Goal: Information Seeking & Learning: Learn about a topic

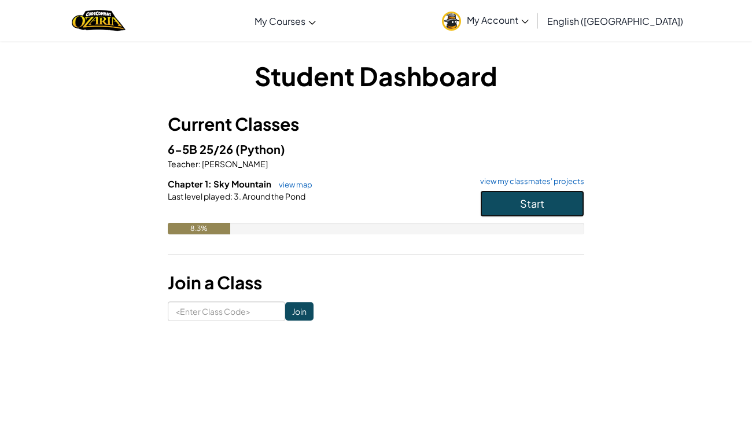
drag, startPoint x: 569, startPoint y: 205, endPoint x: 563, endPoint y: 198, distance: 9.5
click at [569, 204] on button "Start" at bounding box center [532, 203] width 104 height 27
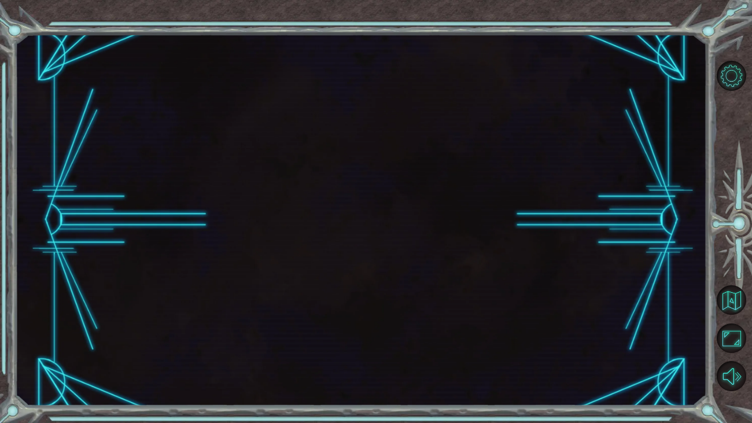
click at [560, 193] on div at bounding box center [361, 220] width 692 height 372
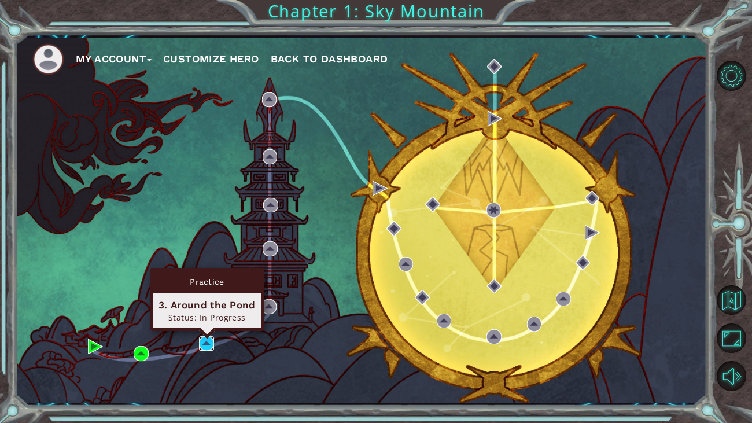
click at [207, 348] on img at bounding box center [206, 343] width 15 height 15
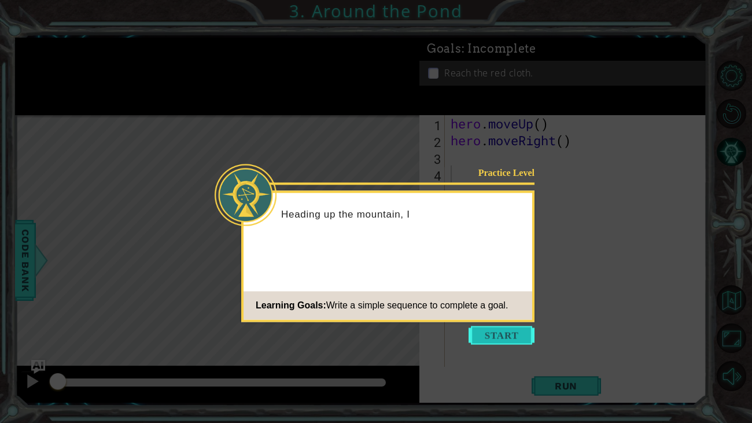
click at [492, 335] on button "Start" at bounding box center [501, 335] width 66 height 19
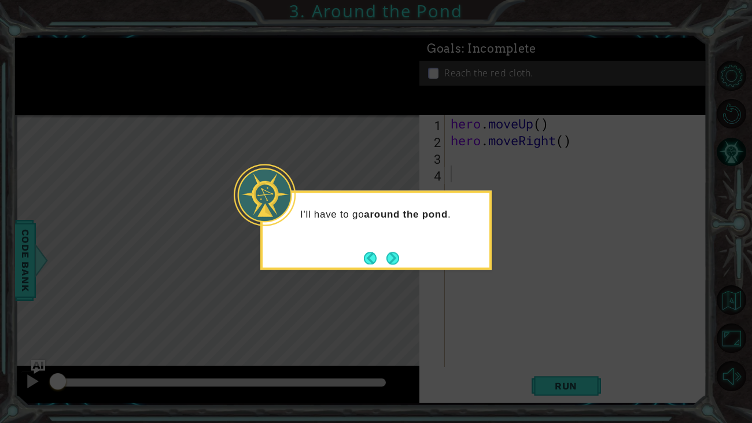
click at [393, 261] on button "Next" at bounding box center [392, 258] width 13 height 13
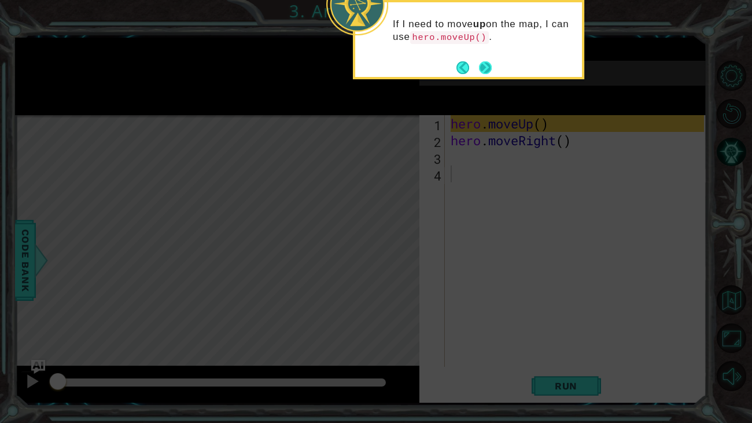
click at [481, 63] on button "Next" at bounding box center [485, 67] width 13 height 13
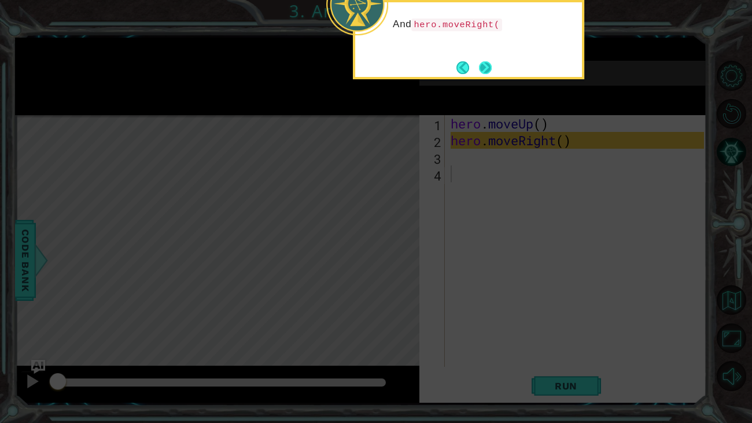
click at [486, 68] on button "Next" at bounding box center [485, 67] width 13 height 13
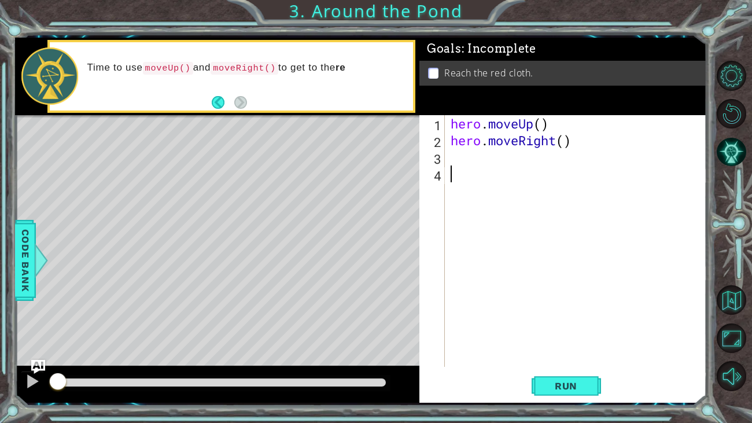
click at [464, 162] on div "hero . moveUp ( ) hero . moveRight ( )" at bounding box center [578, 257] width 261 height 285
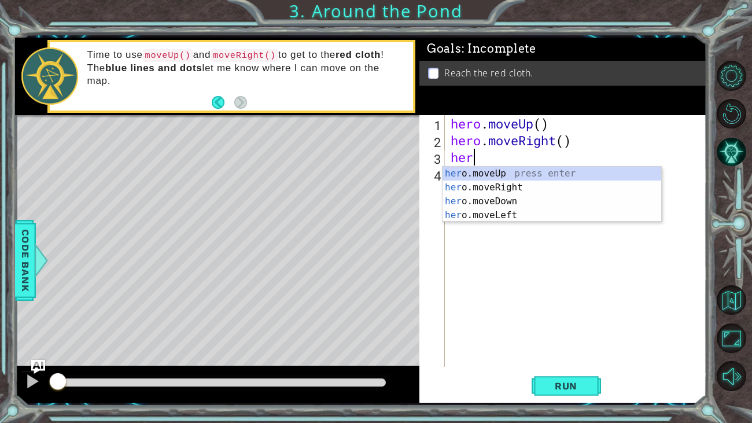
type textarea "hero"
click at [502, 167] on div "hero .moveUp press enter hero .moveRight press enter hero .moveDown press enter…" at bounding box center [551, 208] width 219 height 83
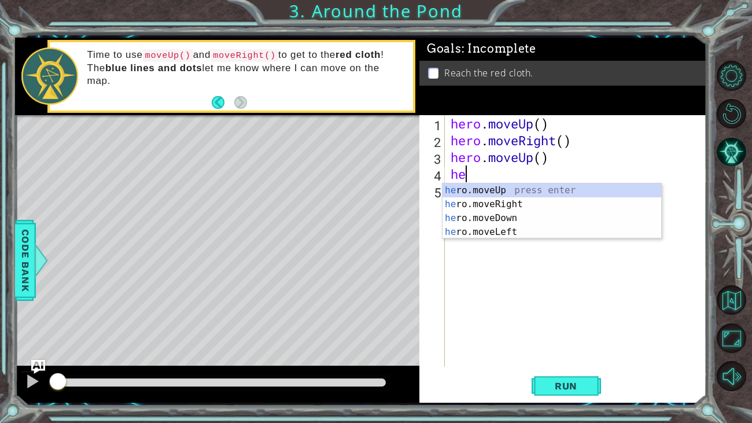
scroll to position [0, 0]
type textarea "hero"
click at [500, 186] on div "hero .moveUp press enter hero .moveRight press enter hero .moveDown press enter…" at bounding box center [551, 224] width 219 height 83
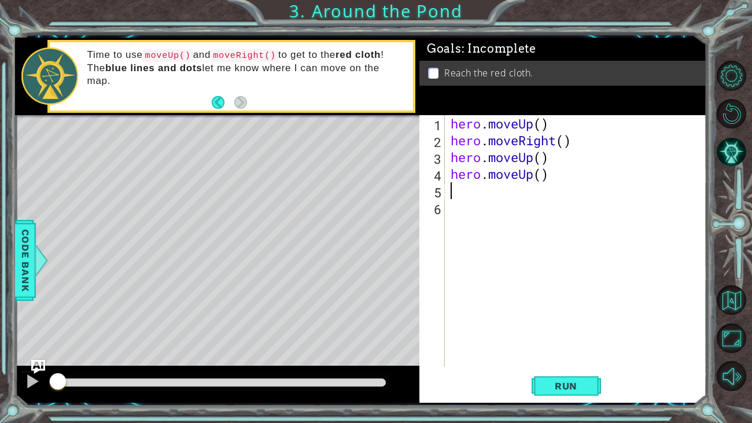
scroll to position [0, 0]
click at [576, 381] on span "Run" at bounding box center [566, 386] width 46 height 12
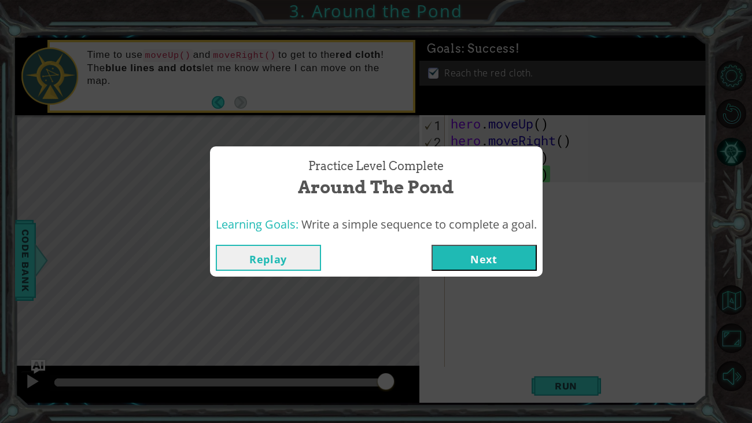
click at [493, 264] on button "Next" at bounding box center [483, 258] width 105 height 26
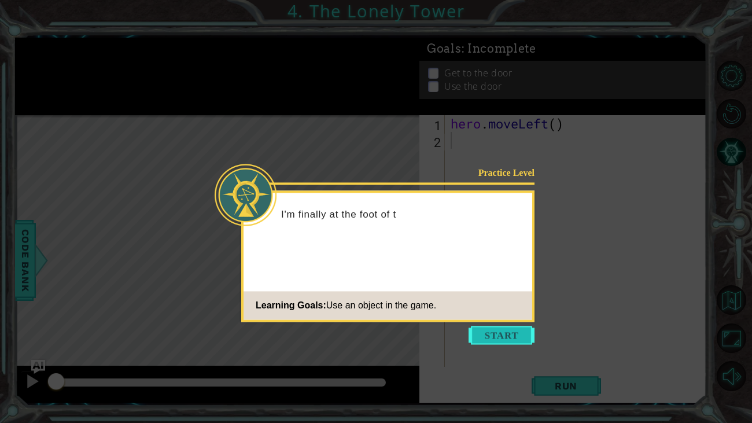
click at [530, 338] on button "Start" at bounding box center [501, 335] width 66 height 19
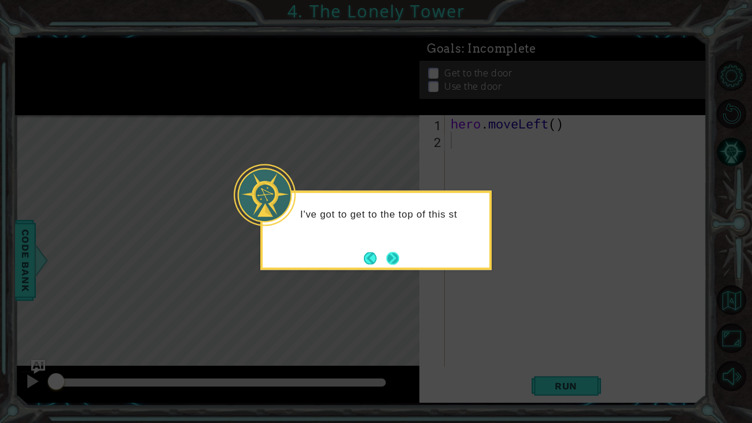
click at [394, 261] on button "Next" at bounding box center [392, 258] width 13 height 13
drag, startPoint x: 392, startPoint y: 251, endPoint x: 415, endPoint y: 235, distance: 28.4
click at [393, 252] on button "Next" at bounding box center [392, 258] width 13 height 13
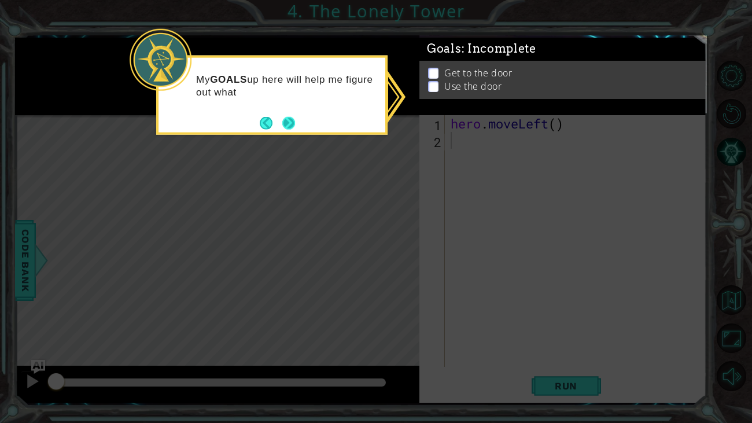
click at [297, 115] on div "My GOALS up here will help me figure out what" at bounding box center [271, 89] width 227 height 63
click at [287, 121] on button "Next" at bounding box center [288, 122] width 13 height 13
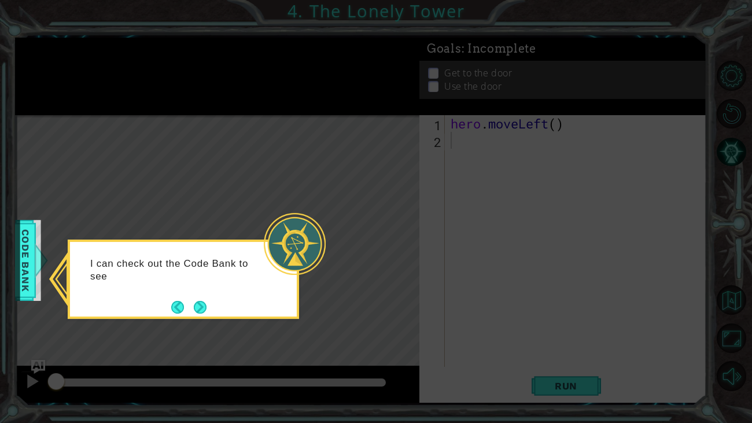
drag, startPoint x: 212, startPoint y: 299, endPoint x: 215, endPoint y: 293, distance: 7.0
click at [215, 293] on div "I can check out the Code Bank to see" at bounding box center [183, 275] width 227 height 58
click at [200, 301] on footer at bounding box center [188, 306] width 35 height 17
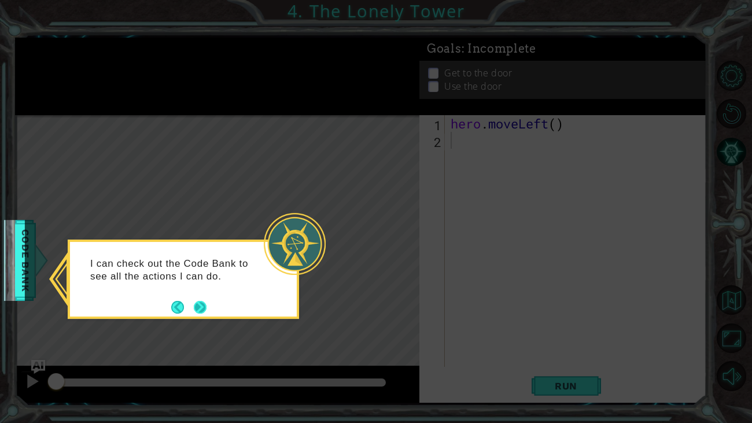
click at [202, 301] on button "Next" at bounding box center [200, 307] width 13 height 13
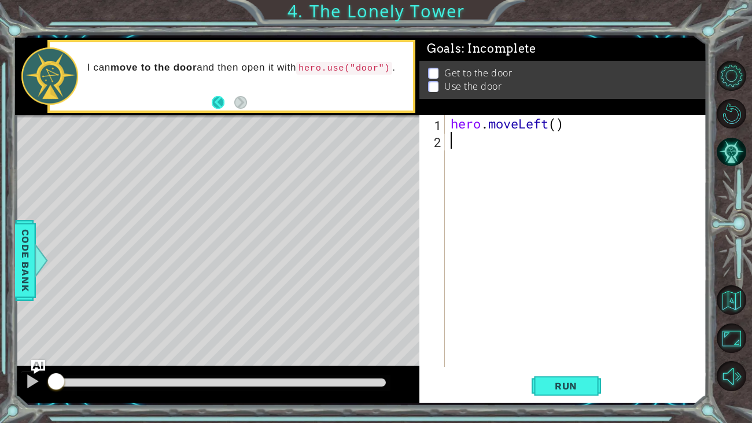
click at [223, 101] on button "Back" at bounding box center [223, 102] width 23 height 13
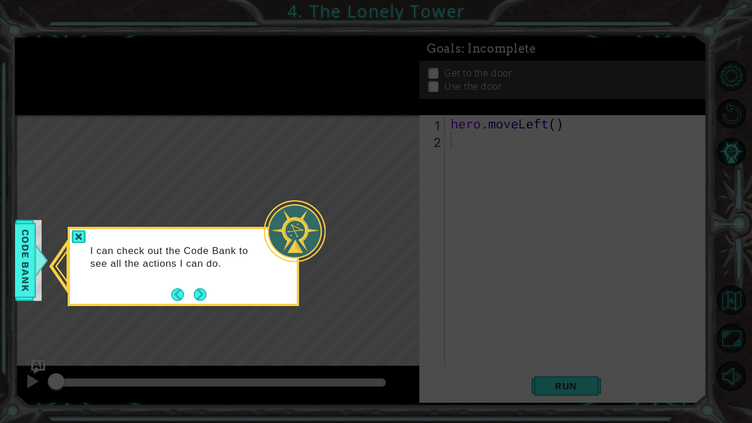
click at [189, 285] on div "I can check out the Code Bank to see all the actions I can do." at bounding box center [183, 260] width 227 height 63
click at [202, 293] on button "Next" at bounding box center [200, 294] width 13 height 13
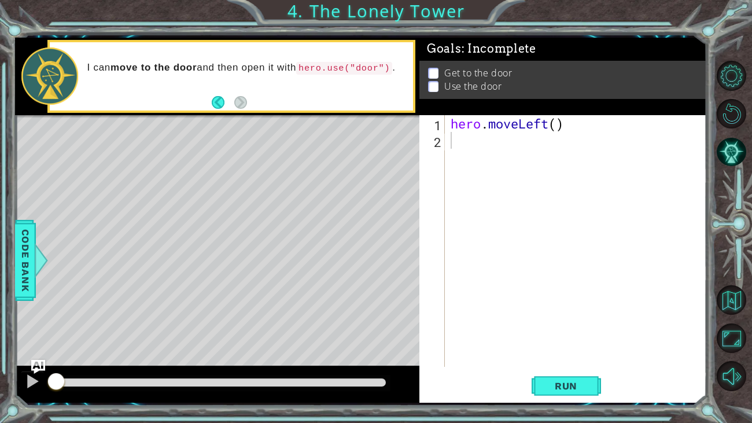
click at [19, 234] on span "Code Bank" at bounding box center [25, 260] width 19 height 71
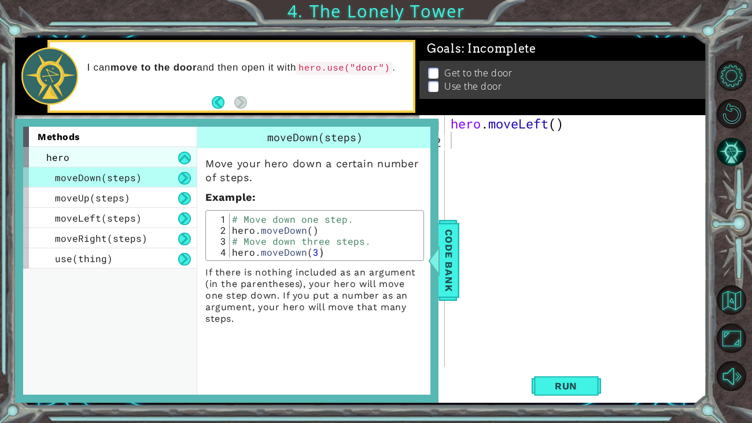
click at [70, 153] on div "hero" at bounding box center [110, 157] width 174 height 20
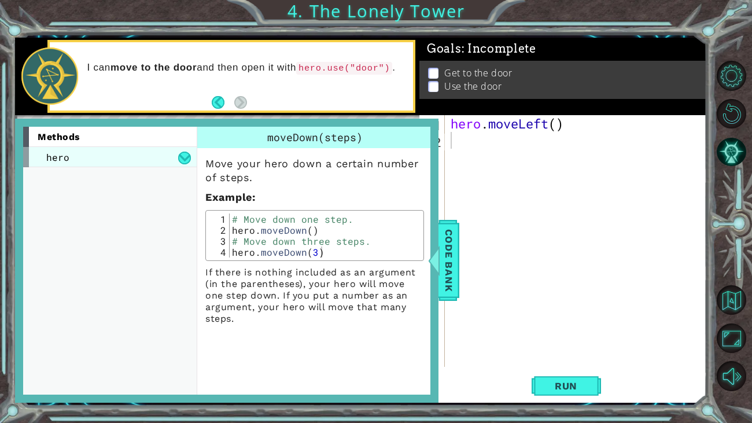
click at [65, 165] on div "hero" at bounding box center [110, 157] width 174 height 20
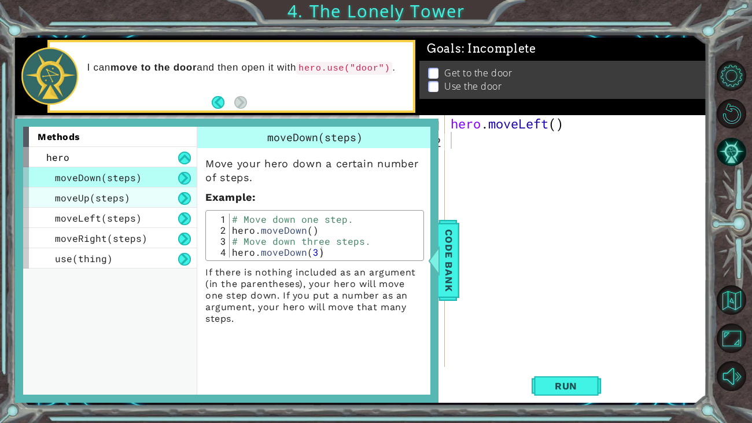
click at [112, 200] on span "moveUp(steps)" at bounding box center [92, 197] width 75 height 12
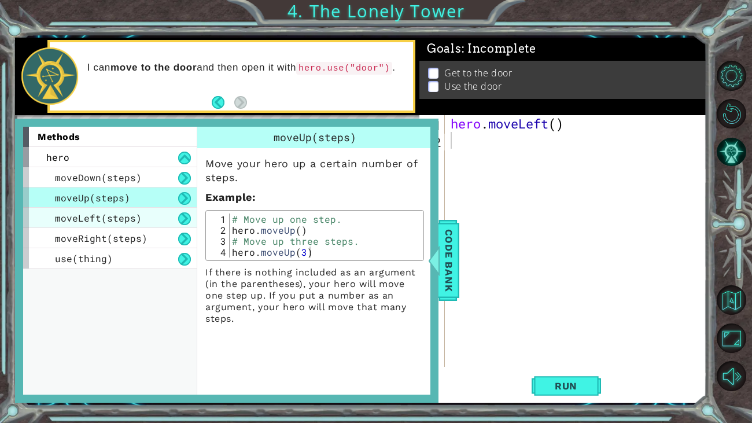
click at [118, 219] on span "moveLeft(steps)" at bounding box center [98, 218] width 87 height 12
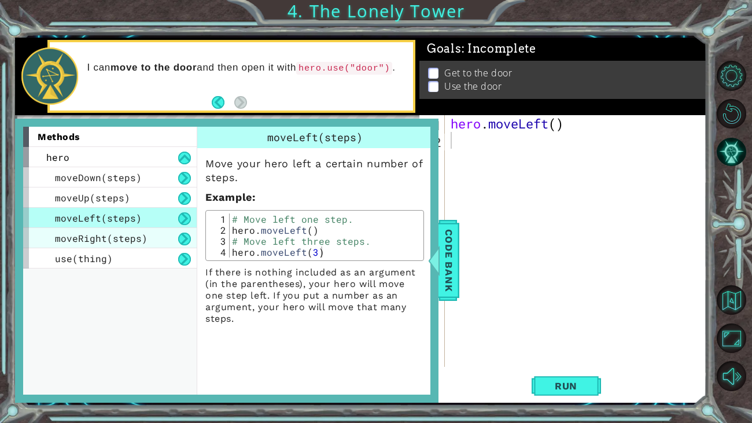
click at [115, 241] on span "moveRight(steps)" at bounding box center [101, 238] width 93 height 12
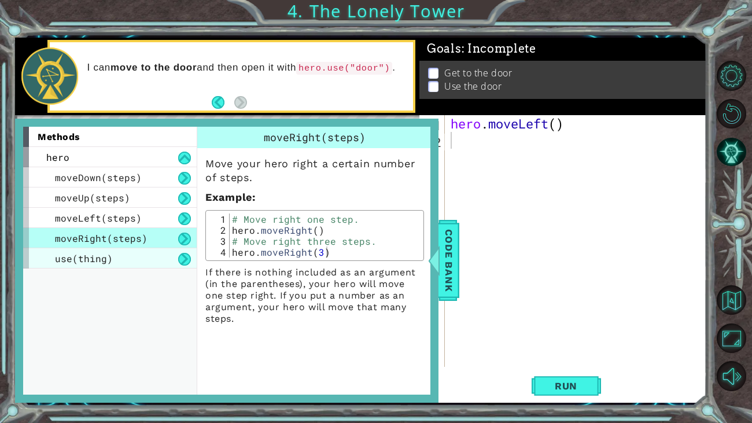
click at [110, 253] on div "use(thing)" at bounding box center [110, 258] width 174 height 20
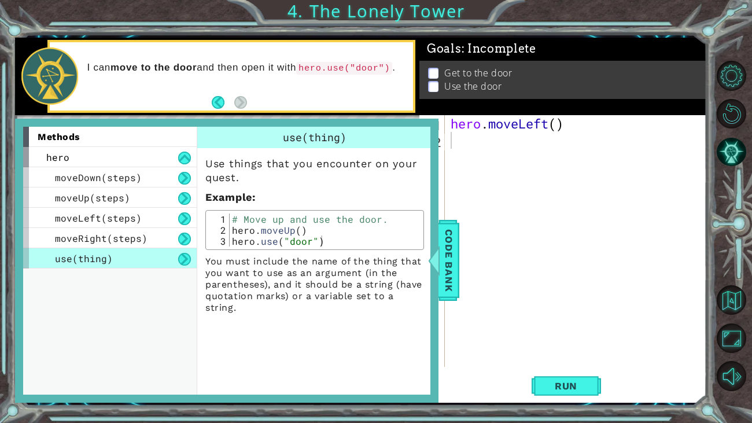
click at [353, 256] on p "You must include the name of the thing that you want to use as an argument (in …" at bounding box center [314, 285] width 219 height 58
drag, startPoint x: 563, startPoint y: 184, endPoint x: 563, endPoint y: 190, distance: 5.8
click at [563, 190] on div "hero . moveLeft ( )" at bounding box center [578, 257] width 261 height 285
click at [446, 263] on span "Code Bank" at bounding box center [448, 260] width 19 height 71
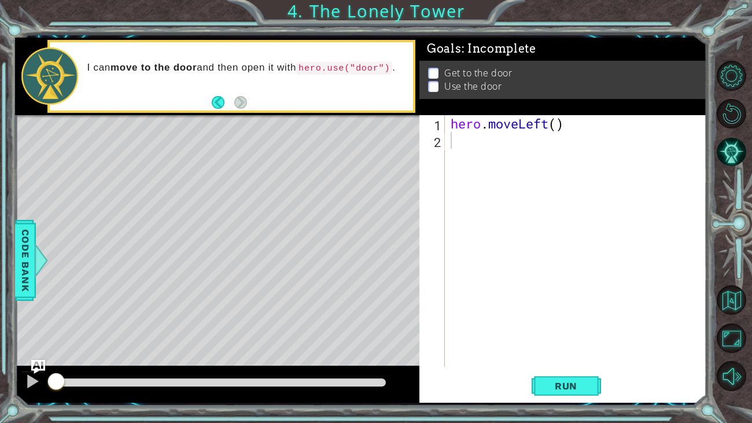
click at [557, 127] on div "hero . moveLeft ( )" at bounding box center [578, 257] width 261 height 285
type textarea "hero.moveLeft(2)"
click at [447, 136] on div "hero.moveLeft(2) 1 2 hero . moveLeft ( 2 ) הההההההההההההההההההההההההההההההההההה…" at bounding box center [561, 241] width 285 height 252
click at [456, 137] on div "hero . moveLeft ( 2 )" at bounding box center [578, 257] width 261 height 285
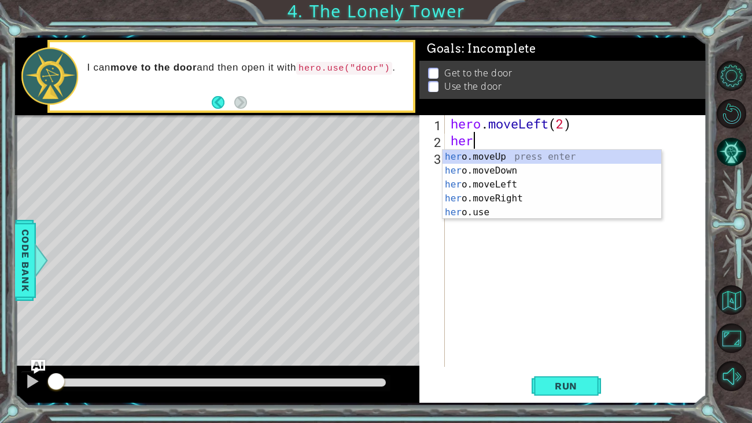
scroll to position [0, 1]
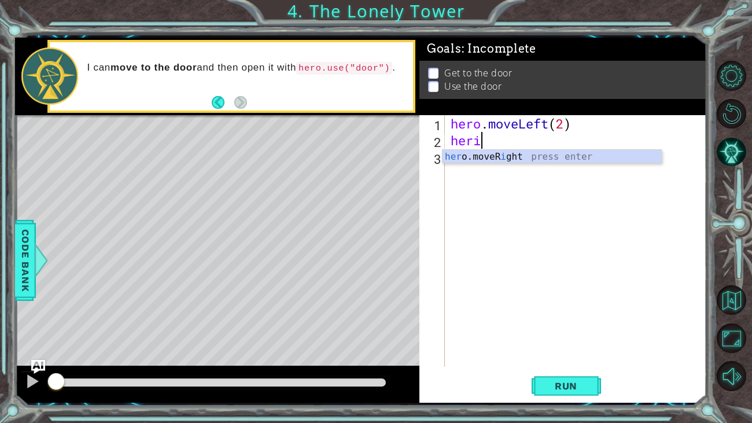
type textarea "her"
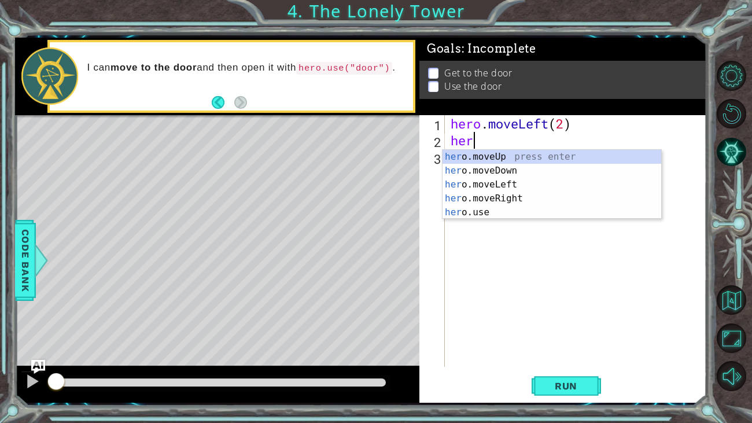
scroll to position [0, 0]
click at [461, 154] on div "her o.moveUp press enter her o.moveDown press enter her o.moveLeft press enter …" at bounding box center [551, 198] width 219 height 97
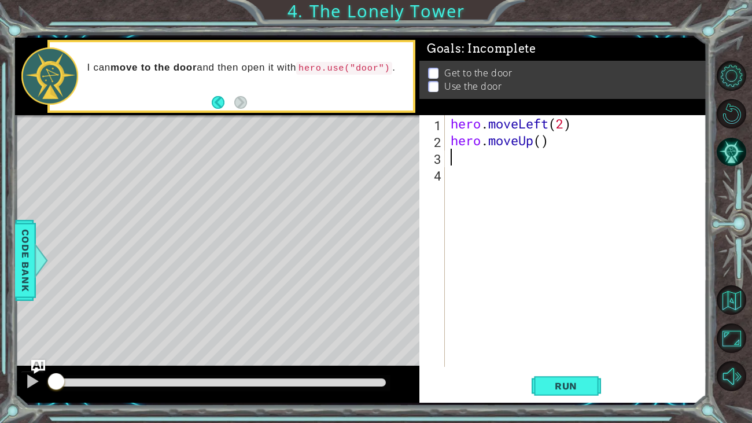
click at [540, 141] on div "hero . moveLeft ( 2 ) hero . moveUp ( )" at bounding box center [578, 257] width 261 height 285
type textarea "hero.moveUp(3)"
click at [486, 163] on div "hero . moveLeft ( 2 ) hero . moveUp ( 3 )" at bounding box center [578, 257] width 261 height 285
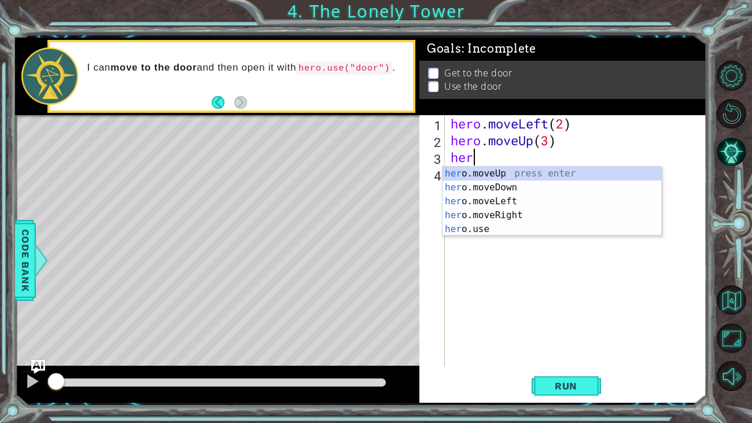
scroll to position [0, 0]
type textarea "hero"
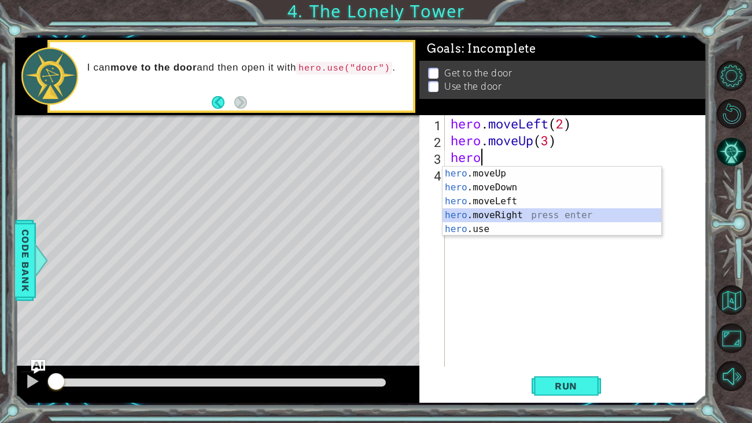
click at [494, 219] on div "hero .moveUp press enter hero .moveDown press enter hero .moveLeft press enter …" at bounding box center [551, 215] width 219 height 97
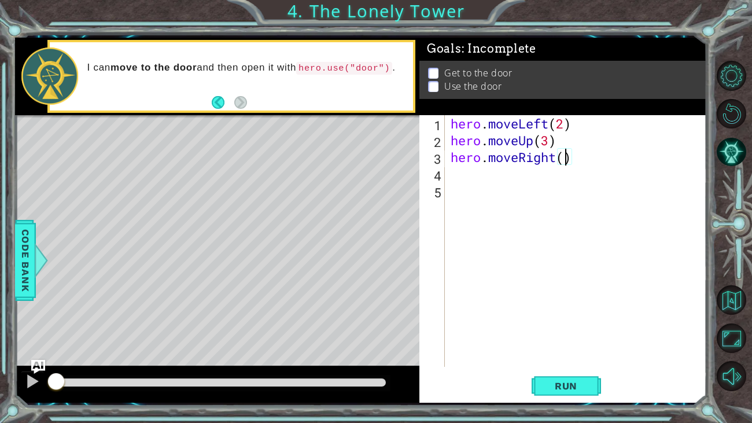
click at [567, 161] on div "hero . moveLeft ( 2 ) hero . moveUp ( 3 ) hero . moveRight ( )" at bounding box center [578, 257] width 261 height 285
click at [549, 145] on div "hero . moveLeft ( 2 ) hero . moveUp ( 3 ) hero . moveRight ( )" at bounding box center [578, 257] width 261 height 285
click at [562, 154] on div "hero . moveLeft ( 2 ) hero . moveUp ( 2 ) hero . moveRight ( )" at bounding box center [578, 257] width 261 height 285
type textarea "hero.moveRight(2)"
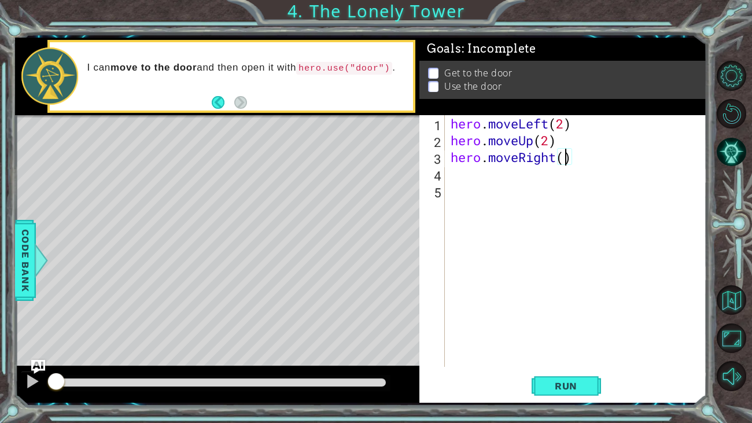
scroll to position [0, 5]
click at [458, 179] on div "hero . moveLeft ( 2 ) hero . moveUp ( 2 ) hero . moveRight ( 2 )" at bounding box center [578, 257] width 261 height 285
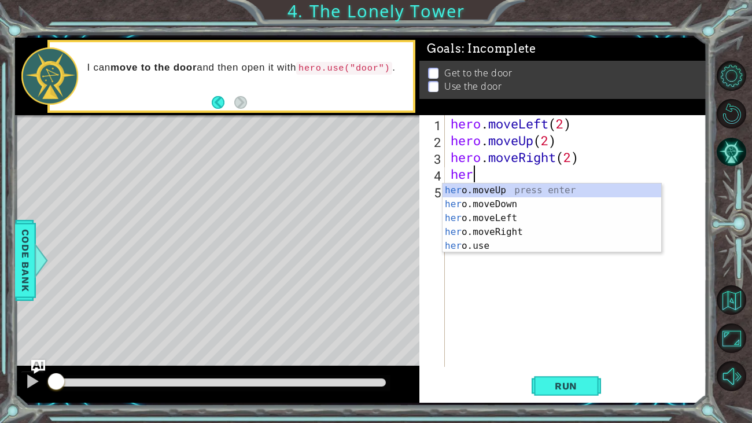
scroll to position [0, 1]
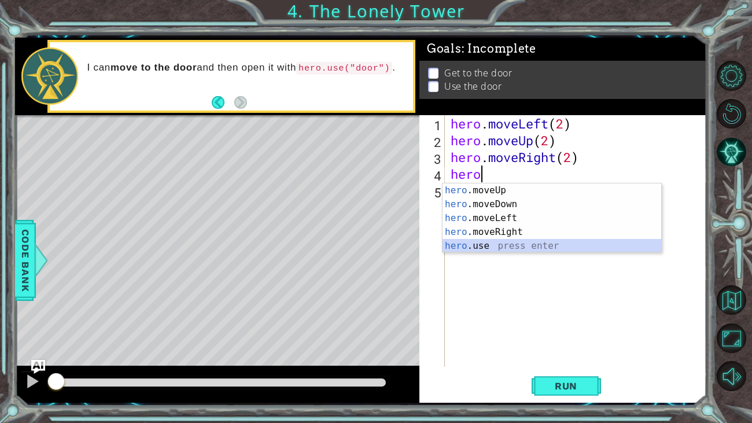
click at [484, 241] on div "hero .moveUp press enter hero .moveDown press enter hero .moveLeft press enter …" at bounding box center [551, 231] width 219 height 97
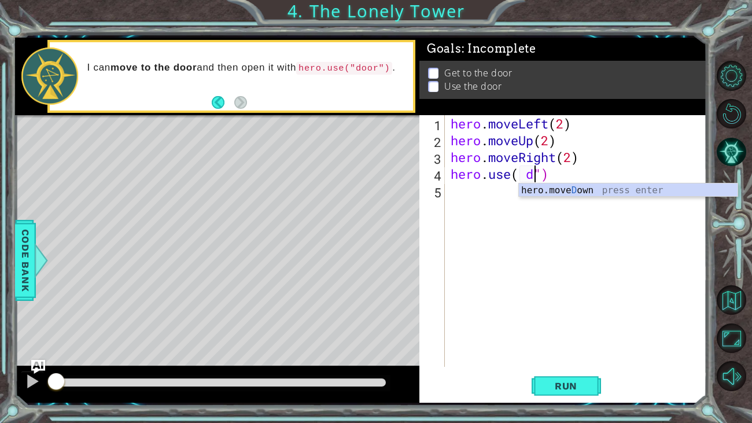
scroll to position [0, 4]
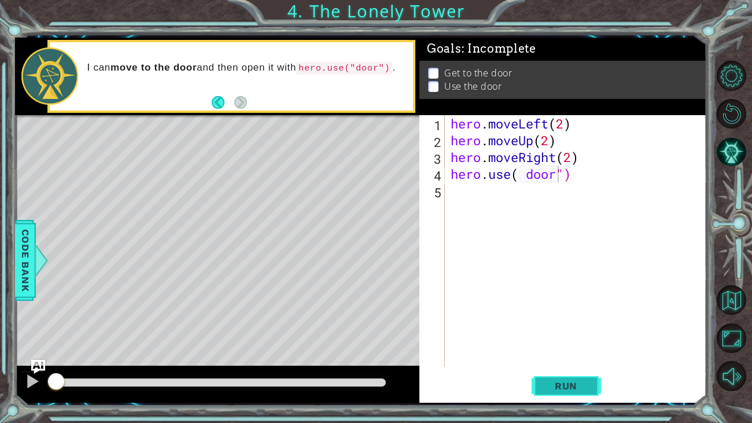
click at [589, 389] on button "Run" at bounding box center [566, 385] width 69 height 29
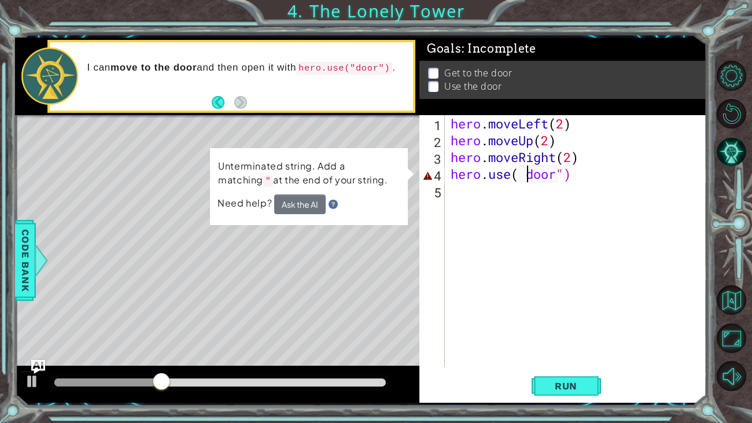
click at [526, 180] on div "hero . moveLeft ( 2 ) hero . moveUp ( 2 ) hero . moveRight ( 2 ) hero . use ( d…" at bounding box center [578, 257] width 261 height 285
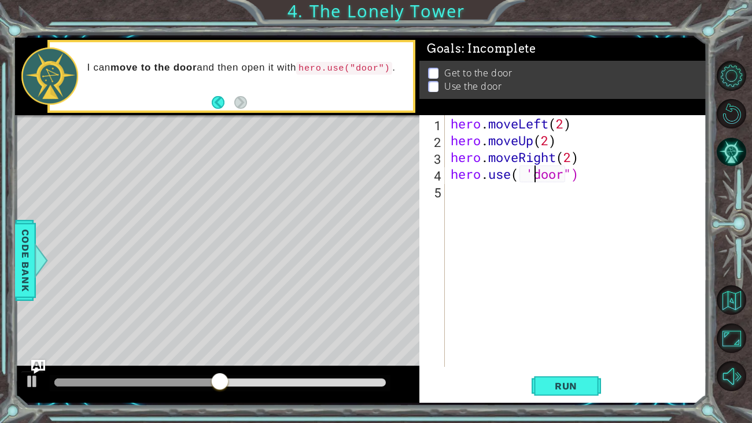
scroll to position [0, 3]
type textarea "hero.use( "door")"
click at [567, 378] on button "Run" at bounding box center [566, 385] width 69 height 29
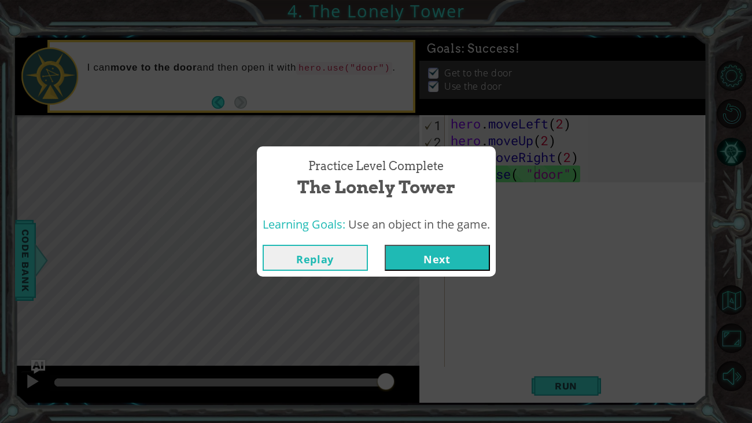
click at [435, 252] on button "Next" at bounding box center [437, 258] width 105 height 26
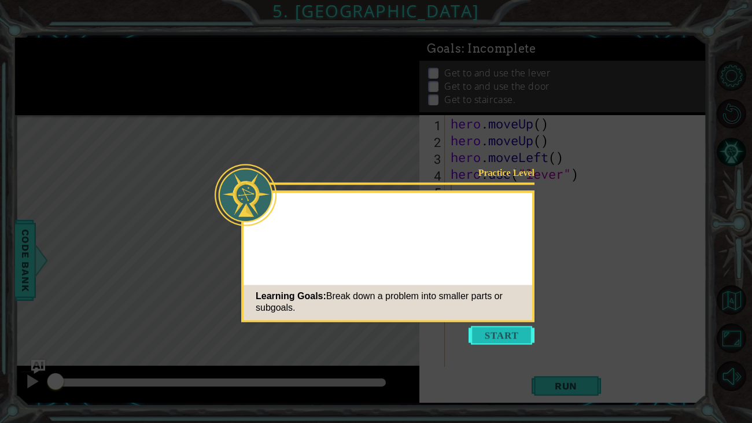
click at [475, 341] on button "Start" at bounding box center [501, 335] width 66 height 19
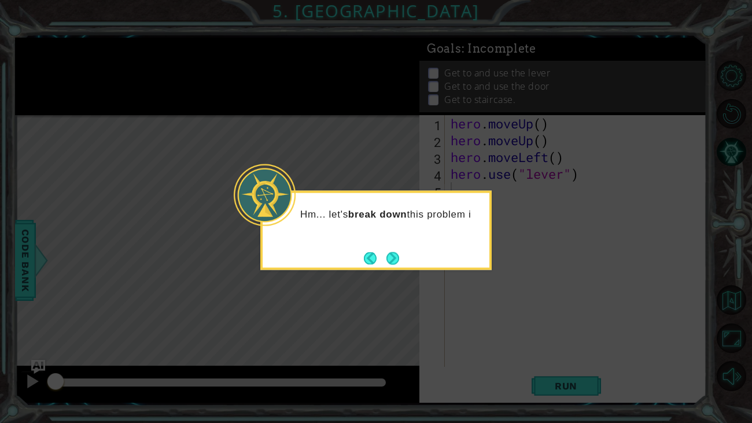
drag, startPoint x: 391, startPoint y: 257, endPoint x: 397, endPoint y: 257, distance: 6.4
click at [392, 260] on button "Next" at bounding box center [392, 258] width 13 height 13
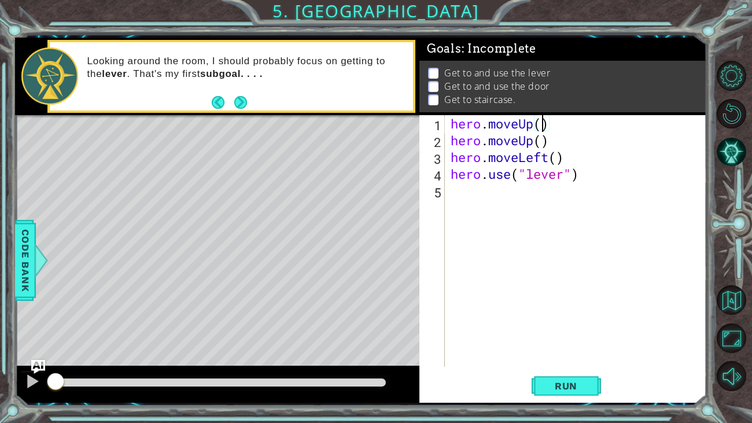
click at [542, 129] on div "hero . moveUp ( ) hero . moveUp ( ) hero . moveLeft ( ) hero . use ( "lever" )" at bounding box center [578, 257] width 261 height 285
click at [542, 141] on div "hero . moveUp ( 1 ) hero . moveUp ( ) hero . moveLeft ( ) hero . use ( "lever" )" at bounding box center [578, 257] width 261 height 285
click at [558, 156] on div "hero . moveUp ( 1 ) hero . moveUp ( 1 ) hero . moveLeft ( ) hero . use ( "lever…" at bounding box center [578, 257] width 261 height 285
type textarea "hero.moveLeft(1)"
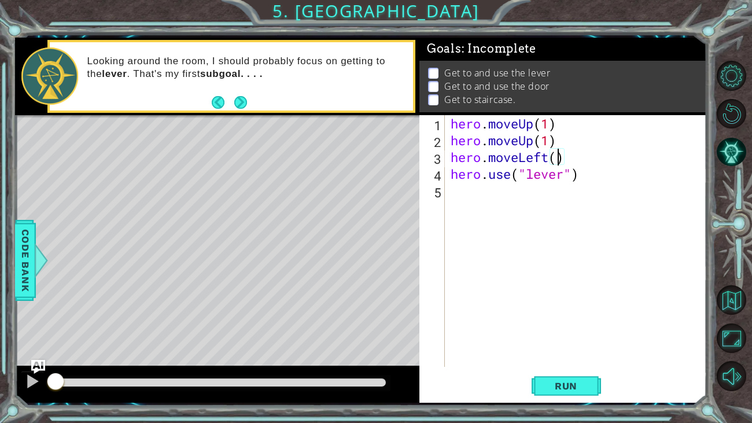
scroll to position [0, 5]
click at [457, 193] on div "hero . moveUp ( 1 ) hero . moveUp ( 1 ) hero . moveLeft ( 1 ) hero . use ( "lev…" at bounding box center [578, 257] width 261 height 285
drag, startPoint x: 588, startPoint y: 392, endPoint x: 584, endPoint y: 385, distance: 7.5
click at [586, 389] on button "Run" at bounding box center [566, 385] width 69 height 29
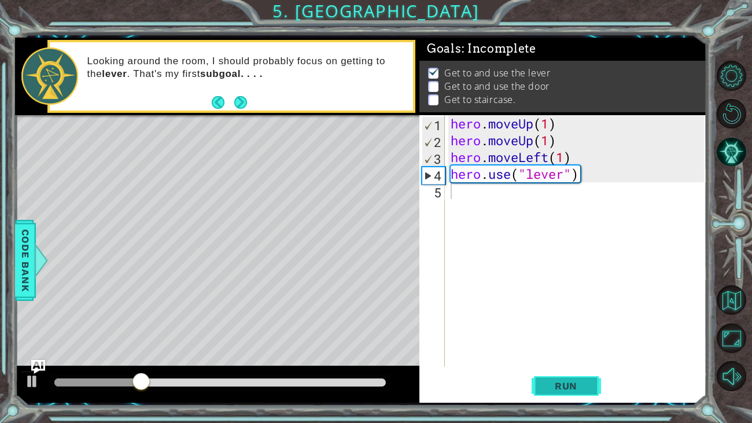
click at [573, 388] on span "Run" at bounding box center [566, 386] width 46 height 12
click at [580, 388] on span "Run" at bounding box center [566, 386] width 46 height 12
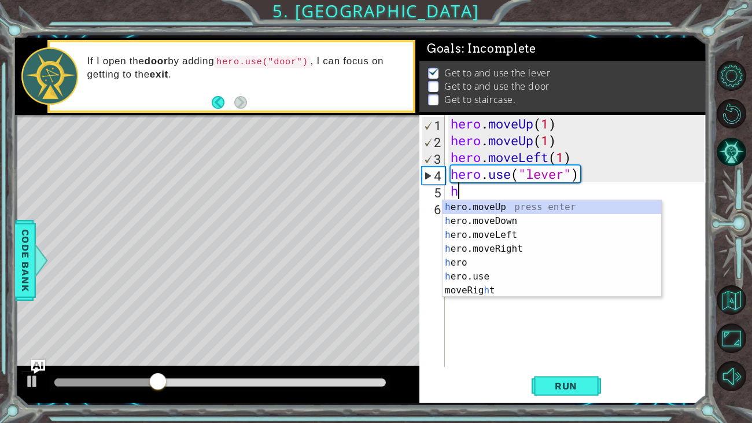
type textarea "her"
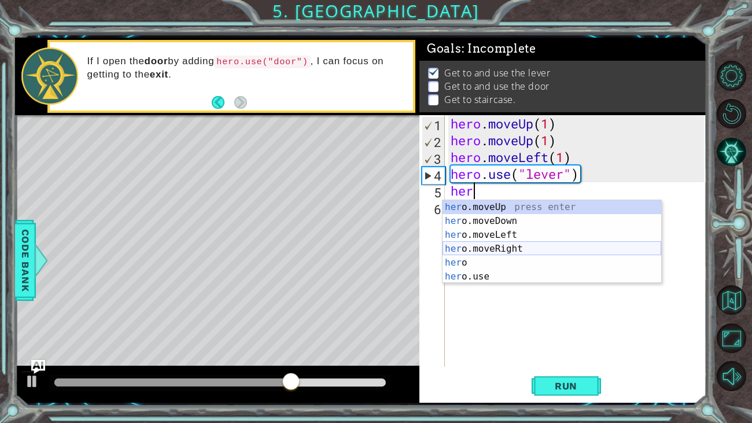
click at [487, 243] on div "her o.moveUp press enter her o.moveDown press enter her o.moveLeft press enter …" at bounding box center [551, 255] width 219 height 111
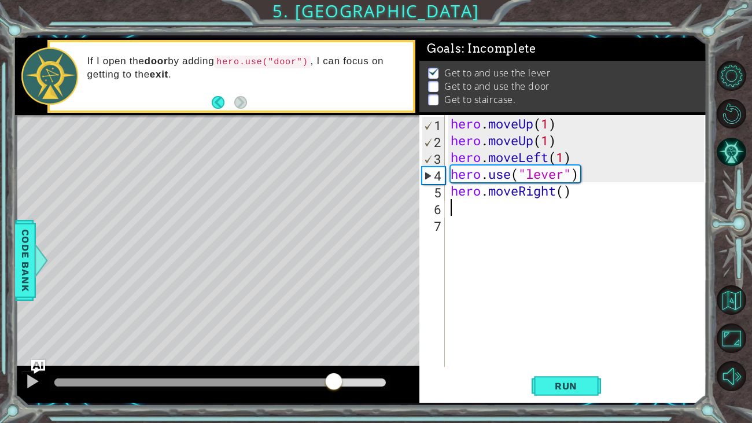
drag, startPoint x: 333, startPoint y: 371, endPoint x: 337, endPoint y: 361, distance: 11.0
click at [567, 189] on div "hero . moveUp ( 1 ) hero . moveUp ( 1 ) hero . moveLeft ( 1 ) hero . use ( "lev…" at bounding box center [578, 257] width 261 height 285
type textarea "hero.moveRight(3)"
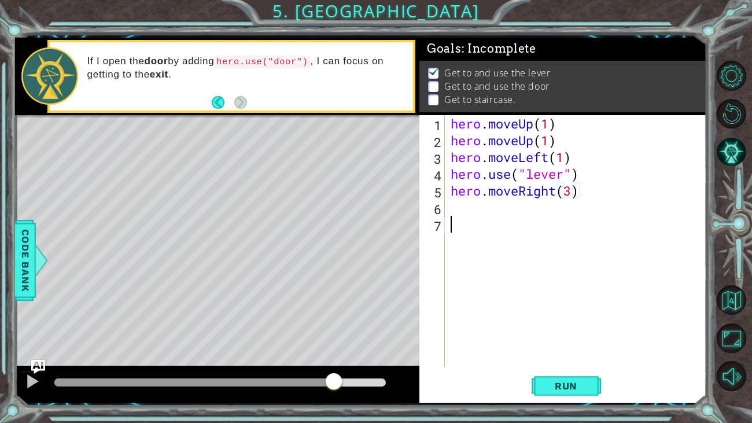
click at [451, 219] on div "hero . moveUp ( 1 ) hero . moveUp ( 1 ) hero . moveLeft ( 1 ) hero . use ( "lev…" at bounding box center [578, 257] width 261 height 285
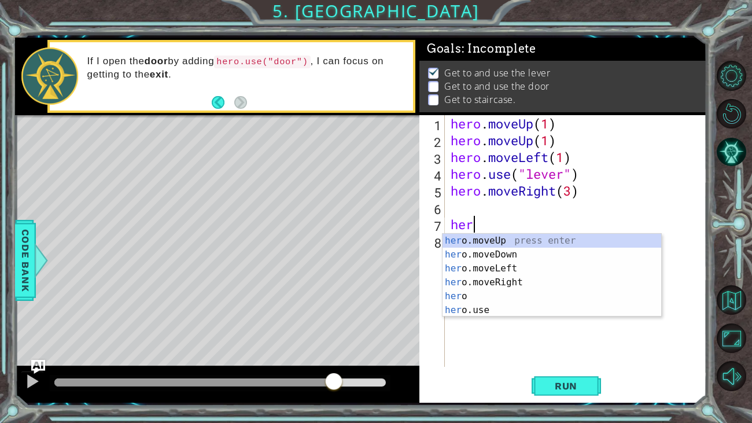
scroll to position [0, 1]
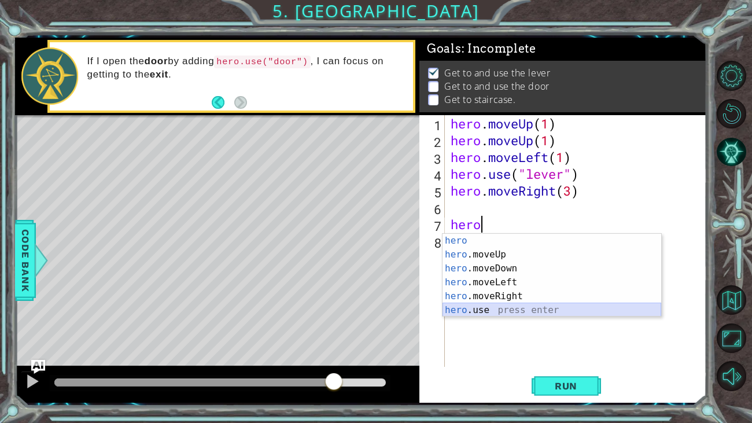
drag, startPoint x: 611, startPoint y: 307, endPoint x: 622, endPoint y: 297, distance: 15.2
click at [614, 304] on div "hero press enter hero .moveUp press enter hero .moveDown press enter hero .move…" at bounding box center [551, 289] width 219 height 111
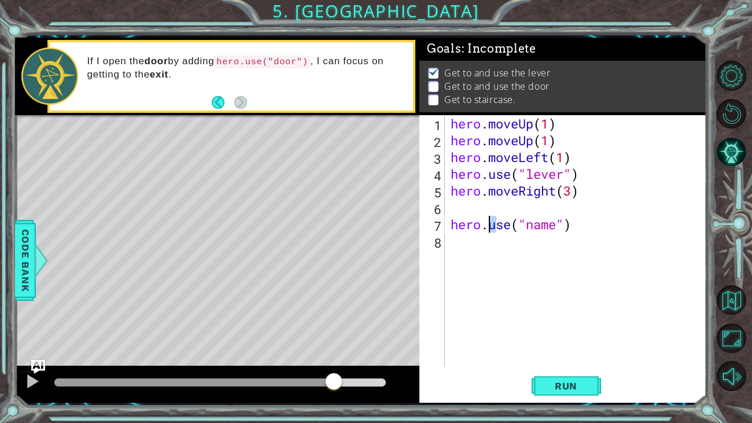
click at [496, 227] on div "hero . moveUp ( 1 ) hero . moveUp ( 1 ) hero . moveLeft ( 1 ) hero . use ( "lev…" at bounding box center [578, 257] width 261 height 285
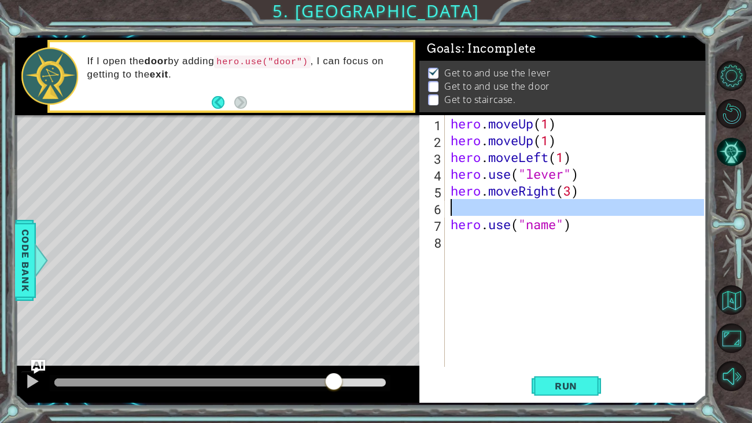
click at [440, 206] on div "6" at bounding box center [433, 209] width 23 height 17
type textarea "hero.use("name")"
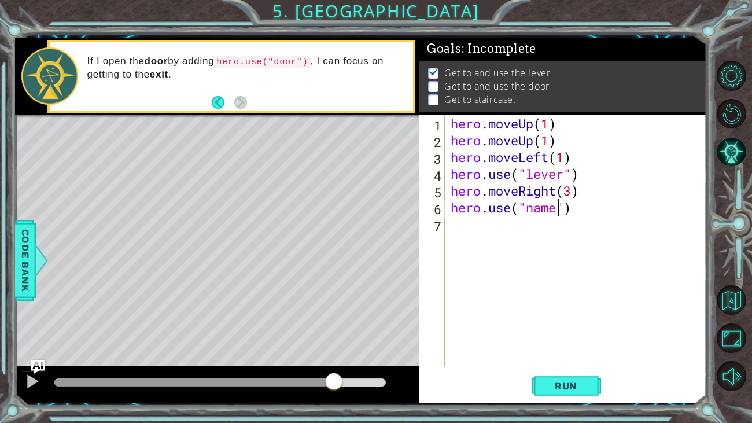
click at [556, 214] on div "hero . moveUp ( 1 ) hero . moveUp ( 1 ) hero . moveLeft ( 1 ) hero . use ( "lev…" at bounding box center [578, 257] width 261 height 285
type textarea "hero.use("door")"
click at [525, 233] on div "hero . moveUp ( 1 ) hero . moveUp ( 1 ) hero . moveLeft ( 1 ) hero . use ( "lev…" at bounding box center [578, 257] width 261 height 285
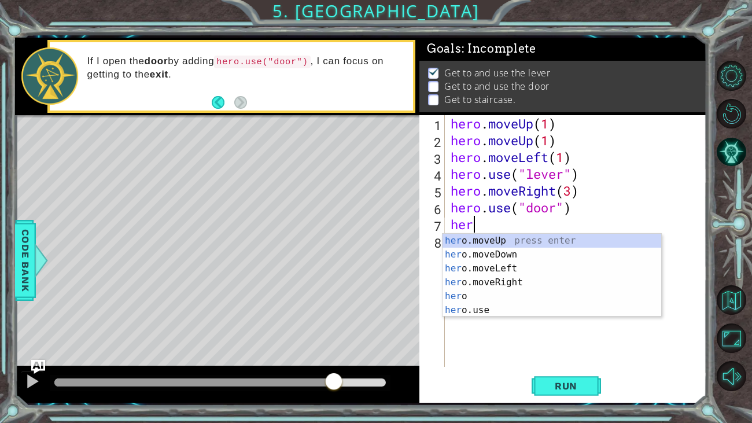
type textarea "hero"
click at [521, 256] on div "hero press enter hero .moveUp press enter hero .moveDown press enter hero .move…" at bounding box center [551, 289] width 219 height 111
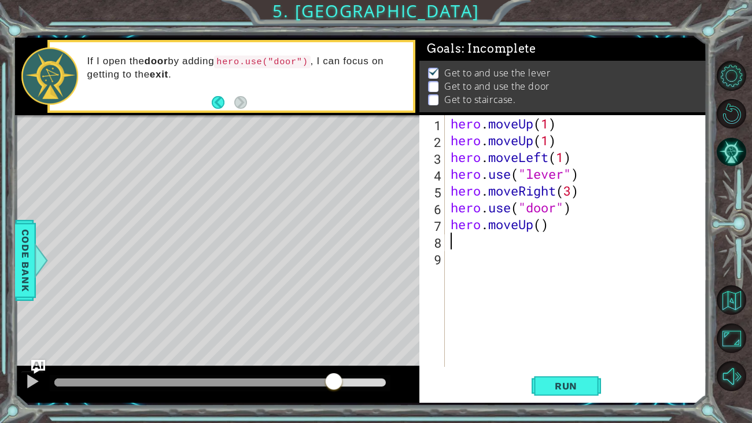
scroll to position [0, 0]
click at [541, 224] on div "hero . moveUp ( 1 ) hero . moveUp ( 1 ) hero . moveLeft ( 1 ) hero . use ( "lev…" at bounding box center [578, 257] width 261 height 285
type textarea "hero.moveUp(1)"
click at [457, 242] on div "hero . moveUp ( 1 ) hero . moveUp ( 1 ) hero . moveLeft ( 1 ) hero . use ( "lev…" at bounding box center [578, 257] width 261 height 285
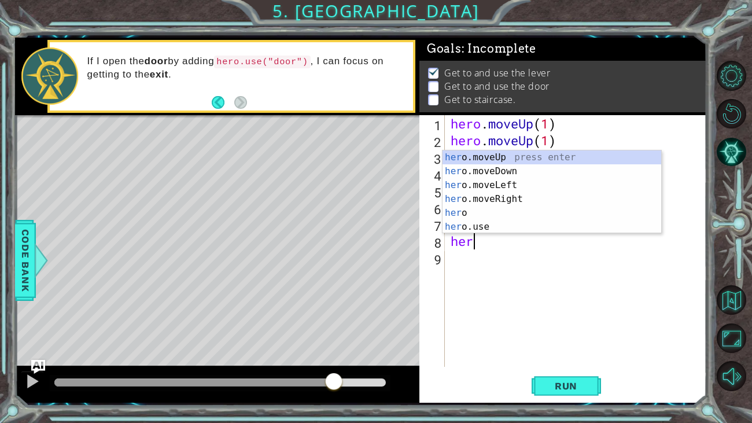
scroll to position [0, 0]
type textarea "hero"
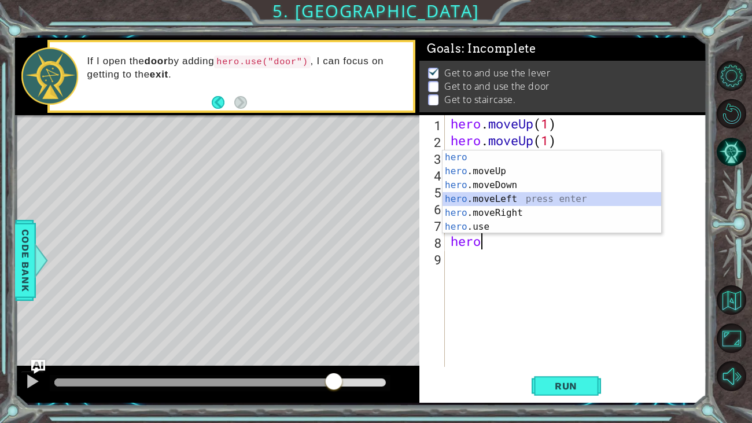
click at [488, 192] on div "hero press enter hero .moveUp press enter hero .moveDown press enter hero .move…" at bounding box center [551, 205] width 219 height 111
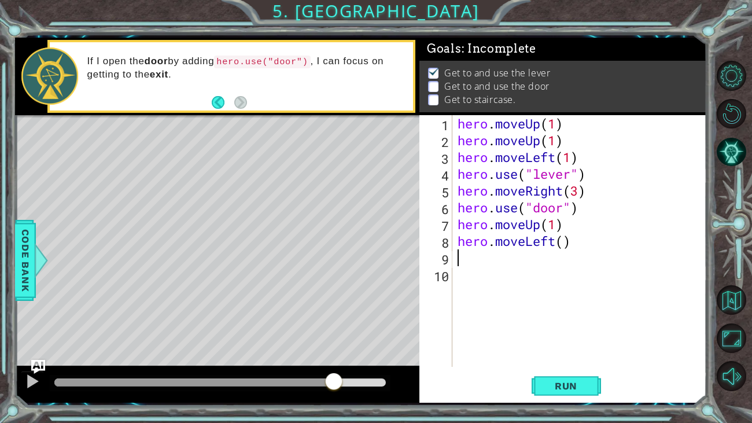
click at [567, 246] on div "hero . moveUp ( 1 ) hero . moveUp ( 1 ) hero . moveLeft ( 1 ) hero . use ( "lev…" at bounding box center [582, 257] width 254 height 285
type textarea "hero.moveLeft(3)"
click at [467, 256] on div "hero . moveUp ( 1 ) hero . moveUp ( 1 ) hero . moveLeft ( 1 ) hero . use ( "lev…" at bounding box center [582, 257] width 254 height 285
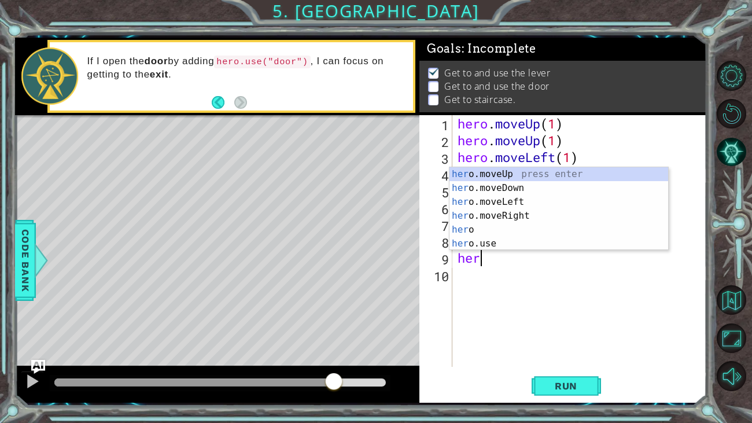
scroll to position [0, 0]
type textarea "hero"
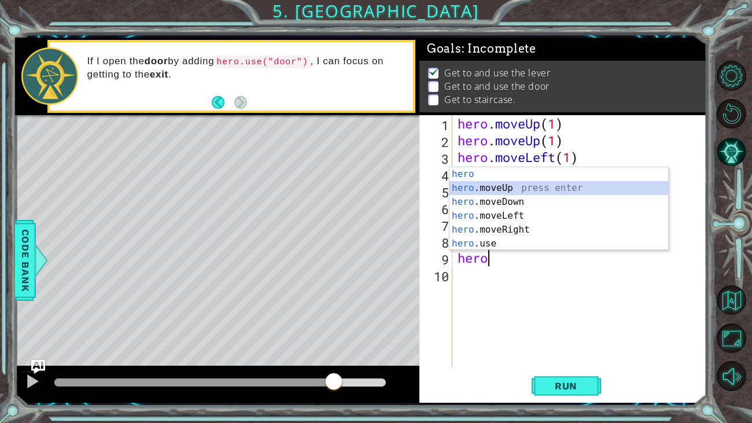
click at [508, 188] on div "hero press enter hero .moveUp press enter hero .moveDown press enter hero .move…" at bounding box center [558, 222] width 219 height 111
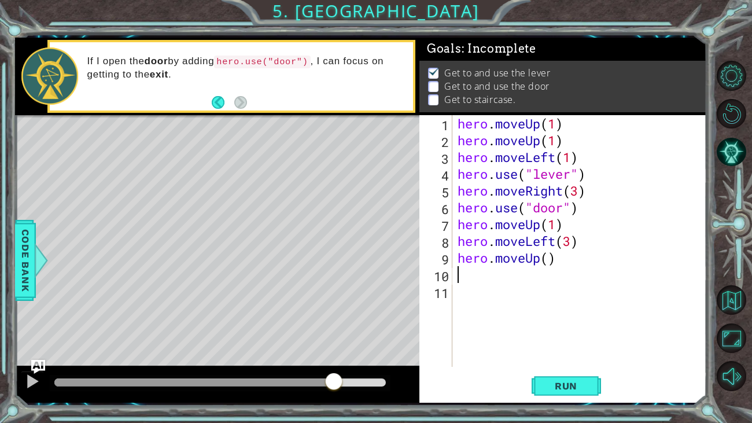
click at [551, 268] on div "hero . moveUp ( 1 ) hero . moveUp ( 1 ) hero . moveLeft ( 1 ) hero . use ( "lev…" at bounding box center [582, 257] width 254 height 285
click at [544, 266] on div "hero . moveUp ( 1 ) hero . moveUp ( 1 ) hero . moveLeft ( 1 ) hero . use ( "lev…" at bounding box center [582, 257] width 254 height 285
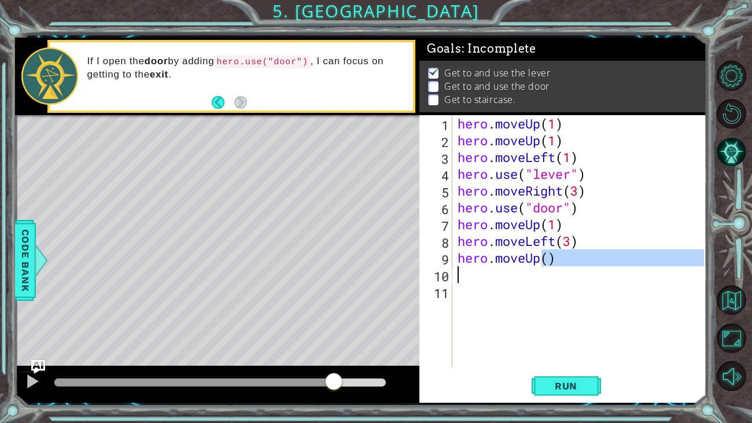
click at [549, 261] on div "hero . moveUp ( 1 ) hero . moveUp ( 1 ) hero . moveLeft ( 1 ) hero . use ( "lev…" at bounding box center [579, 241] width 249 height 252
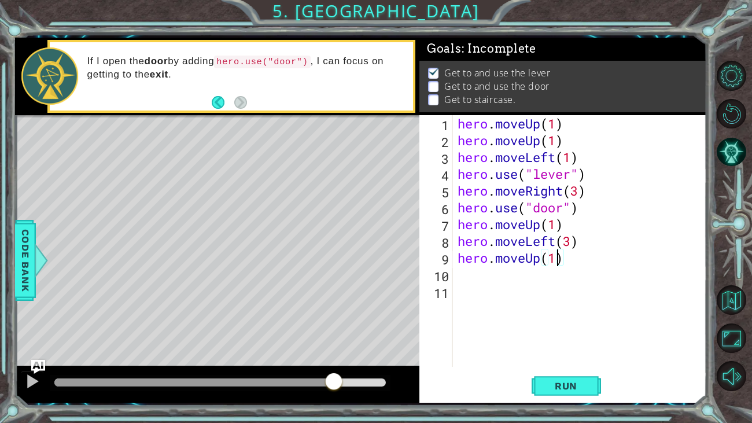
scroll to position [0, 3]
type textarea "hero.moveUp(1)"
drag, startPoint x: 544, startPoint y: 371, endPoint x: 537, endPoint y: 377, distance: 8.6
click at [541, 375] on div "hero.moveUp(1) 1 2 3 4 5 6 7 8 9 10 11 hero . moveUp ( 1 ) hero . moveUp ( 1 ) …" at bounding box center [562, 258] width 287 height 287
click at [537, 379] on button "Run" at bounding box center [566, 385] width 69 height 29
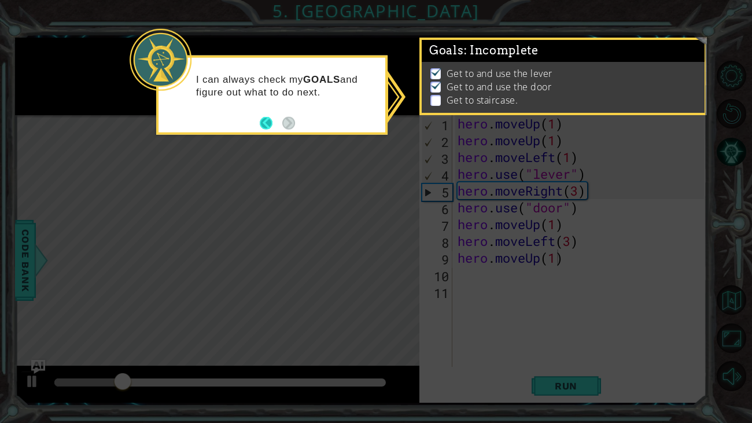
click at [275, 117] on button "Back" at bounding box center [271, 122] width 23 height 13
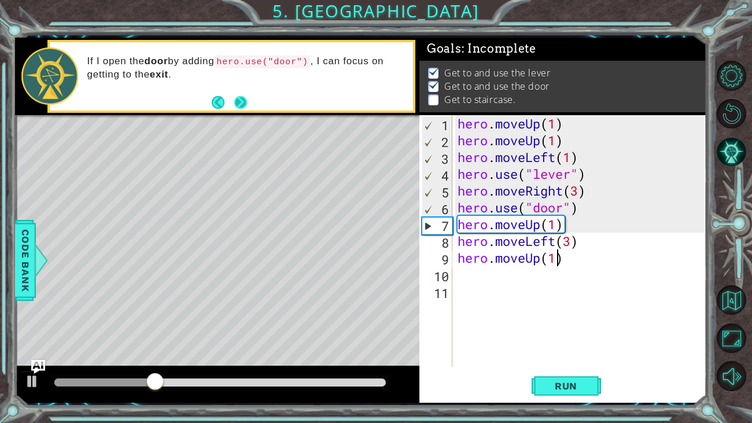
click at [241, 98] on button "Next" at bounding box center [240, 102] width 13 height 13
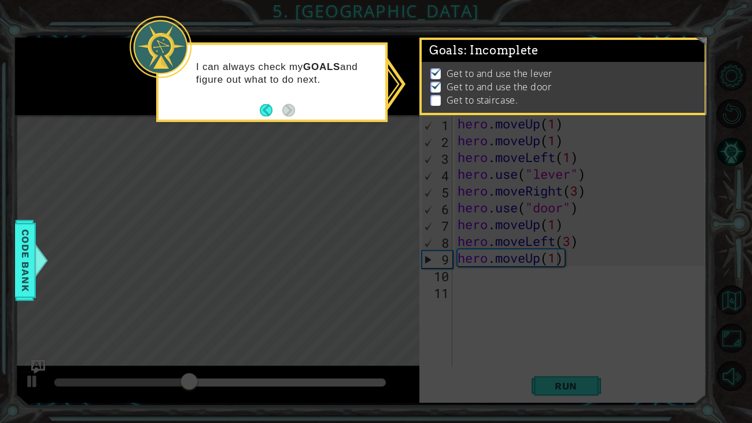
click at [434, 99] on p at bounding box center [435, 100] width 10 height 11
click at [272, 111] on button "Back" at bounding box center [271, 110] width 23 height 13
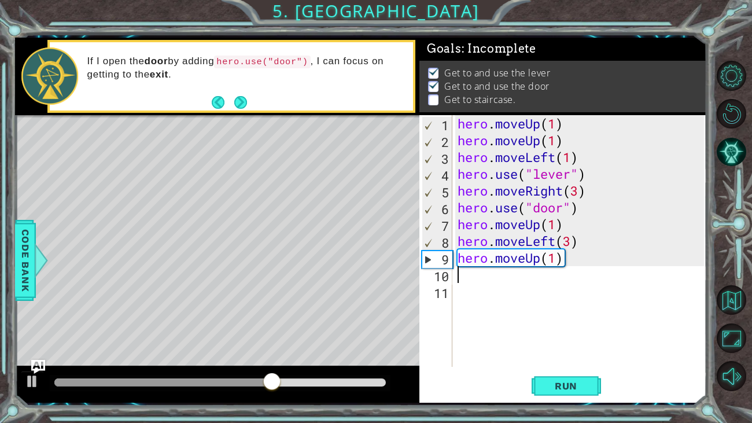
click at [460, 279] on div "hero . moveUp ( 1 ) hero . moveUp ( 1 ) hero . moveLeft ( 1 ) hero . use ( "lev…" at bounding box center [582, 257] width 254 height 285
click at [551, 224] on div "hero . moveUp ( 1 ) hero . moveUp ( 1 ) hero . moveLeft ( 1 ) hero . use ( "lev…" at bounding box center [582, 257] width 254 height 285
click at [555, 228] on div "hero . moveUp ( 1 ) hero . moveUp ( 1 ) hero . moveLeft ( 1 ) hero . use ( "lev…" at bounding box center [582, 257] width 254 height 285
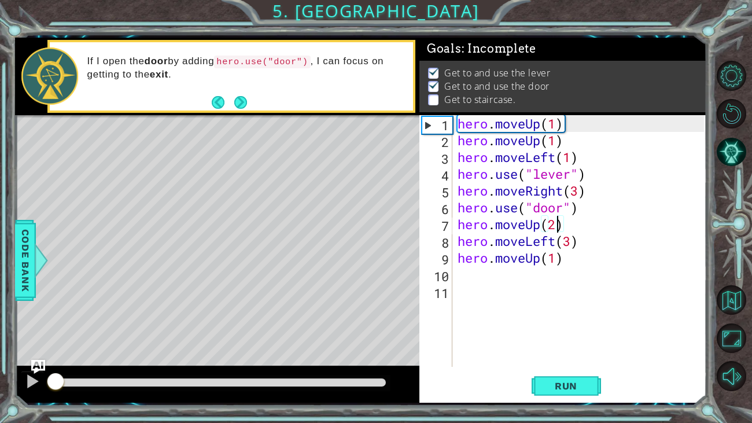
drag, startPoint x: 383, startPoint y: 378, endPoint x: 8, endPoint y: 198, distance: 416.0
click at [0, 211] on div "1 ההההההההההההההההההההההההההההההההההההההההההההההההההההההההההההההההההההההההההההה…" at bounding box center [376, 211] width 752 height 423
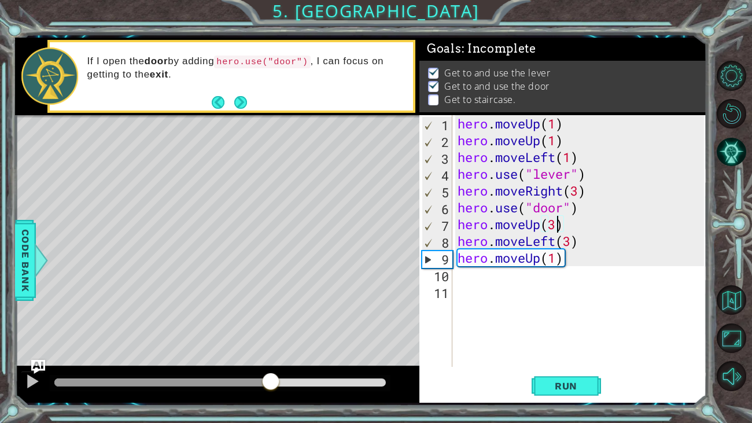
drag, startPoint x: 299, startPoint y: 381, endPoint x: 275, endPoint y: 369, distance: 27.2
click at [270, 375] on div at bounding box center [270, 382] width 21 height 21
drag, startPoint x: 277, startPoint y: 365, endPoint x: 353, endPoint y: 407, distance: 86.5
click at [353, 407] on div "1 ההההההההההההההההההההההההההההההההההההההההההההההההההההההההההההההההההההההההההההה…" at bounding box center [376, 211] width 752 height 423
drag, startPoint x: 298, startPoint y: 378, endPoint x: 211, endPoint y: 337, distance: 96.0
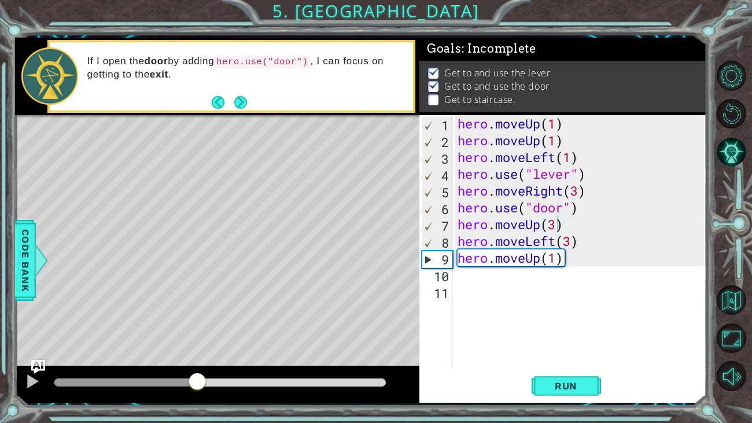
click at [202, 341] on div "methods hero moveDown(steps) moveUp(steps) moveLeft(steps) moveRight(steps) use…" at bounding box center [361, 220] width 692 height 365
drag, startPoint x: 204, startPoint y: 358, endPoint x: 232, endPoint y: 384, distance: 38.5
click at [235, 389] on div "methods hero moveDown(steps) moveUp(steps) moveLeft(steps) moveRight(steps) use…" at bounding box center [361, 220] width 692 height 365
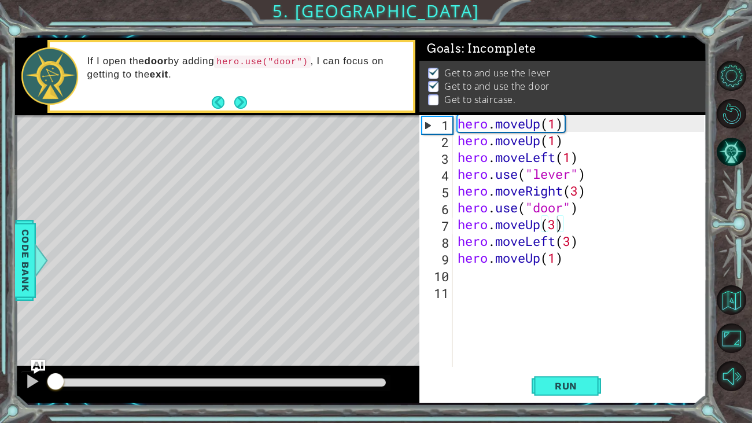
drag, startPoint x: 223, startPoint y: 373, endPoint x: 41, endPoint y: 238, distance: 226.1
click at [4, 255] on div "1 ההההההההההההההההההההההההההההההההההההההההההההההההההההההההההההההההההההההההההההה…" at bounding box center [376, 211] width 752 height 423
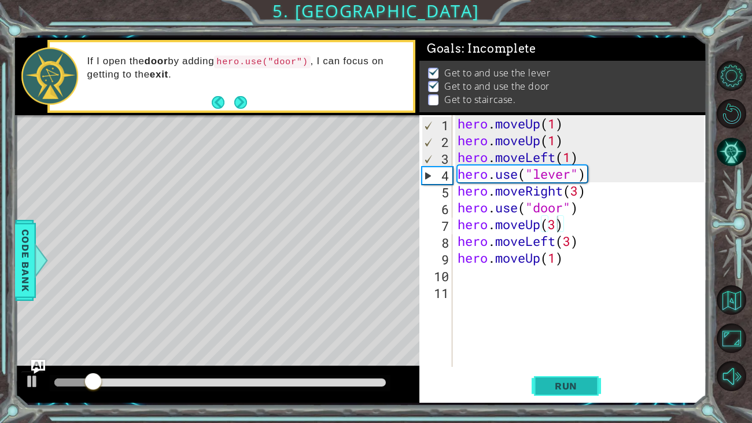
drag, startPoint x: 539, startPoint y: 393, endPoint x: 544, endPoint y: 386, distance: 8.7
click at [543, 390] on button "Run" at bounding box center [566, 385] width 69 height 29
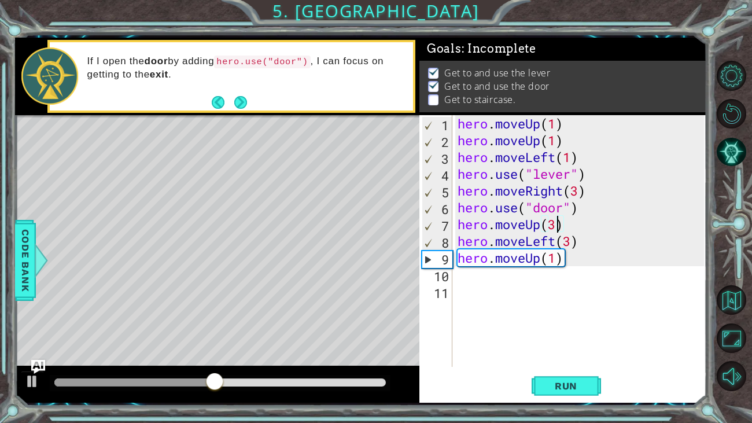
click at [580, 239] on div "hero . moveUp ( 1 ) hero . moveUp ( 1 ) hero . moveLeft ( 1 ) hero . use ( "lev…" at bounding box center [582, 257] width 254 height 285
click at [571, 243] on div "hero . moveUp ( 1 ) hero . moveUp ( 1 ) hero . moveLeft ( 1 ) hero . use ( "lev…" at bounding box center [582, 257] width 254 height 285
click at [571, 389] on span "Run" at bounding box center [566, 386] width 46 height 12
click at [554, 262] on div "hero . moveUp ( 1 ) hero . moveUp ( 1 ) hero . moveLeft ( 1 ) hero . use ( "lev…" at bounding box center [582, 257] width 254 height 285
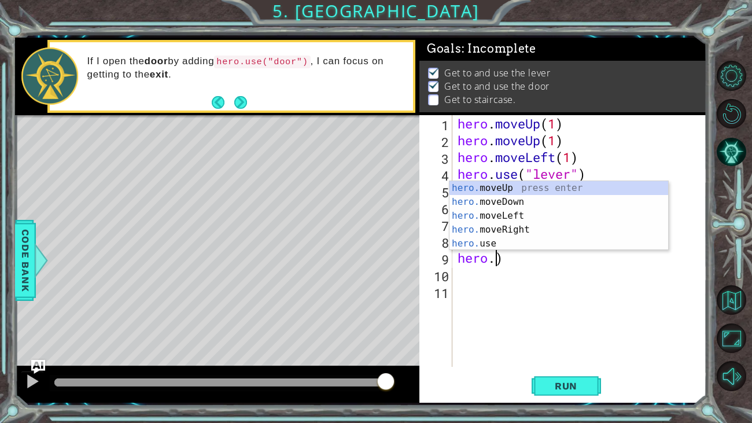
scroll to position [0, 1]
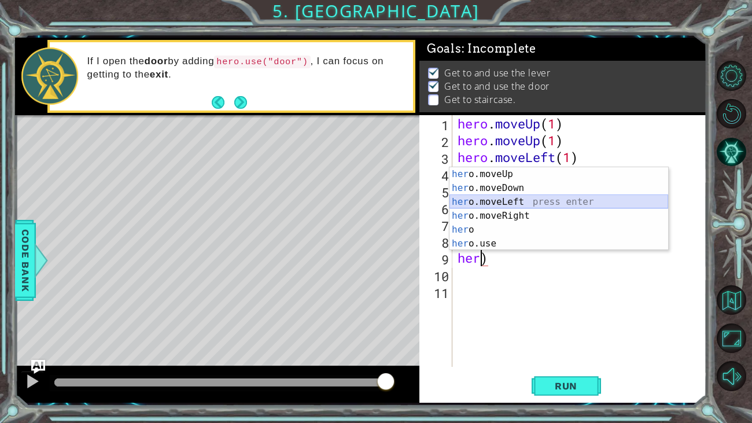
click at [549, 199] on div "her o.moveUp press enter her o.moveDown press enter her o.moveLeft press enter …" at bounding box center [558, 222] width 219 height 111
type textarea "hero.moveLeft()"
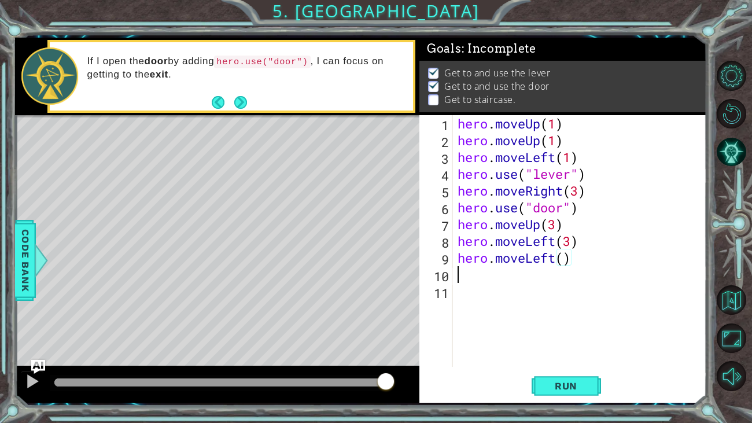
click at [518, 283] on div "hero . moveUp ( 1 ) hero . moveUp ( 1 ) hero . moveLeft ( 1 ) hero . use ( "lev…" at bounding box center [582, 257] width 254 height 285
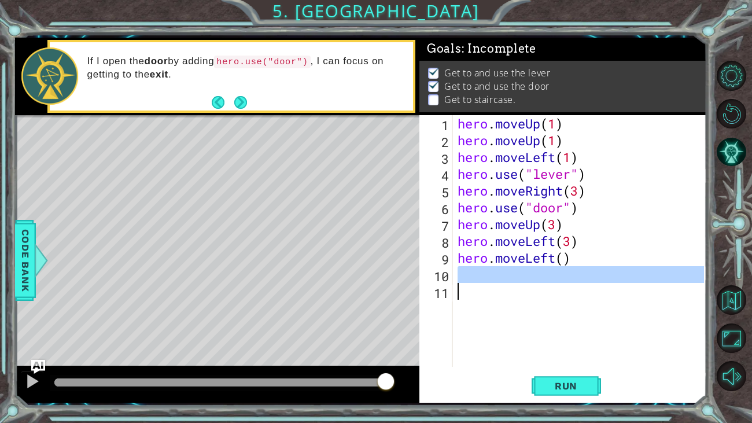
scroll to position [0, 0]
type textarea "h"
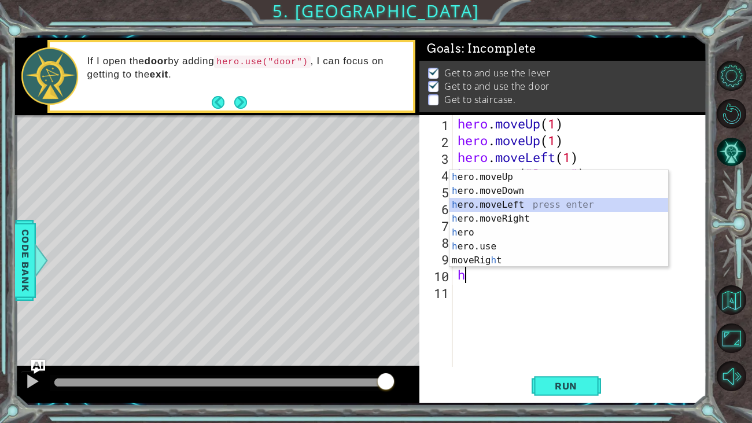
click at [537, 205] on div "h ero.moveUp press enter h ero.moveDown press enter h ero.moveLeft press enter …" at bounding box center [558, 232] width 219 height 125
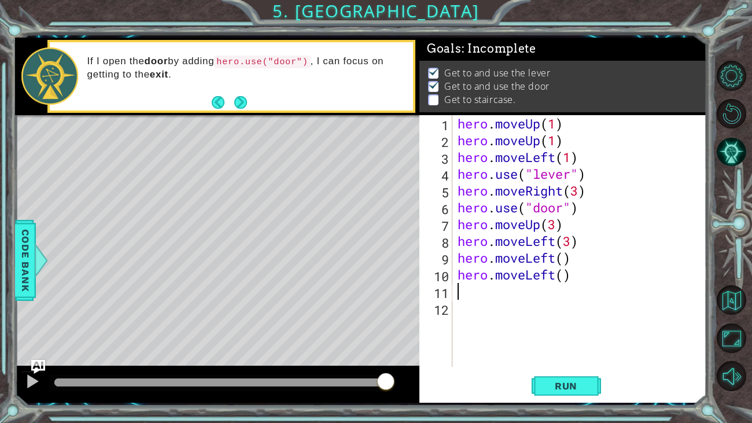
click at [486, 290] on div "hero . moveUp ( 1 ) hero . moveUp ( 1 ) hero . moveLeft ( 1 ) hero . use ( "lev…" at bounding box center [582, 257] width 254 height 285
type textarea "h"
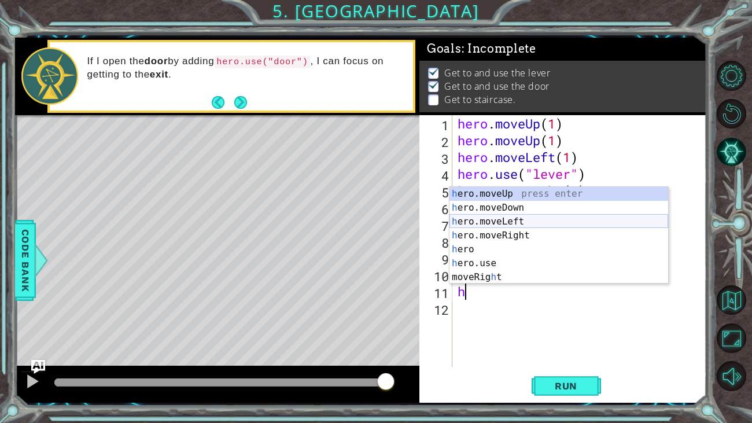
click at [517, 222] on div "h ero.moveUp press enter h ero.moveDown press enter h ero.moveLeft press enter …" at bounding box center [558, 249] width 219 height 125
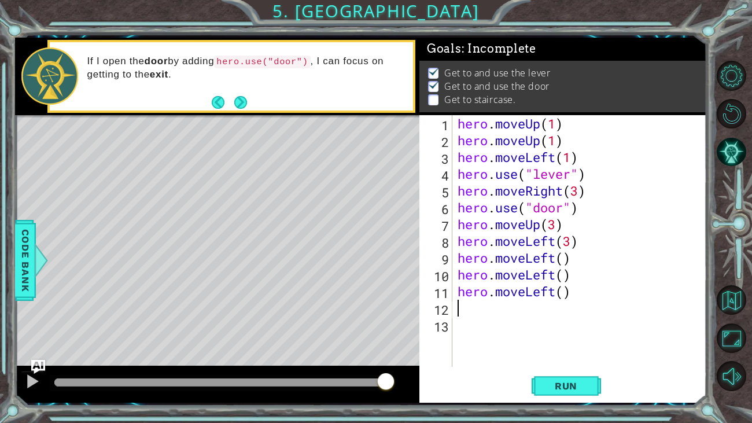
type textarea "h"
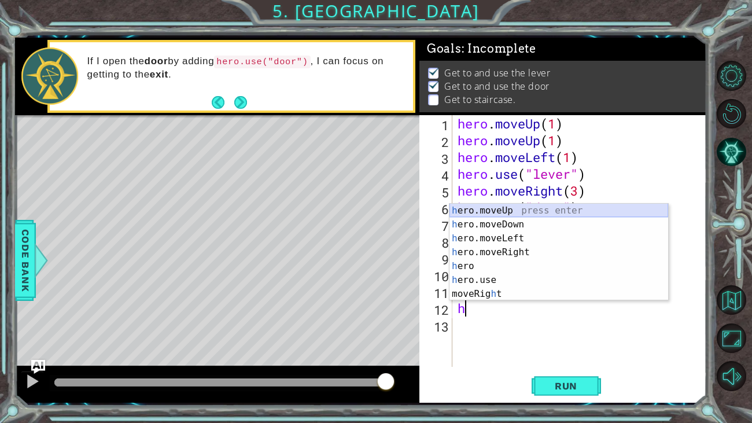
drag, startPoint x: 542, startPoint y: 213, endPoint x: 521, endPoint y: 246, distance: 39.3
click at [541, 213] on div "h ero.moveUp press enter h ero.moveDown press enter h ero.moveLeft press enter …" at bounding box center [558, 266] width 219 height 125
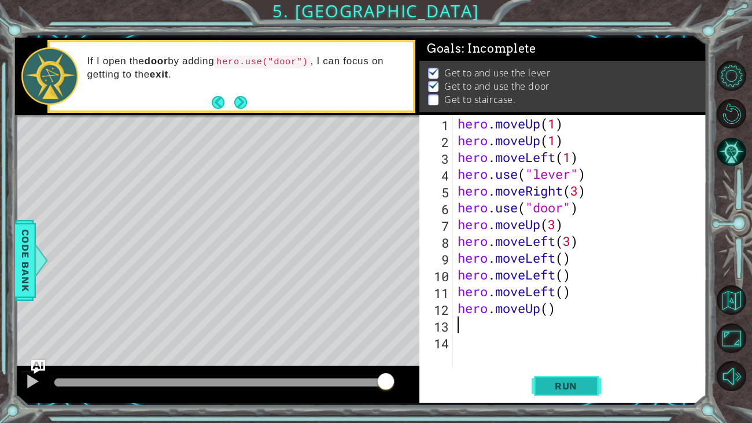
click at [549, 381] on span "Run" at bounding box center [566, 386] width 46 height 12
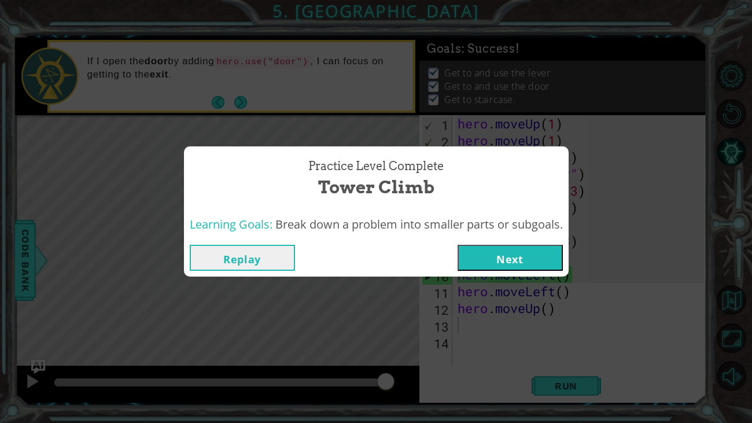
click at [549, 257] on button "Next" at bounding box center [509, 258] width 105 height 26
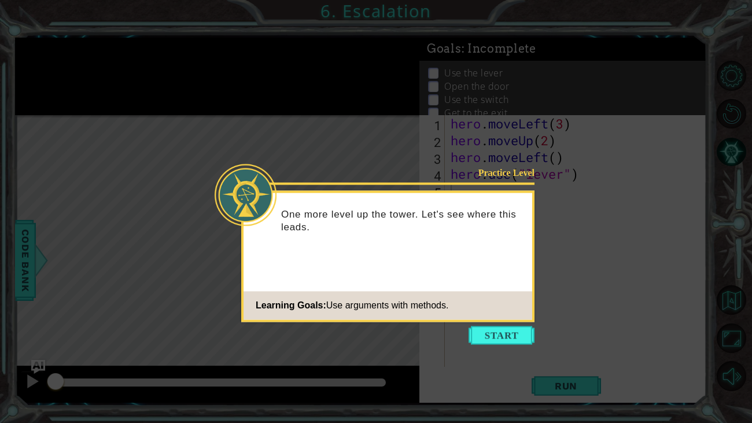
click at [514, 338] on button "Start" at bounding box center [501, 335] width 66 height 19
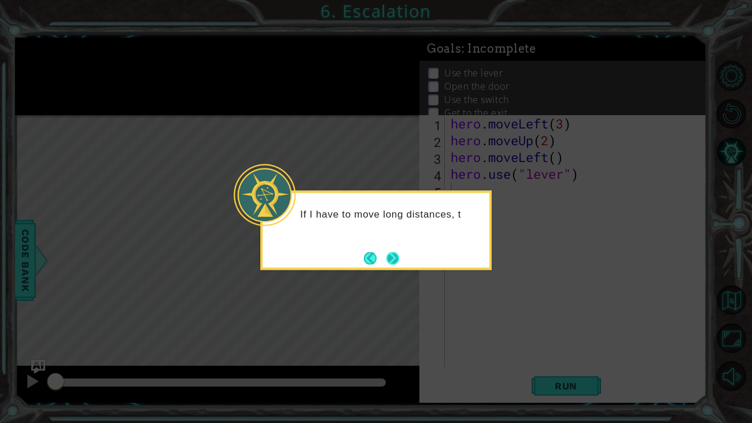
click at [397, 259] on button "Next" at bounding box center [392, 258] width 13 height 13
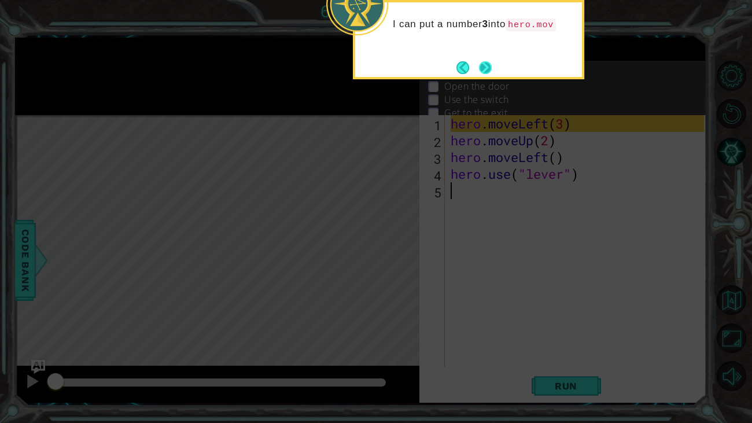
click at [480, 72] on button "Next" at bounding box center [485, 67] width 13 height 13
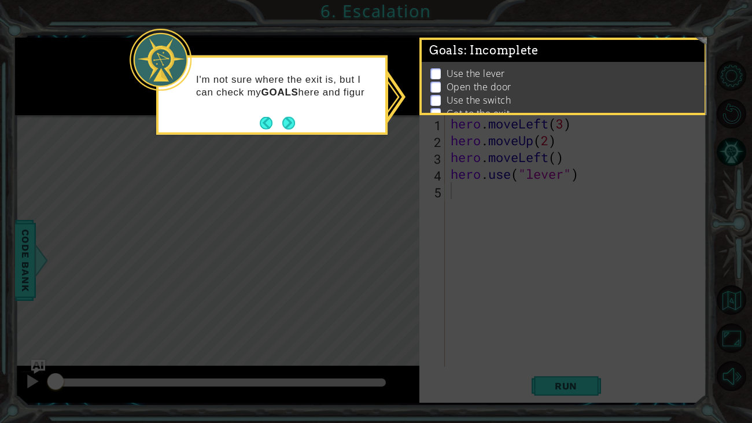
click at [430, 75] on p at bounding box center [435, 73] width 10 height 11
click at [304, 128] on div "I'm not sure where the exit is, but I can check my GOALS here and figure out wh…" at bounding box center [271, 97] width 227 height 71
click at [293, 124] on button "Next" at bounding box center [288, 123] width 13 height 13
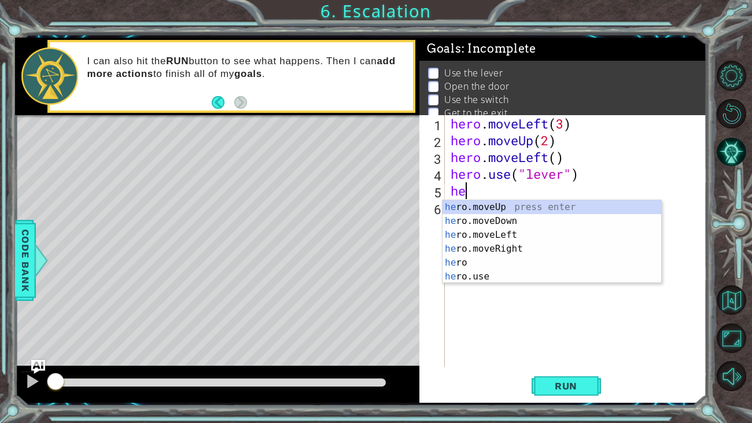
scroll to position [0, 1]
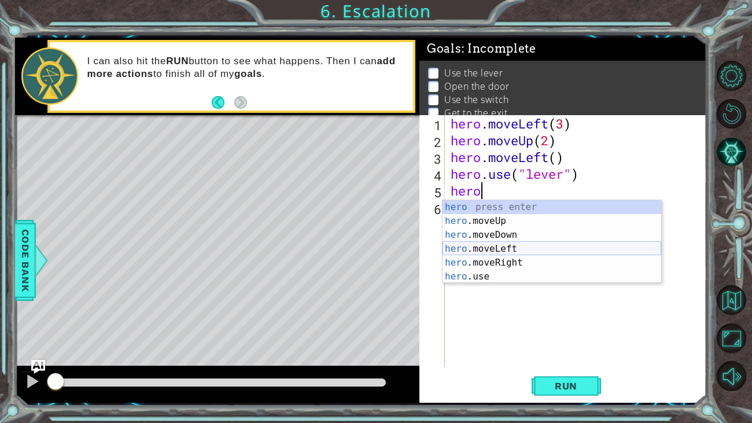
click at [485, 249] on div "hero press enter hero .moveUp press enter hero .moveDown press enter hero .move…" at bounding box center [551, 255] width 219 height 111
type textarea "hero.moveLeft(1)"
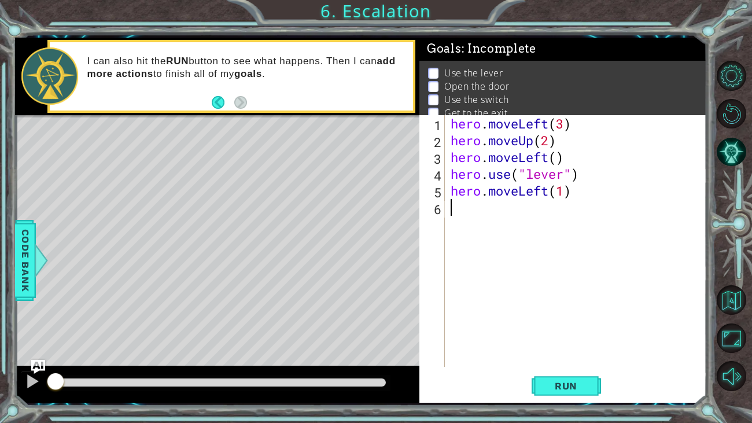
click at [463, 215] on div "hero . moveLeft ( 3 ) hero . moveUp ( 2 ) hero . moveLeft ( ) hero . use ( "lev…" at bounding box center [578, 257] width 261 height 285
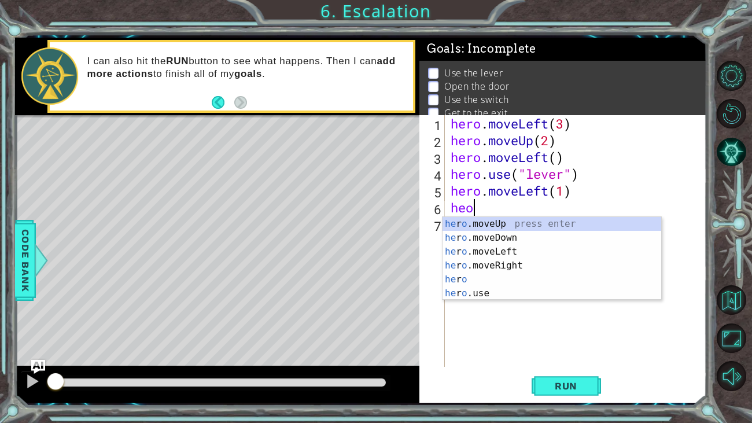
scroll to position [0, 0]
click at [509, 293] on div "he ro.moveUp press enter he ro.moveDown press enter he ro.moveLeft press enter …" at bounding box center [551, 272] width 219 height 111
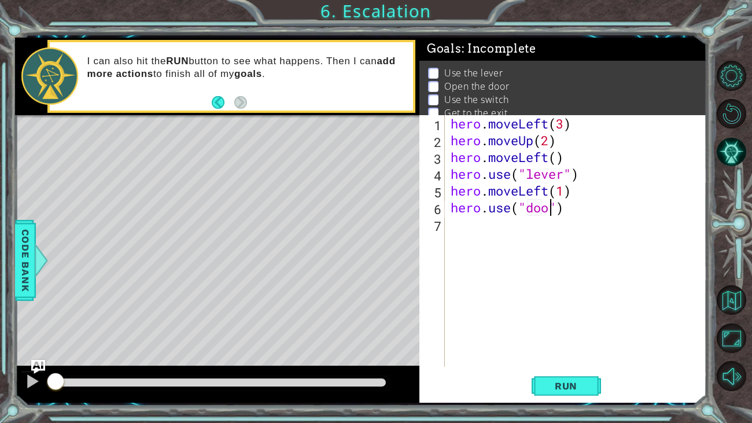
scroll to position [0, 4]
type textarea "hero.use("door")"
click at [490, 222] on div "hero . moveLeft ( 3 ) hero . moveUp ( 2 ) hero . moveLeft ( ) hero . use ( "lev…" at bounding box center [578, 257] width 261 height 285
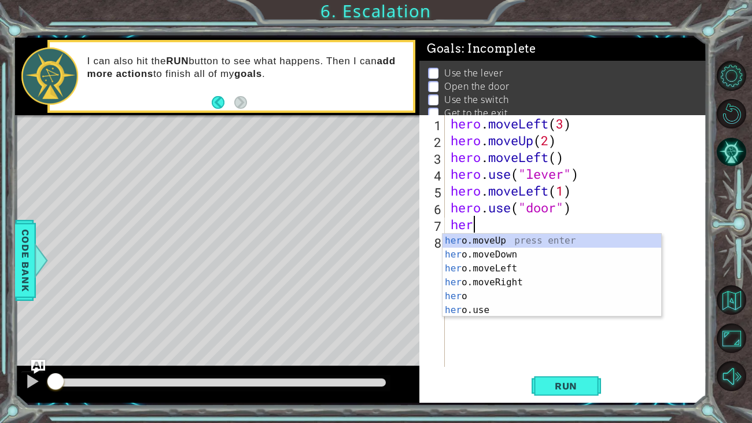
scroll to position [0, 0]
click at [493, 237] on div "her o.moveUp press enter her o.moveDown press enter her o.moveLeft press enter …" at bounding box center [551, 289] width 219 height 111
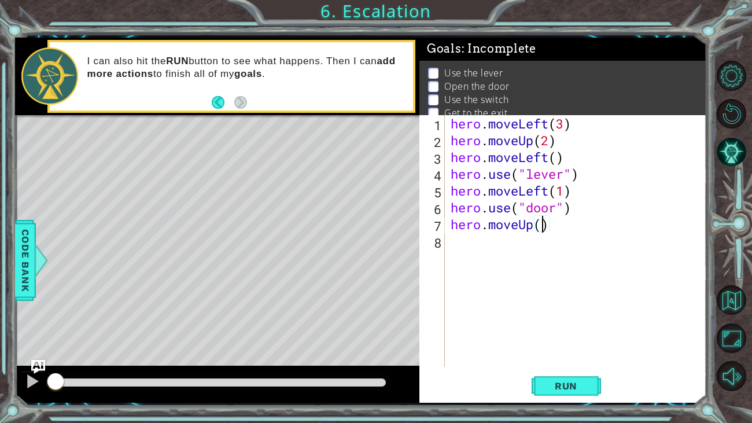
type textarea "hero.moveUp(2)"
click at [478, 241] on div "hero . moveLeft ( 3 ) hero . moveUp ( 2 ) hero . moveLeft ( ) hero . use ( "lev…" at bounding box center [578, 257] width 261 height 285
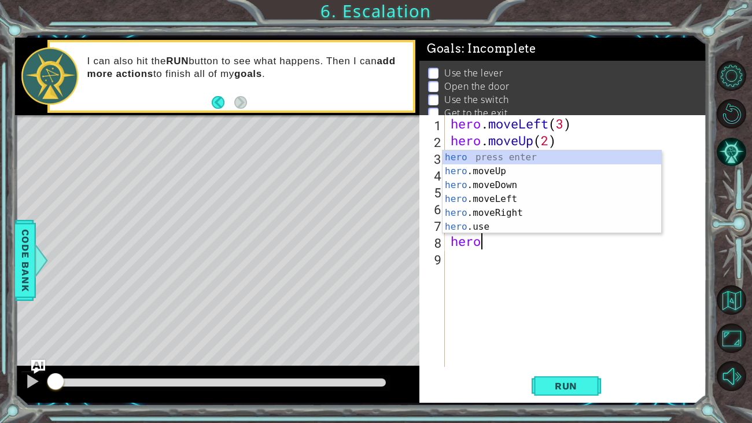
scroll to position [0, 1]
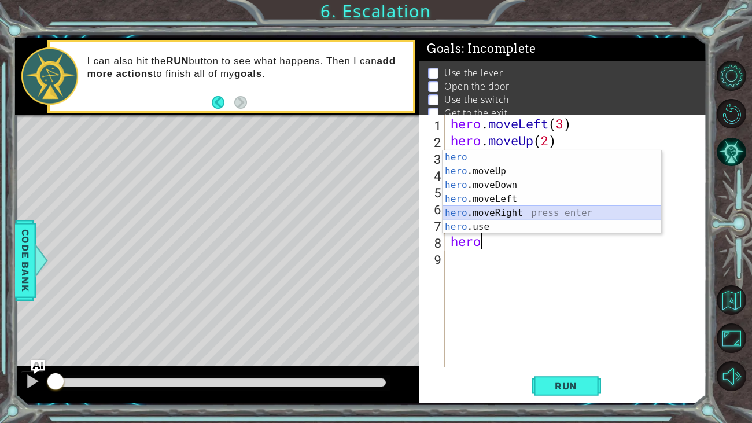
click at [536, 206] on div "hero press enter hero .moveUp press enter hero .moveDown press enter hero .move…" at bounding box center [551, 205] width 219 height 111
type textarea "hero.moveRight(1)"
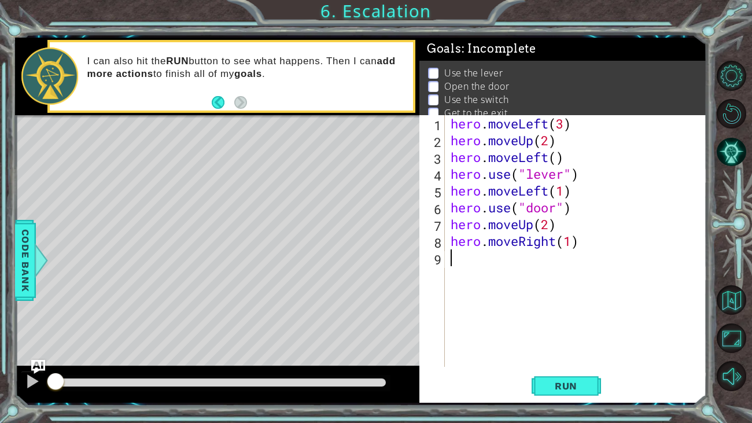
click at [542, 261] on div "hero . moveLeft ( 3 ) hero . moveUp ( 2 ) hero . moveLeft ( ) hero . use ( "lev…" at bounding box center [578, 257] width 261 height 285
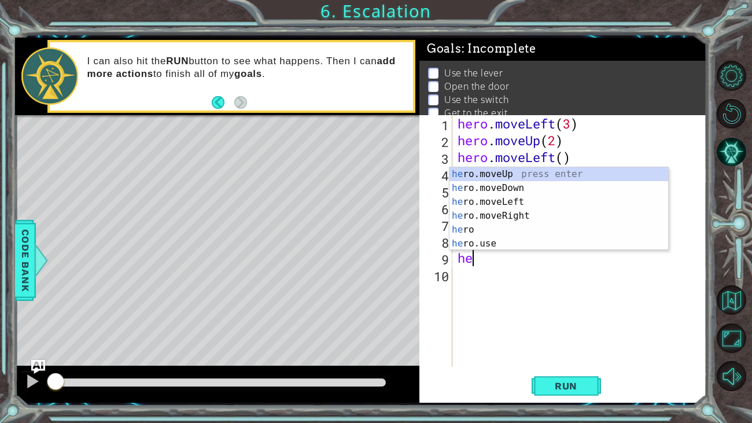
scroll to position [0, 0]
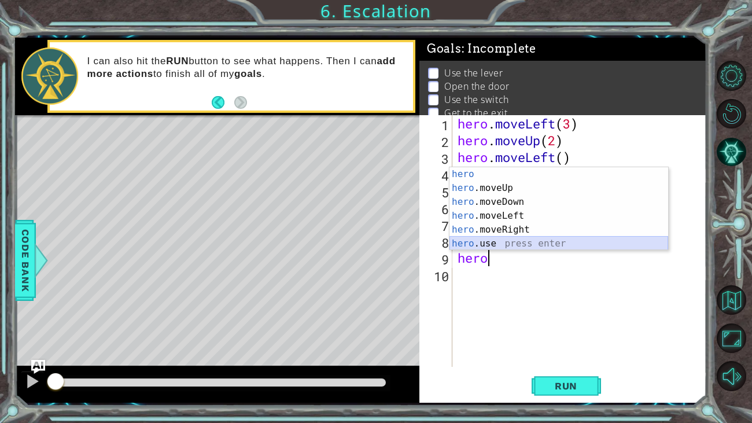
click at [494, 241] on div "hero press enter hero .moveUp press enter hero .moveDown press enter hero .move…" at bounding box center [558, 222] width 219 height 111
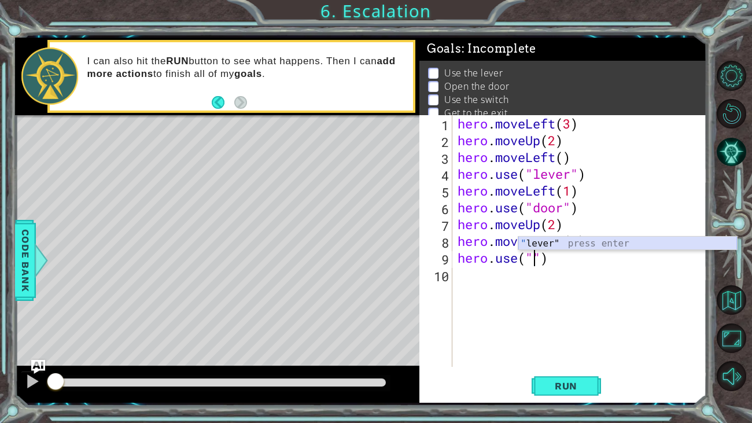
click at [569, 238] on div "" lever" press enter" at bounding box center [627, 258] width 219 height 42
type textarea "hero.use("lever")"
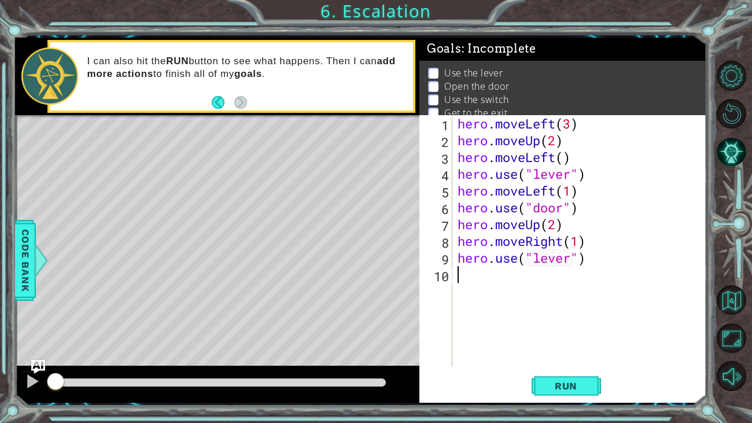
click at [486, 274] on div "hero . moveLeft ( 3 ) hero . moveUp ( 2 ) hero . moveLeft ( ) hero . use ( "lev…" at bounding box center [582, 257] width 254 height 285
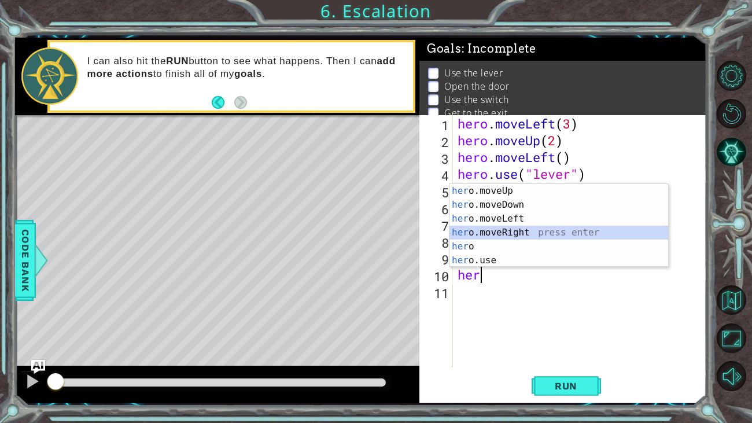
click at [458, 230] on div "her o.moveUp press enter her o.moveDown press enter her o.moveLeft press enter …" at bounding box center [558, 239] width 219 height 111
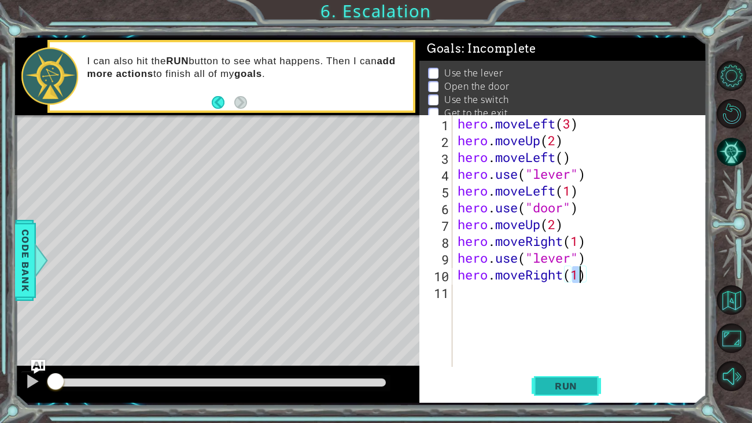
click at [573, 383] on span "Run" at bounding box center [566, 386] width 46 height 12
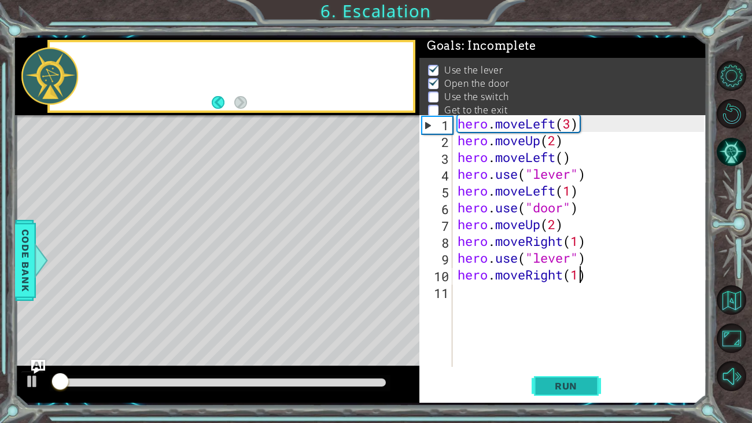
scroll to position [5, 0]
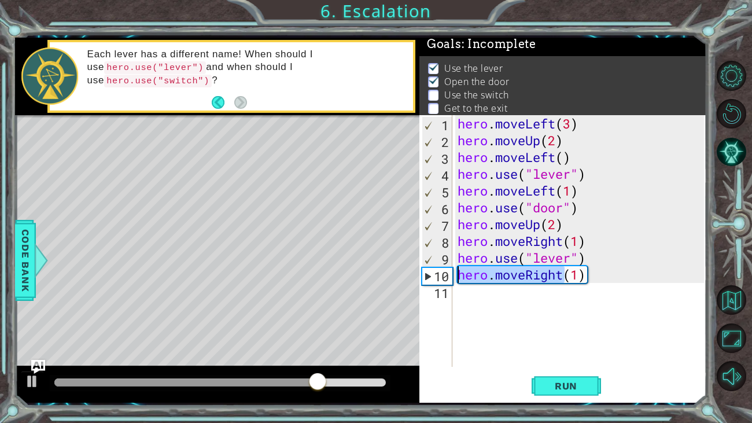
drag, startPoint x: 564, startPoint y: 282, endPoint x: 453, endPoint y: 262, distance: 112.2
click at [453, 262] on div "hero.moveRight(1) 1 2 3 4 5 6 7 8 9 10 11 hero . moveLeft ( 3 ) hero . moveUp (…" at bounding box center [561, 241] width 285 height 252
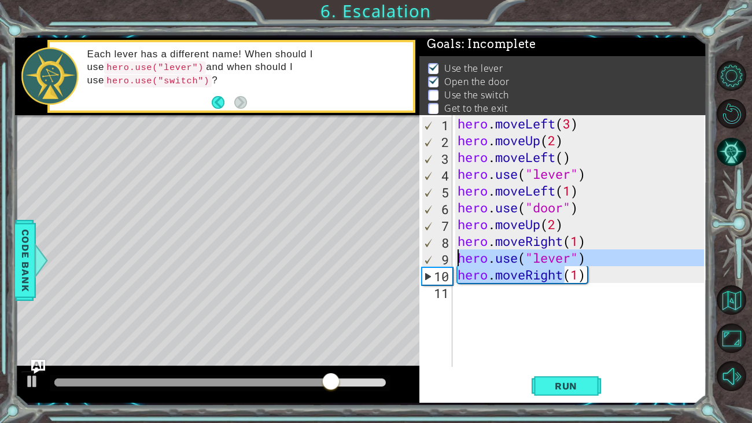
click at [376, 386] on div "methods hero moveDown(steps) moveUp(steps) moveLeft(steps) moveRight(steps) use…" at bounding box center [361, 220] width 692 height 365
drag, startPoint x: 330, startPoint y: 379, endPoint x: 341, endPoint y: 368, distance: 15.5
click at [337, 372] on div at bounding box center [336, 382] width 21 height 21
click at [358, 374] on div at bounding box center [217, 384] width 404 height 37
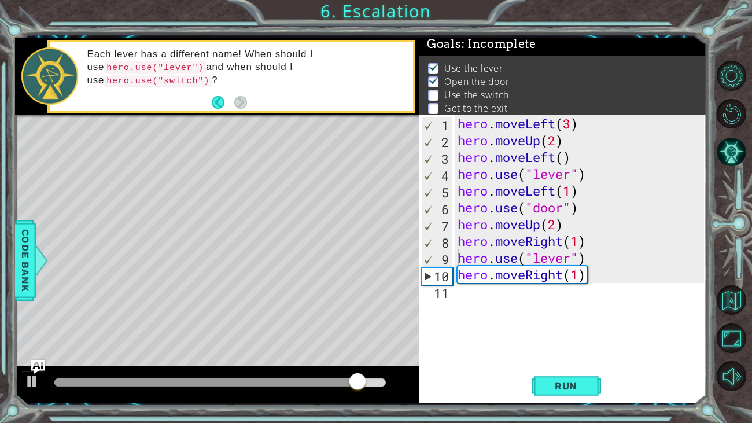
click at [360, 374] on div at bounding box center [217, 384] width 404 height 37
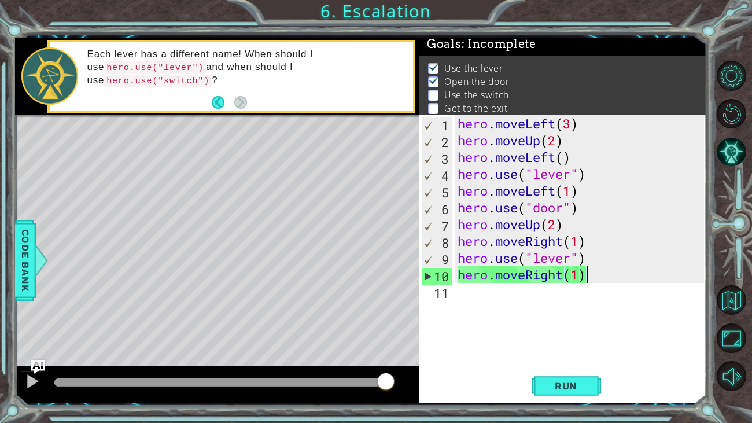
click at [585, 270] on div "hero . moveLeft ( 3 ) hero . moveUp ( 2 ) hero . moveLeft ( ) hero . use ( "lev…" at bounding box center [582, 257] width 254 height 285
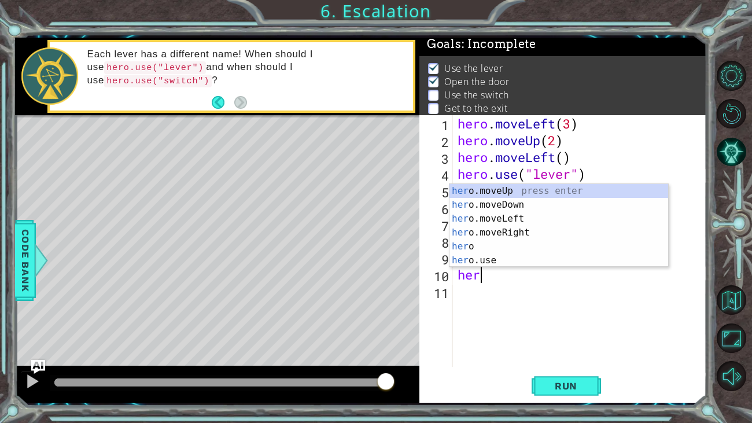
scroll to position [0, 0]
type textarea "h"
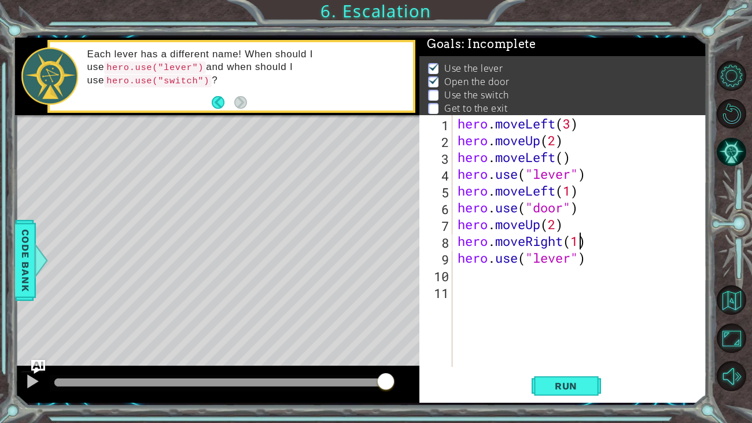
click at [578, 240] on div "hero . moveLeft ( 3 ) hero . moveUp ( 2 ) hero . moveLeft ( ) hero . use ( "lev…" at bounding box center [582, 257] width 254 height 285
type textarea "hero.moveRight(2)"
click at [497, 278] on div "hero . moveLeft ( 3 ) hero . moveUp ( 2 ) hero . moveLeft ( ) hero . use ( "lev…" at bounding box center [582, 257] width 254 height 285
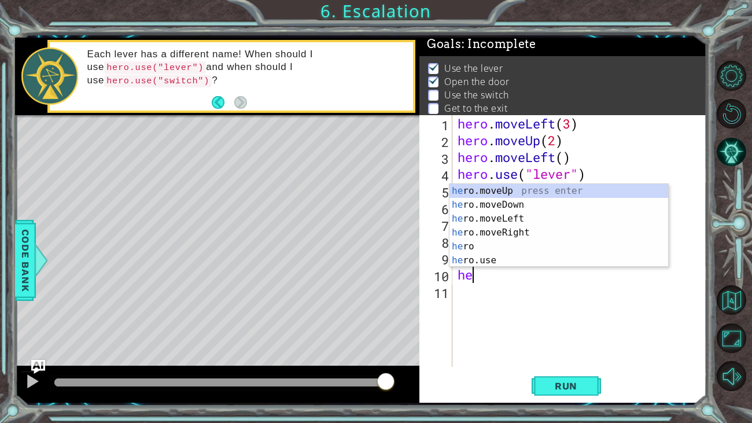
scroll to position [0, 0]
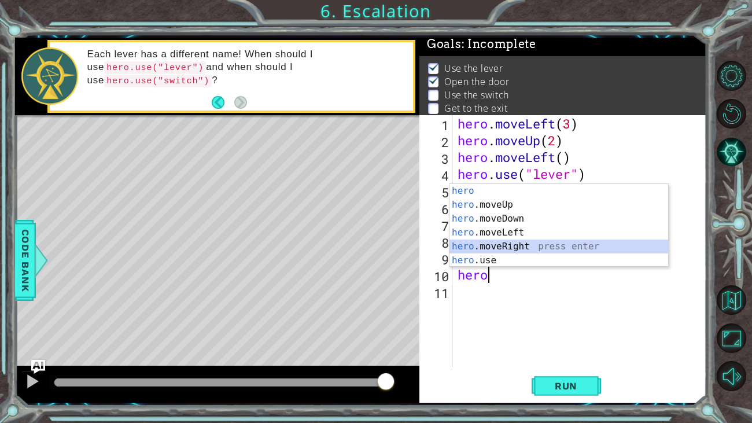
click at [505, 241] on div "hero press enter hero .moveUp press enter hero .moveDown press enter hero .move…" at bounding box center [558, 239] width 219 height 111
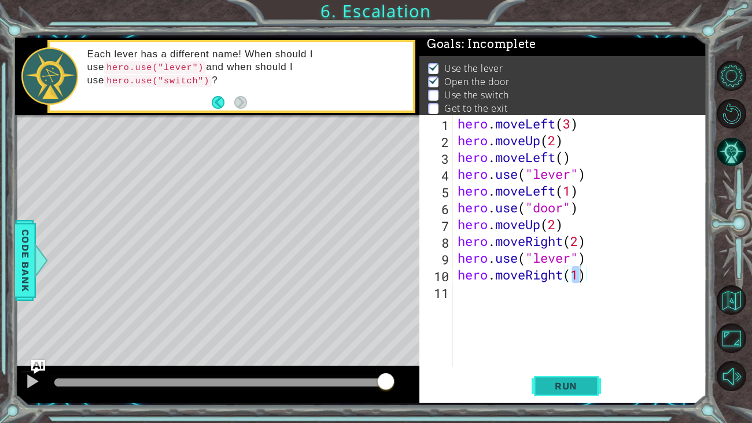
click at [578, 387] on span "Run" at bounding box center [566, 386] width 46 height 12
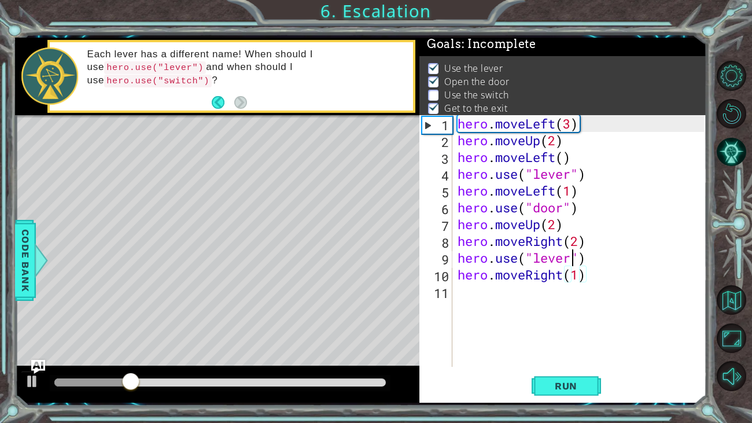
click at [574, 264] on div "hero . moveLeft ( 3 ) hero . moveUp ( 2 ) hero . moveLeft ( ) hero . use ( "lev…" at bounding box center [582, 257] width 254 height 285
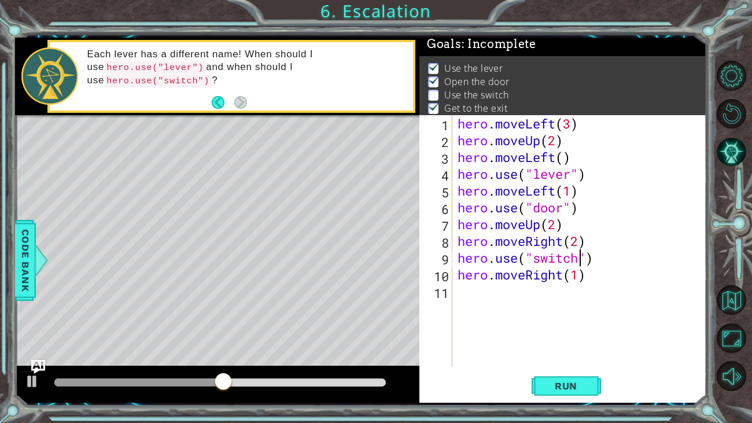
scroll to position [0, 5]
type textarea "hero.use("switch")"
drag, startPoint x: 579, startPoint y: 391, endPoint x: 574, endPoint y: 386, distance: 7.0
click at [576, 386] on button "Run" at bounding box center [566, 385] width 69 height 29
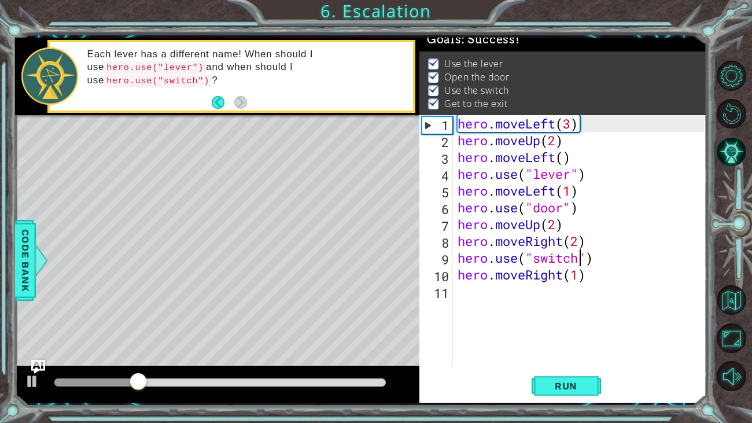
scroll to position [10, 0]
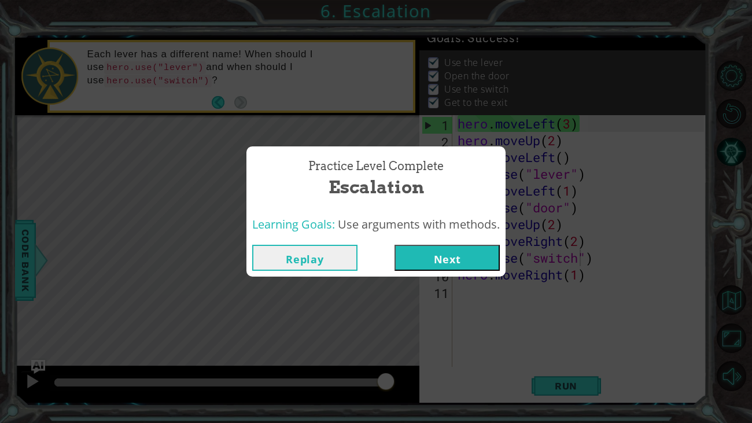
click at [466, 255] on button "Next" at bounding box center [446, 258] width 105 height 26
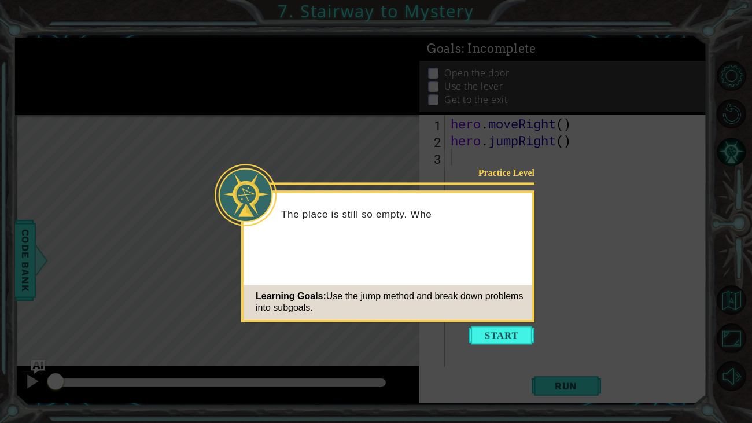
click at [526, 324] on body "1 ההההההההההההההההההההההההההההההההההההההההההההההההההההההההההההההההההההההההההההה…" at bounding box center [376, 211] width 752 height 423
click at [526, 330] on button "Start" at bounding box center [501, 335] width 66 height 19
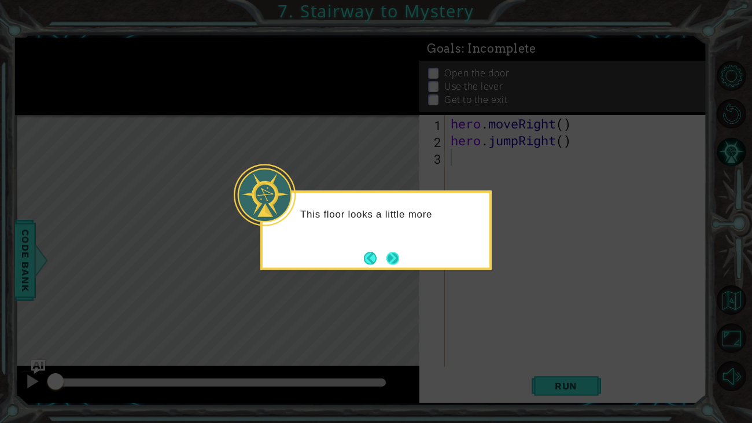
click at [395, 262] on button "Next" at bounding box center [392, 258] width 13 height 13
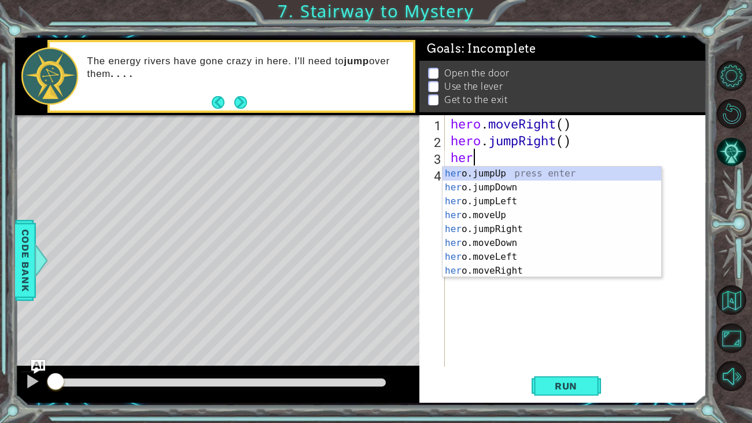
scroll to position [0, 1]
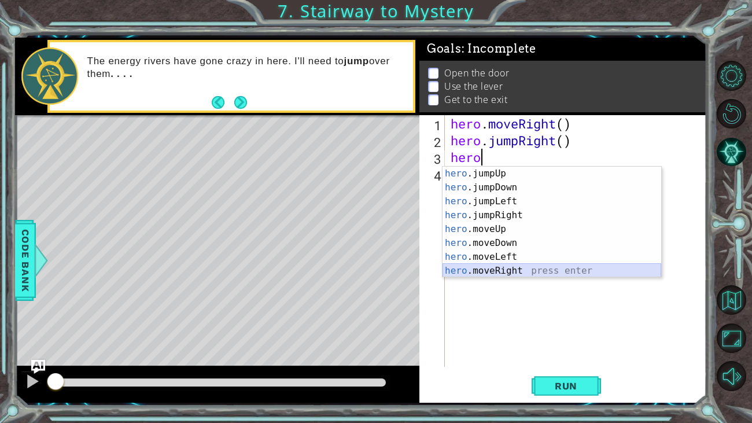
click at [556, 271] on div "hero .jumpUp press enter hero .jumpDown press enter hero .jumpLeft press enter …" at bounding box center [551, 236] width 219 height 139
type textarea "hero.moveRight(1)"
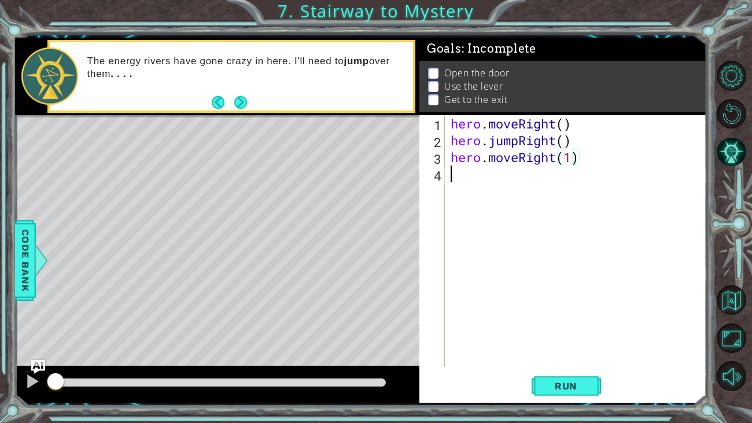
drag, startPoint x: 521, startPoint y: 183, endPoint x: 518, endPoint y: 178, distance: 6.0
click at [518, 179] on div "hero . moveRight ( ) hero . jumpRight ( ) hero . moveRight ( 1 )" at bounding box center [578, 257] width 261 height 285
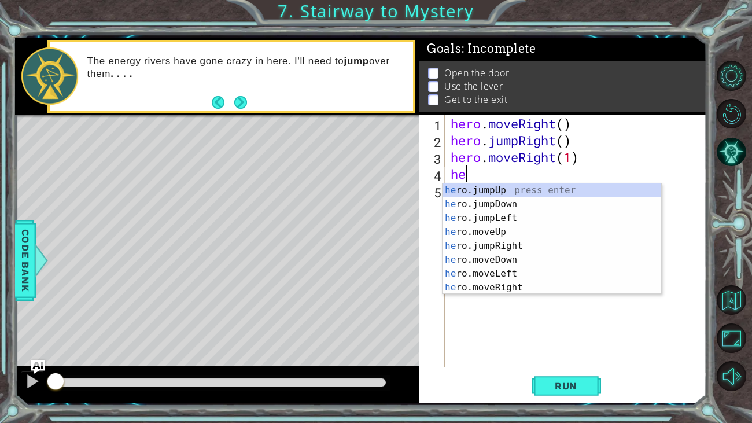
scroll to position [0, 0]
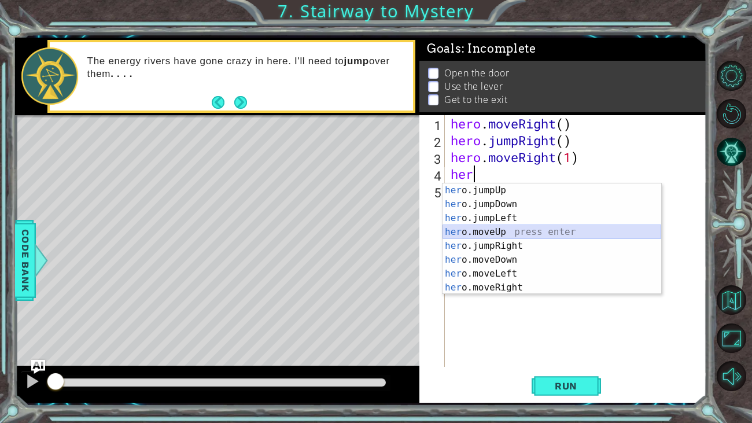
click at [531, 231] on div "her o.jumpUp press enter her o.jumpDown press enter her o.jumpLeft press enter …" at bounding box center [551, 252] width 219 height 139
type textarea "hero.moveUp(1)"
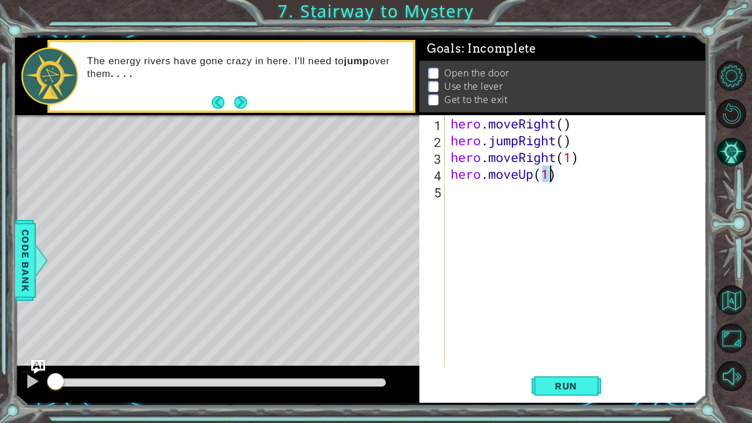
click at [475, 195] on div "hero . moveRight ( ) hero . jumpRight ( ) hero . moveRight ( 1 ) hero . moveUp …" at bounding box center [578, 257] width 261 height 285
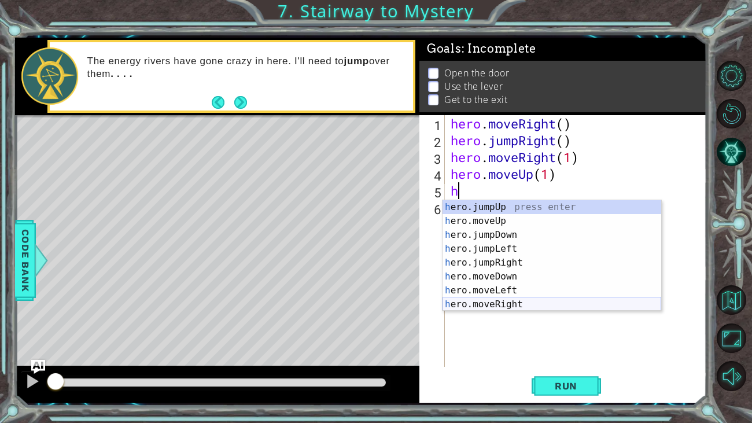
click at [529, 302] on div "h ero.jumpUp press enter h ero.moveUp press enter h ero.jumpDown press enter h …" at bounding box center [551, 269] width 219 height 139
type textarea "hero.moveRight(1)"
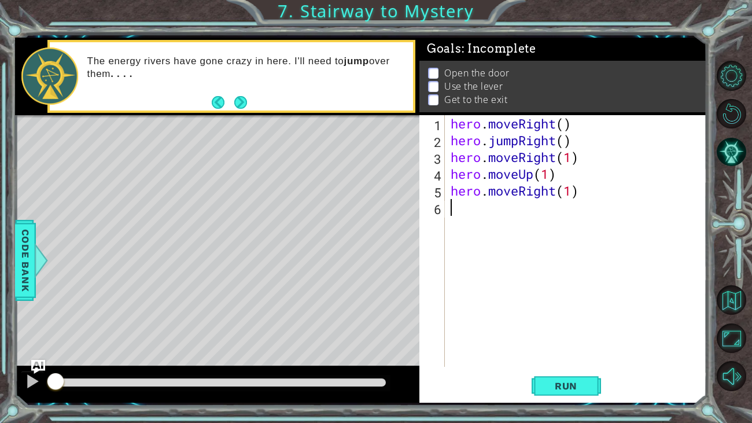
click at [460, 213] on div "hero . moveRight ( ) hero . jumpRight ( ) hero . moveRight ( 1 ) hero . moveUp …" at bounding box center [578, 257] width 261 height 285
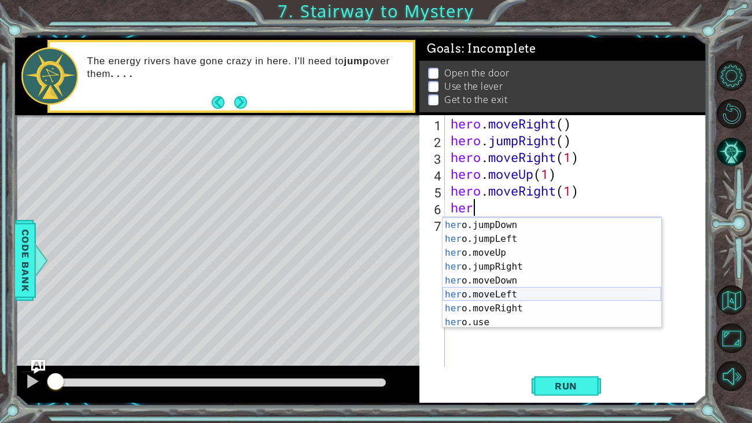
scroll to position [13, 0]
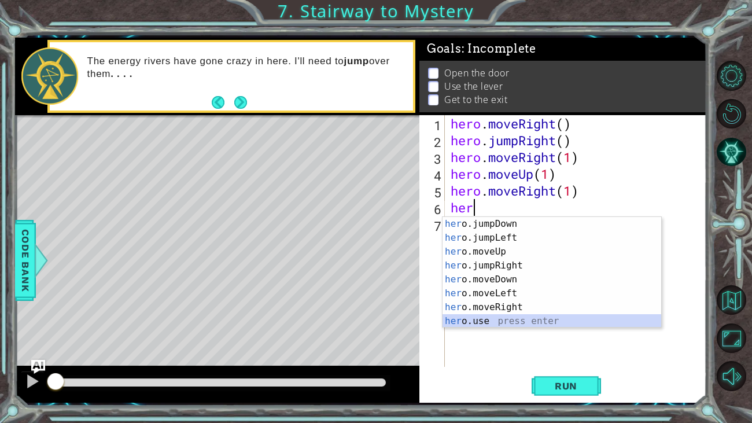
click at [467, 320] on div "her o.jumpDown press enter her o.jumpLeft press enter her o.moveUp press enter …" at bounding box center [551, 286] width 219 height 139
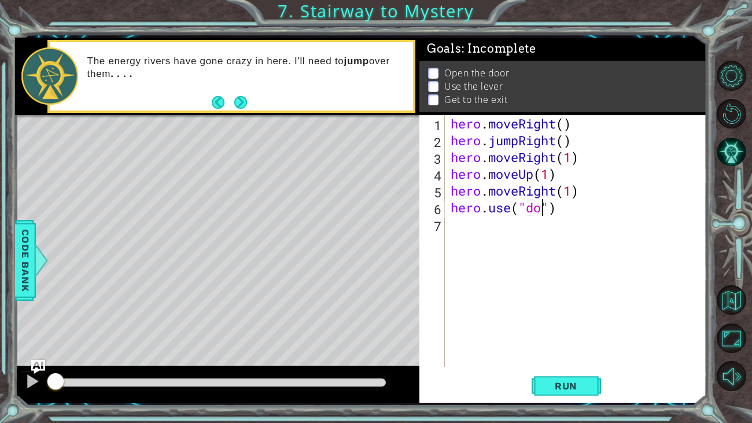
scroll to position [0, 4]
type textarea "hero.use("door")"
click at [487, 224] on div "hero . moveRight ( ) hero . jumpRight ( ) hero . moveRight ( 1 ) hero . moveUp …" at bounding box center [578, 257] width 261 height 285
type textarea "j"
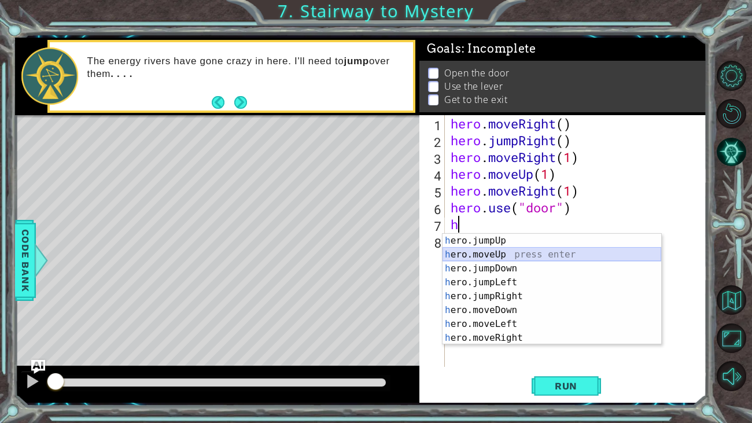
click at [496, 249] on div "h ero.jumpUp press enter h ero.moveUp press enter h ero.jumpDown press enter h …" at bounding box center [551, 303] width 219 height 139
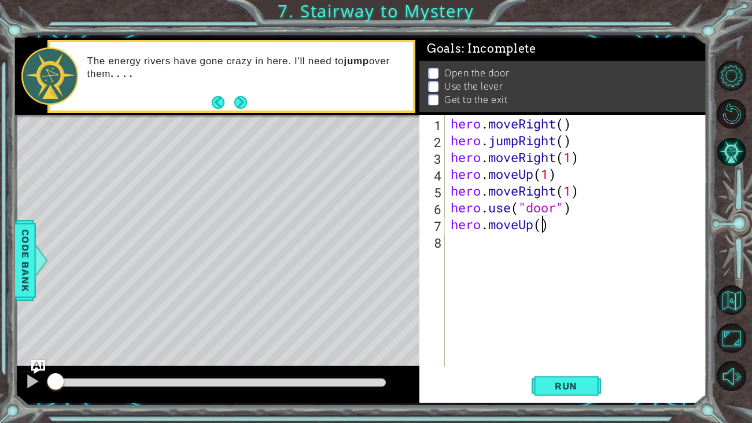
type textarea "hero.moveUp(2)"
click at [538, 246] on div "hero . moveRight ( ) hero . jumpRight ( ) hero . moveRight ( 1 ) hero . moveUp …" at bounding box center [578, 257] width 261 height 285
type textarea "h"
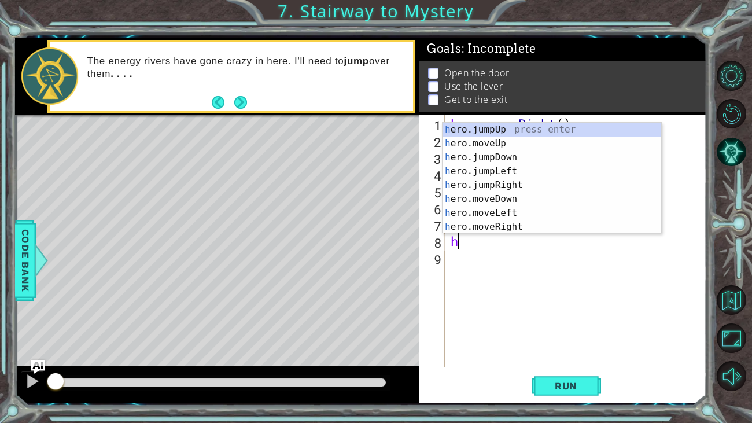
click at [554, 278] on div "hero . moveRight ( ) hero . jumpRight ( ) hero . moveRight ( 1 ) hero . moveUp …" at bounding box center [578, 257] width 261 height 285
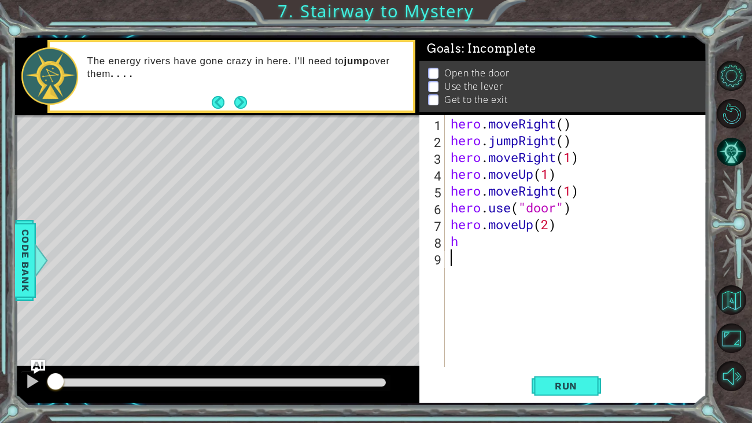
click at [493, 243] on div "hero . moveRight ( ) hero . jumpRight ( ) hero . moveRight ( 1 ) hero . moveUp …" at bounding box center [578, 257] width 261 height 285
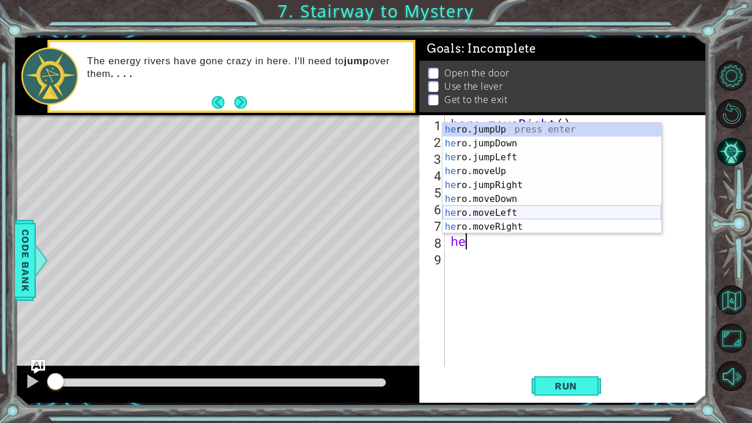
click at [530, 211] on div "he ro.jumpUp press enter he ro.jumpDown press enter he ro.jumpLeft press enter …" at bounding box center [551, 192] width 219 height 139
type textarea "hero.moveLeft(1)"
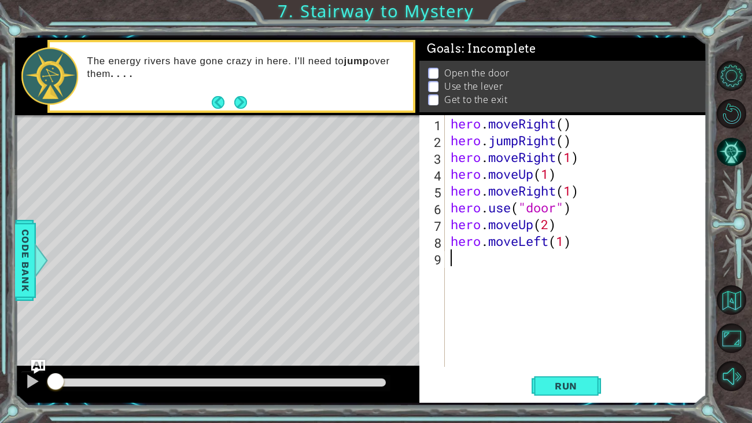
click at [512, 263] on div "hero . moveRight ( ) hero . jumpRight ( ) hero . moveRight ( 1 ) hero . moveUp …" at bounding box center [578, 257] width 261 height 285
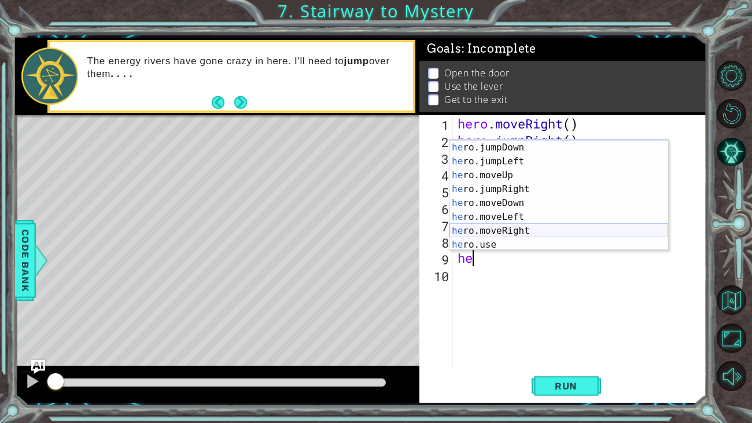
scroll to position [13, 0]
click at [498, 240] on div "he ro.jumpDown press enter he ro.jumpLeft press enter he ro.moveUp press enter …" at bounding box center [558, 208] width 219 height 139
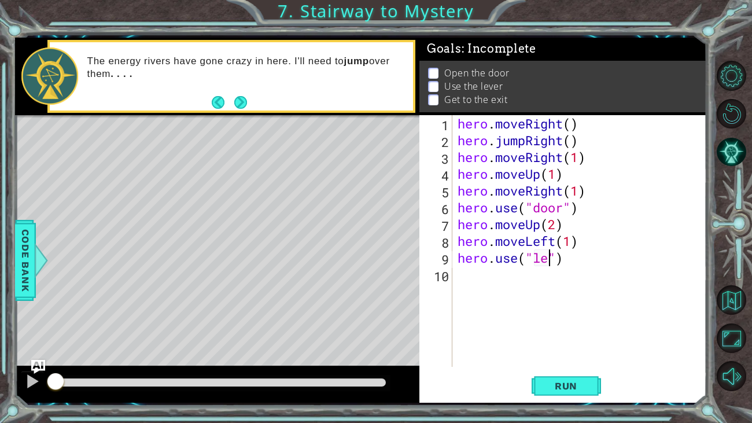
scroll to position [0, 4]
type textarea "hero.use("lever")"
click at [501, 277] on div "hero . moveRight ( ) hero . jumpRight ( ) hero . moveRight ( 1 ) hero . moveUp …" at bounding box center [582, 257] width 254 height 285
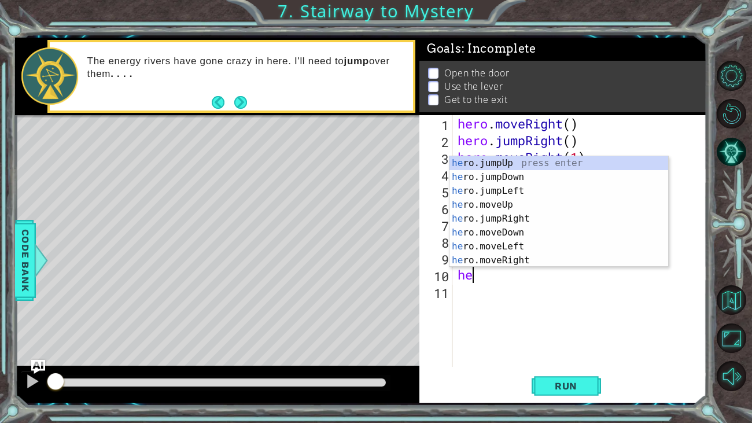
scroll to position [0, 0]
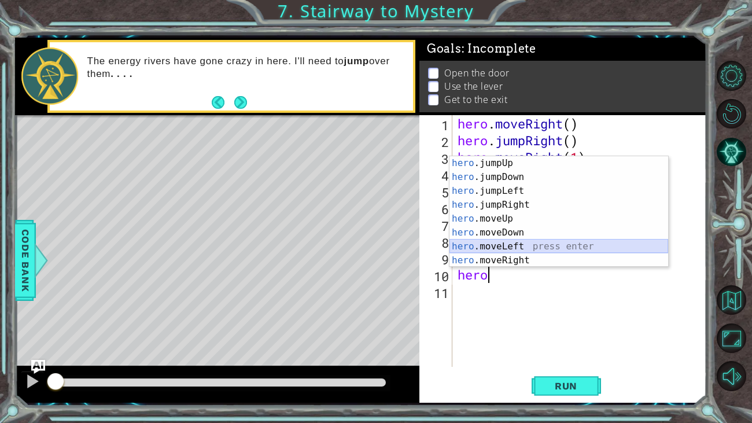
click at [537, 242] on div "hero .jumpUp press enter hero .jumpDown press enter hero .jumpLeft press enter …" at bounding box center [558, 225] width 219 height 139
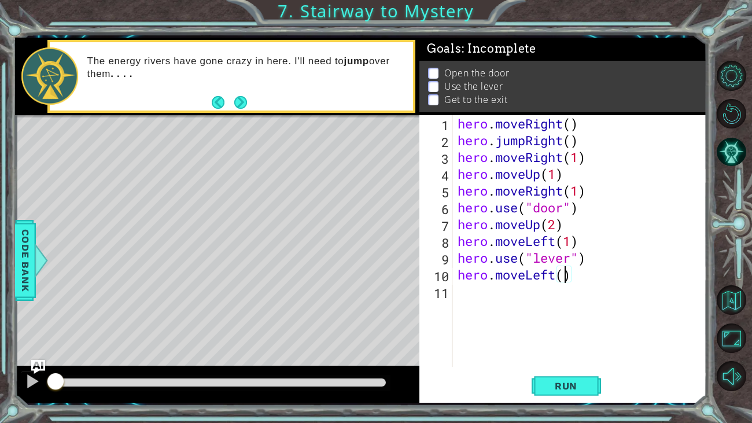
type textarea "hero.moveLeft(2)"
click at [504, 297] on div "hero . moveRight ( ) hero . jumpRight ( ) hero . moveRight ( 1 ) hero . moveUp …" at bounding box center [582, 257] width 254 height 285
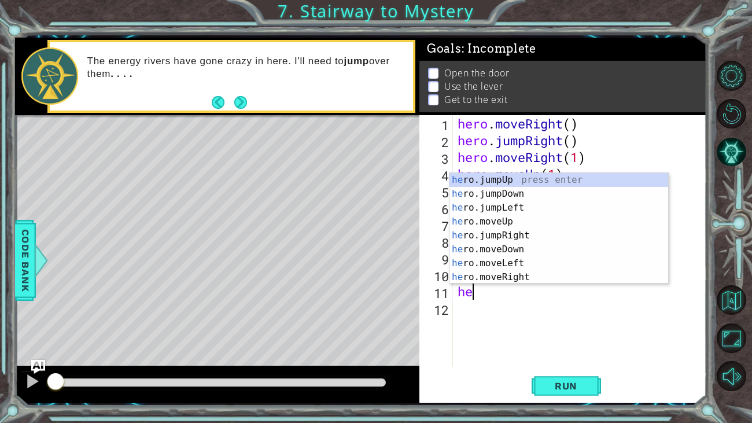
scroll to position [0, 0]
type textarea "hero"
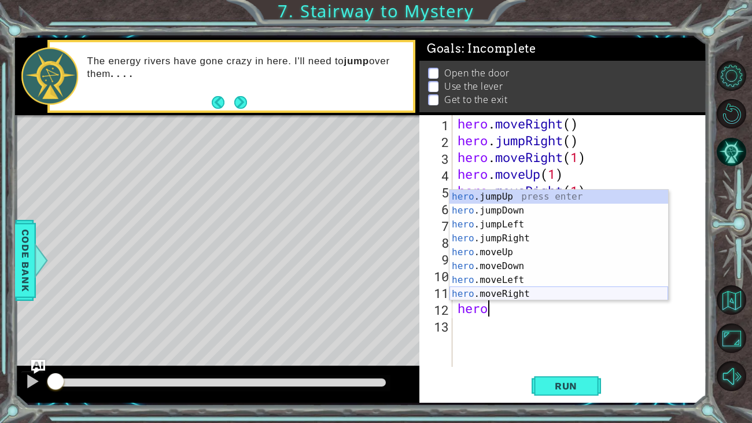
click at [556, 292] on div "hero .jumpUp press enter hero .jumpDown press enter hero .jumpLeft press enter …" at bounding box center [558, 259] width 219 height 139
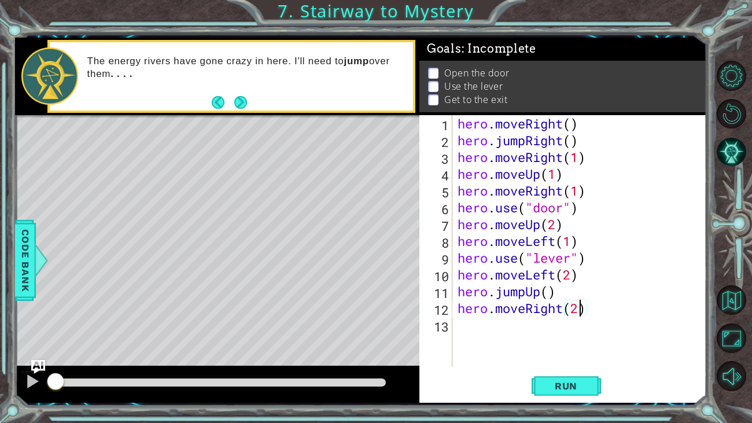
scroll to position [0, 5]
click at [592, 388] on button "Run" at bounding box center [566, 385] width 69 height 29
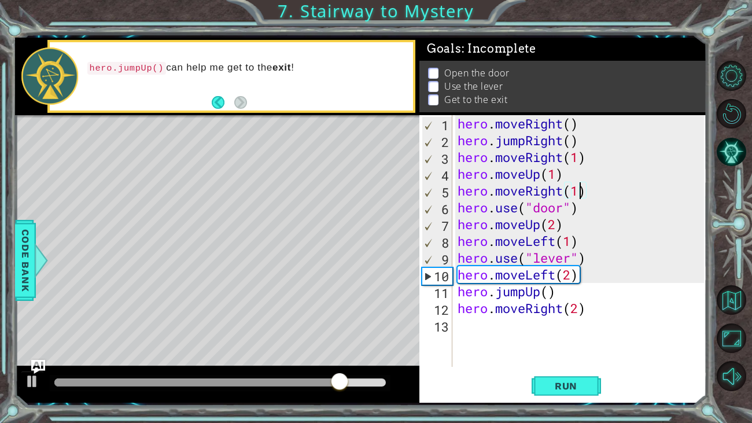
click at [580, 194] on div "hero . moveRight ( ) hero . jumpRight ( ) hero . moveRight ( 1 ) hero . moveUp …" at bounding box center [582, 257] width 254 height 285
type textarea "hero.moveRight()"
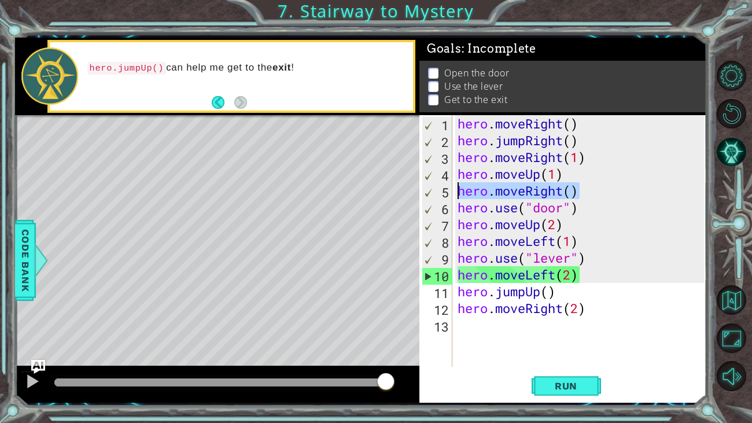
drag, startPoint x: 584, startPoint y: 194, endPoint x: 464, endPoint y: 189, distance: 119.9
click at [460, 190] on div "hero . moveRight ( ) hero . jumpRight ( ) hero . moveRight ( 1 ) hero . moveUp …" at bounding box center [582, 257] width 254 height 285
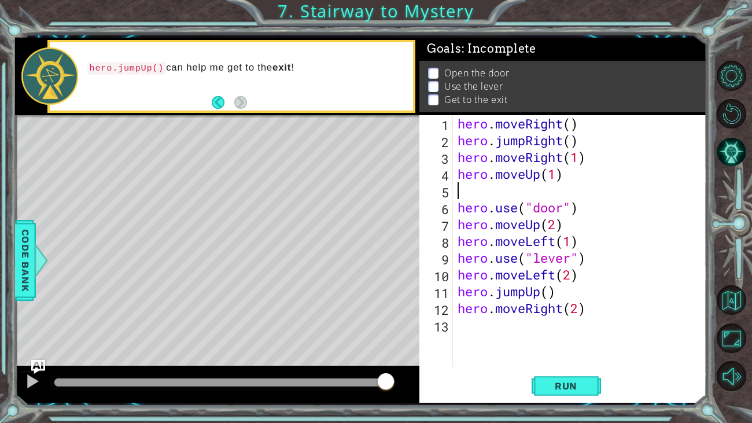
scroll to position [0, 0]
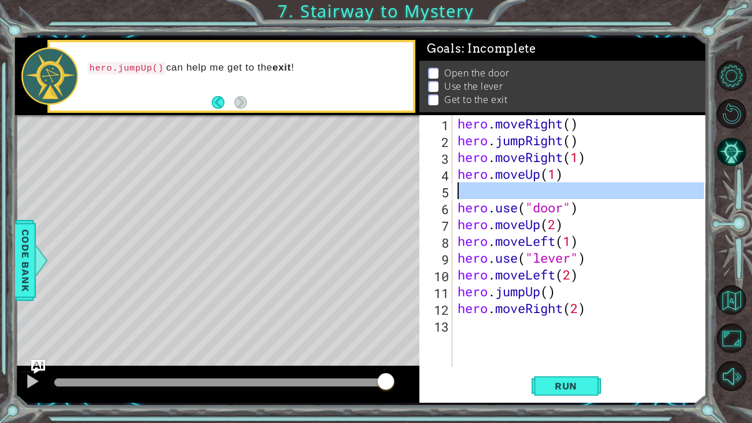
click at [449, 194] on div "5" at bounding box center [437, 192] width 31 height 17
type textarea "hero.use("door")"
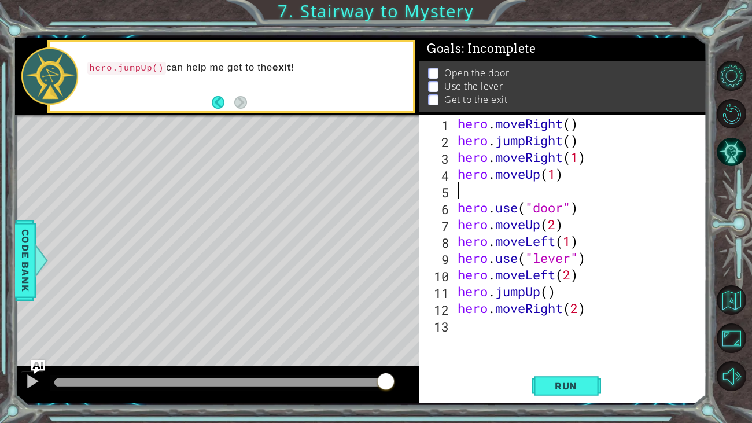
click at [440, 188] on div "5" at bounding box center [437, 192] width 31 height 17
type textarea "hero.use("door")"
drag, startPoint x: 443, startPoint y: 187, endPoint x: 455, endPoint y: 191, distance: 13.0
click at [455, 191] on div "1 2 3 4 5 6 7 8 9 10 11 12 13 hero . moveRight ( ) hero . jumpRight ( ) hero . …" at bounding box center [561, 241] width 285 height 252
type textarea "hero.use("door")"
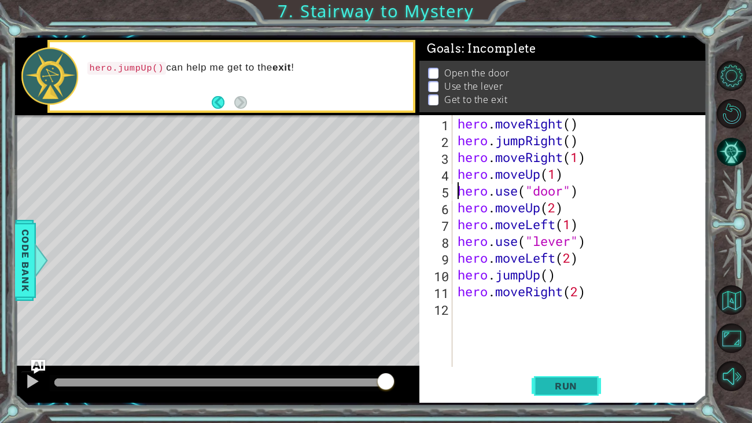
click at [573, 379] on button "Run" at bounding box center [566, 385] width 69 height 29
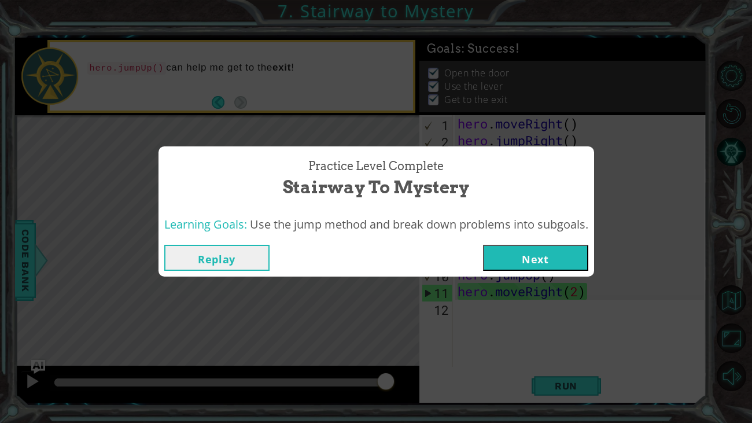
click at [582, 260] on button "Next" at bounding box center [535, 258] width 105 height 26
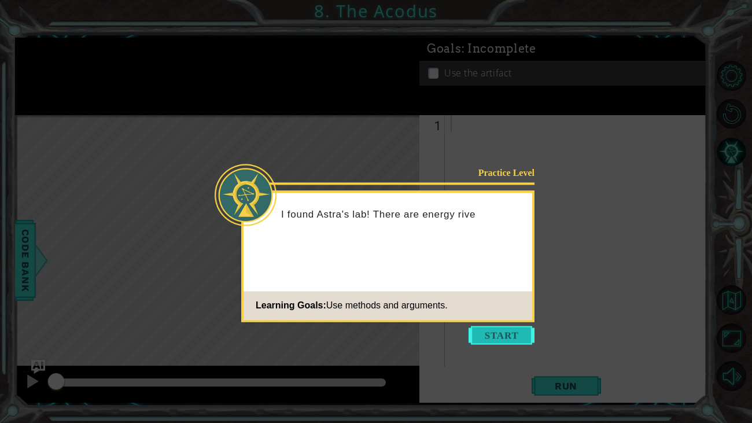
click at [502, 338] on button "Start" at bounding box center [501, 335] width 66 height 19
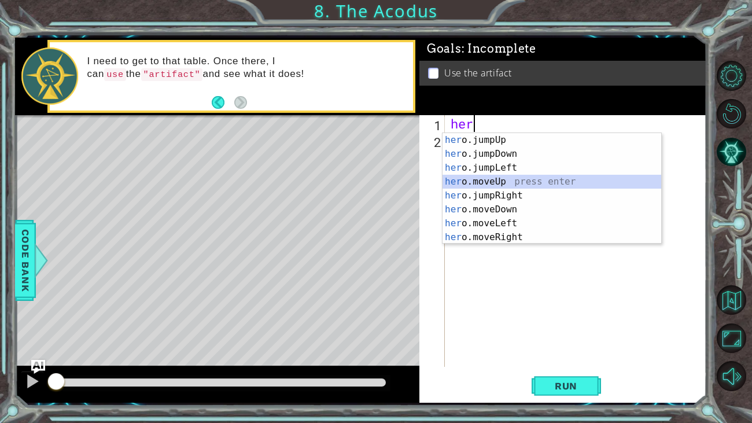
click at [515, 180] on div "her o.jumpUp press enter her o.jumpDown press enter her o.jumpLeft press enter …" at bounding box center [551, 202] width 219 height 139
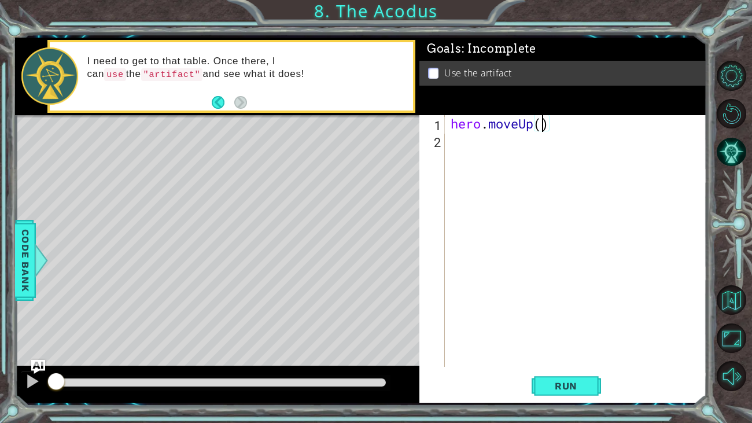
type textarea "hero.moveUp(3)"
click at [518, 142] on div "hero . moveUp ( 3 )" at bounding box center [578, 257] width 261 height 285
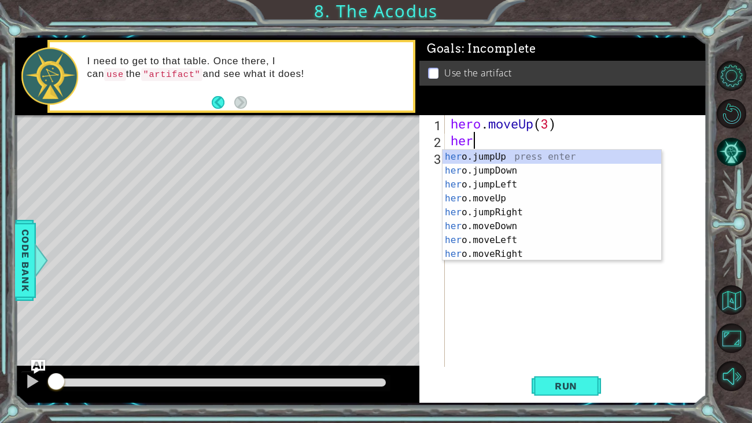
scroll to position [0, 0]
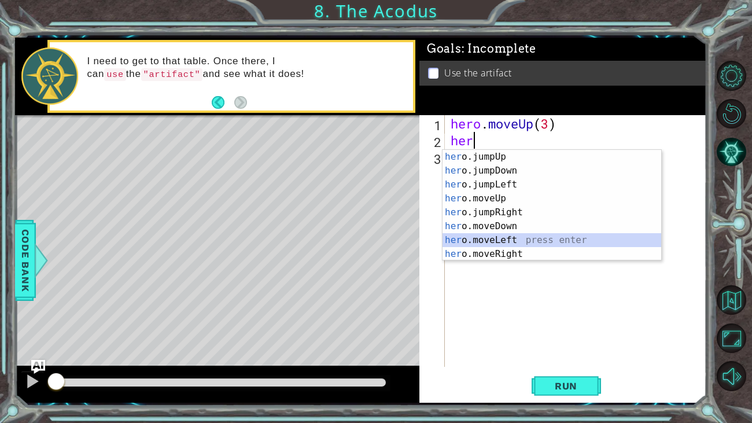
click at [508, 238] on div "her o.jumpUp press enter her o.jumpDown press enter her o.jumpLeft press enter …" at bounding box center [551, 219] width 219 height 139
type textarea "hero.moveLeft(1)"
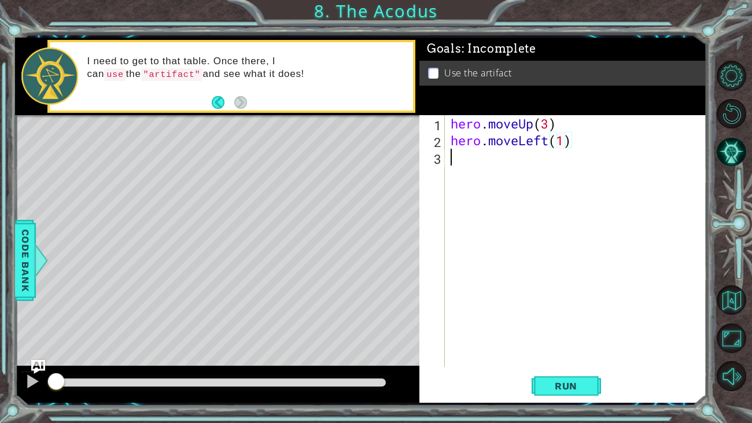
click at [459, 164] on div "hero . moveUp ( 3 ) hero . moveLeft ( 1 )" at bounding box center [578, 257] width 261 height 285
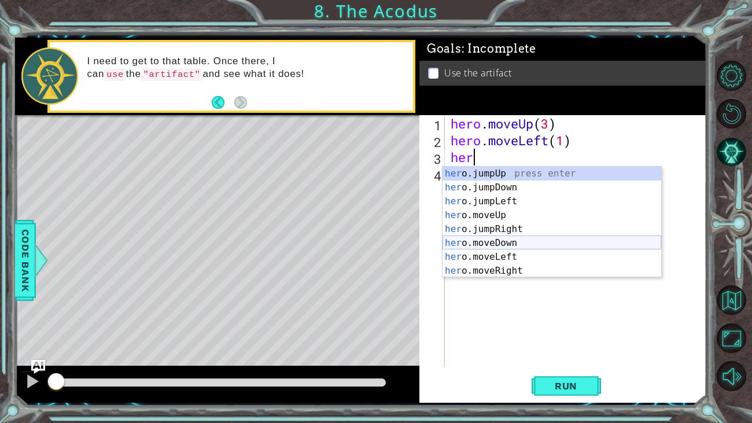
click at [518, 242] on div "her o.jumpUp press enter her o.jumpDown press enter her o.jumpLeft press enter …" at bounding box center [551, 236] width 219 height 139
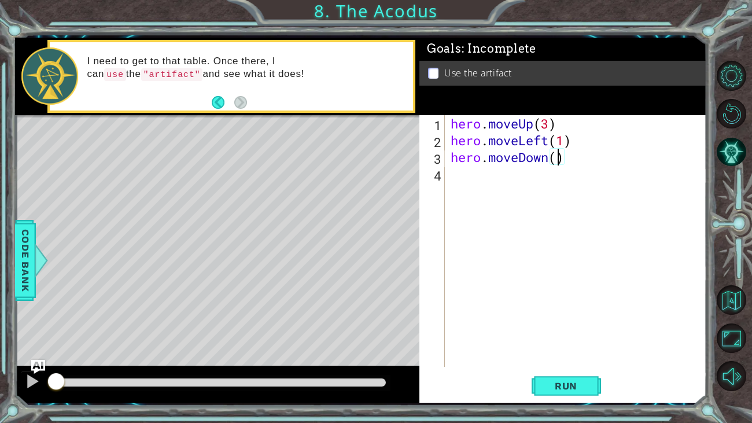
type textarea "hero.moveDown(2)"
click at [508, 179] on div "hero . moveUp ( 3 ) hero . moveLeft ( 1 ) hero . moveDown ( 2 )" at bounding box center [578, 257] width 261 height 285
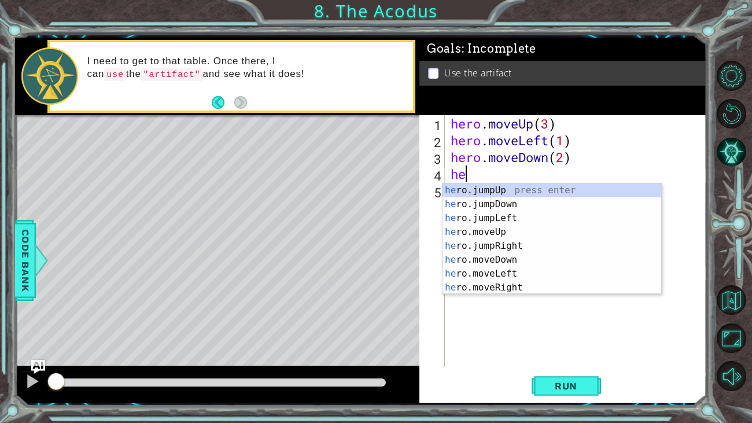
type textarea "her"
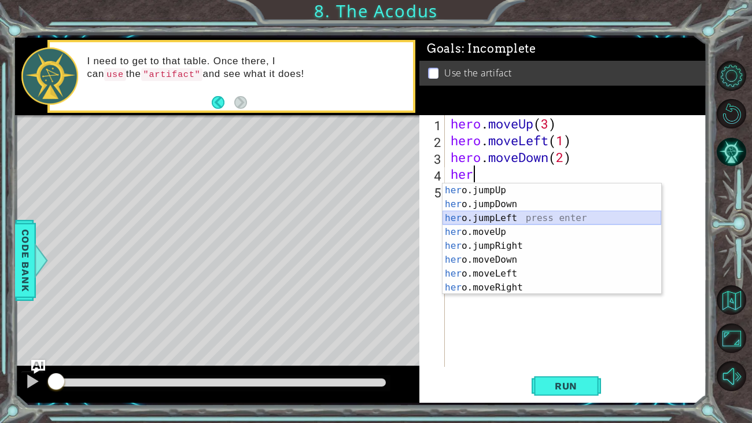
click at [503, 213] on div "her o.jumpUp press enter her o.jumpDown press enter her o.jumpLeft press enter …" at bounding box center [551, 252] width 219 height 139
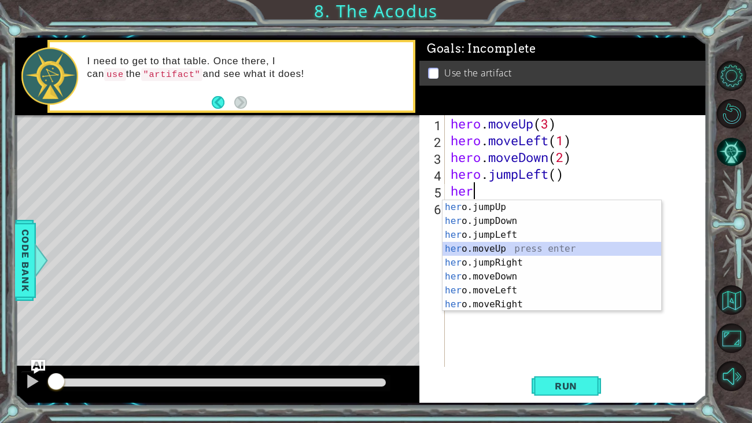
click at [507, 245] on div "her o.jumpUp press enter her o.jumpDown press enter her o.jumpLeft press enter …" at bounding box center [551, 269] width 219 height 139
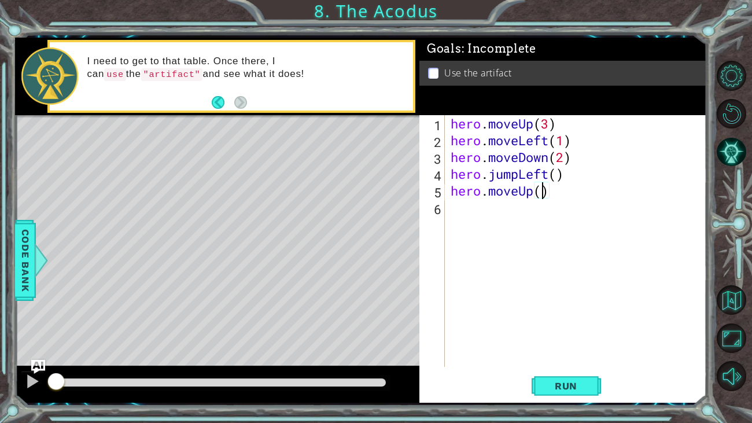
type textarea "hero.moveUp(2)"
click at [480, 217] on div "hero . moveUp ( 3 ) hero . moveLeft ( 1 ) hero . moveDown ( 2 ) hero . jumpLeft…" at bounding box center [578, 257] width 261 height 285
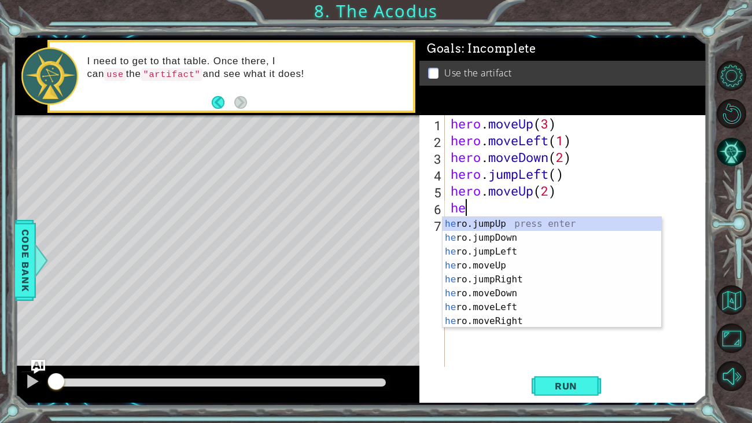
scroll to position [0, 0]
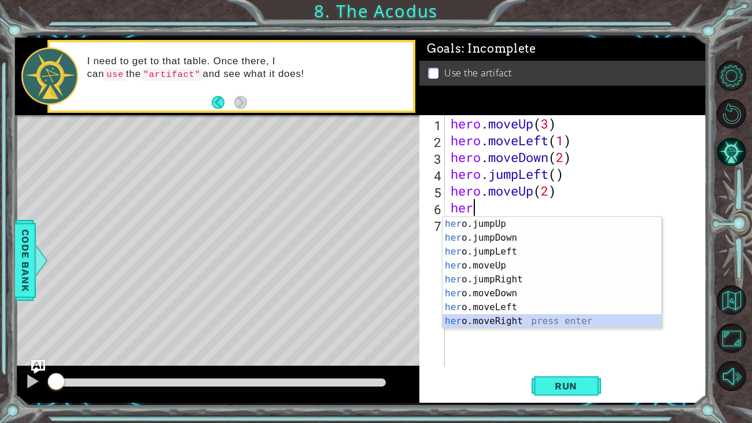
drag, startPoint x: 500, startPoint y: 319, endPoint x: 508, endPoint y: 326, distance: 10.3
click at [502, 319] on div "her o.jumpUp press enter her o.jumpDown press enter her o.jumpLeft press enter …" at bounding box center [551, 286] width 219 height 139
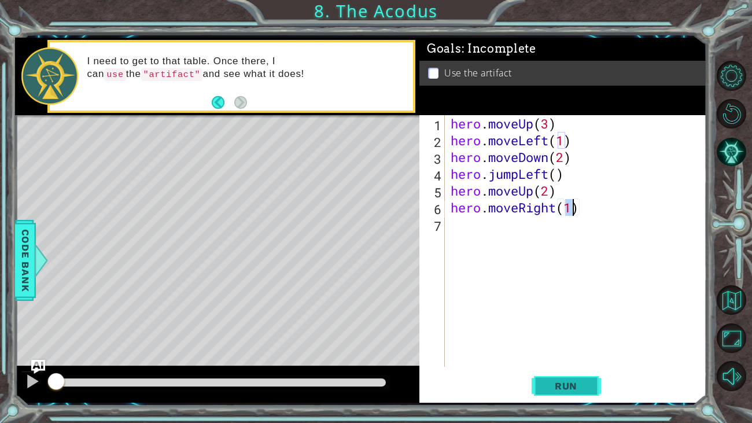
type textarea "hero.moveRight(1)"
click at [564, 386] on span "Run" at bounding box center [566, 386] width 46 height 12
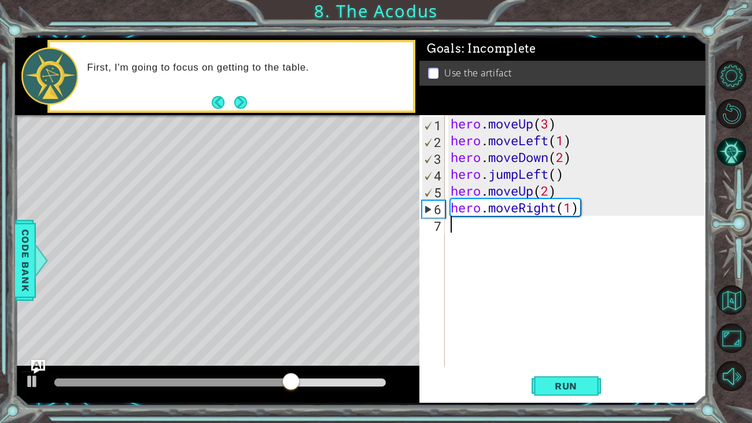
click at [454, 222] on div "hero . moveUp ( 3 ) hero . moveLeft ( 1 ) hero . moveDown ( 2 ) hero . jumpLeft…" at bounding box center [578, 257] width 261 height 285
click at [478, 226] on div "hero . moveUp ( 3 ) hero . moveLeft ( 1 ) hero . moveDown ( 2 ) hero . jumpLeft…" at bounding box center [578, 257] width 261 height 285
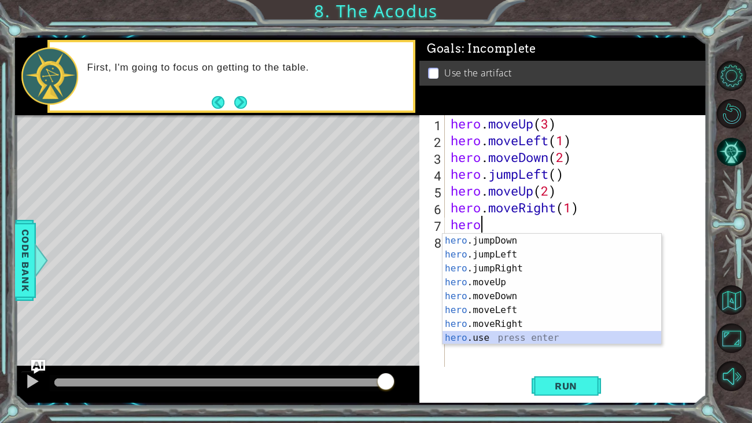
scroll to position [13, 0]
click at [495, 337] on div "hero .jumpDown press enter hero .jumpLeft press enter hero .jumpRight press ent…" at bounding box center [551, 303] width 219 height 139
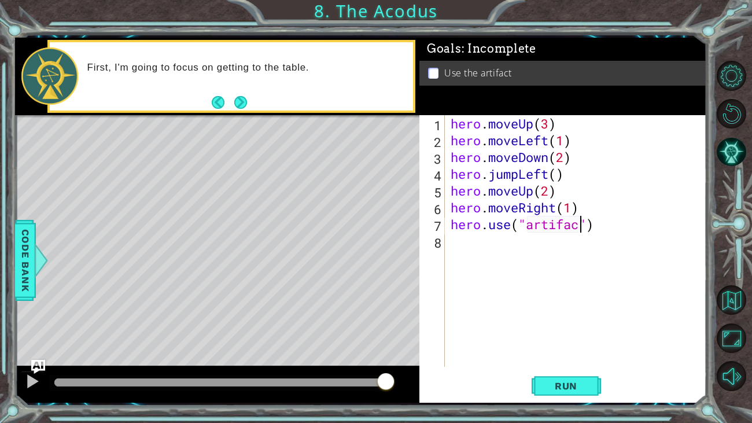
scroll to position [0, 6]
click at [596, 379] on button "Run" at bounding box center [566, 385] width 69 height 29
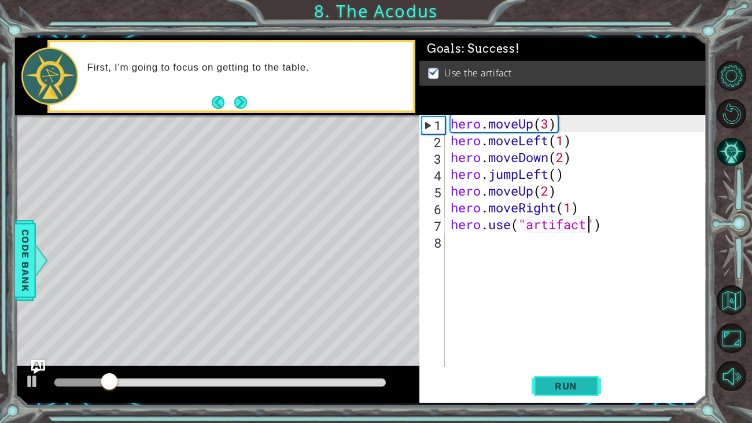
click at [570, 381] on span "Run" at bounding box center [566, 386] width 46 height 12
click at [549, 127] on div "hero . moveUp ( 3 ) hero . moveLeft ( 1 ) hero . moveDown ( 2 ) hero . jumpLeft…" at bounding box center [578, 257] width 261 height 285
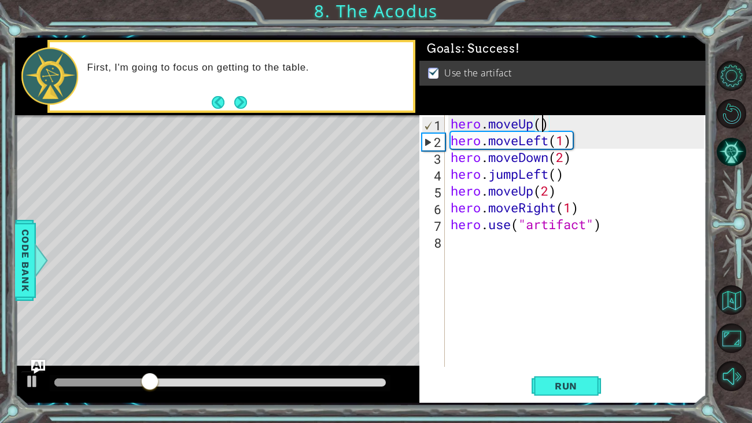
type textarea "hero.moveUp(2)"
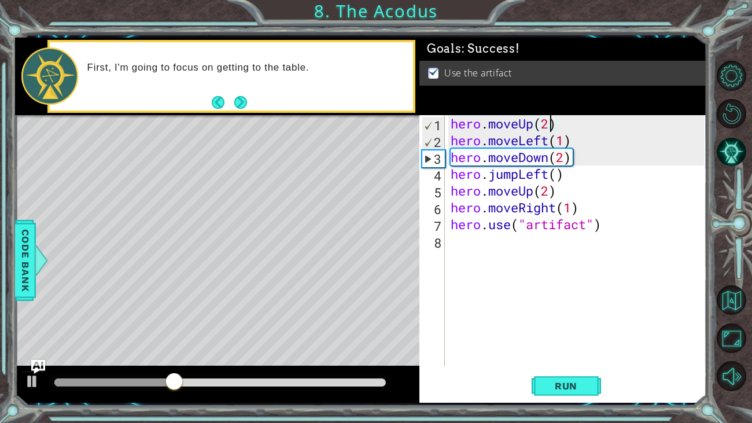
click at [630, 327] on div "hero . moveUp ( 2 ) hero . moveLeft ( 1 ) hero . moveDown ( 2 ) hero . jumpLeft…" at bounding box center [578, 257] width 261 height 285
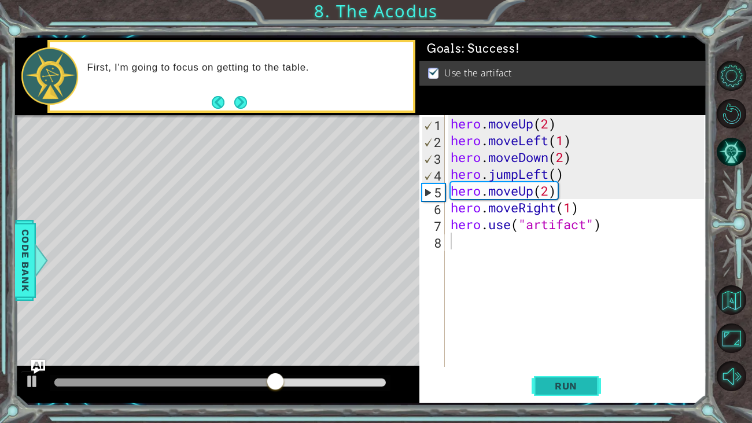
click at [588, 385] on button "Run" at bounding box center [566, 385] width 69 height 29
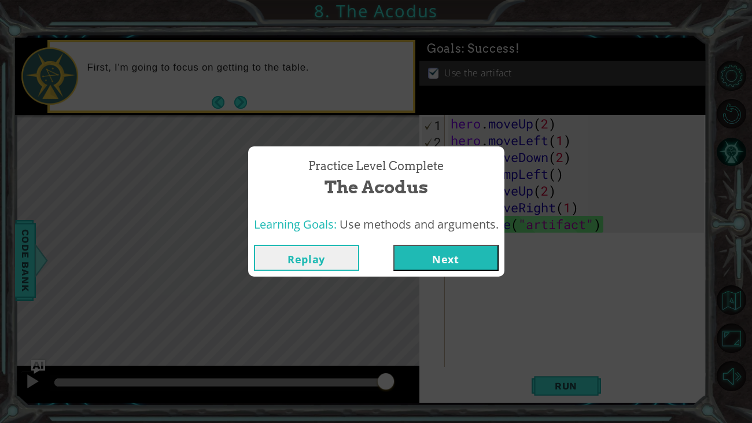
click at [454, 254] on button "Next" at bounding box center [445, 258] width 105 height 26
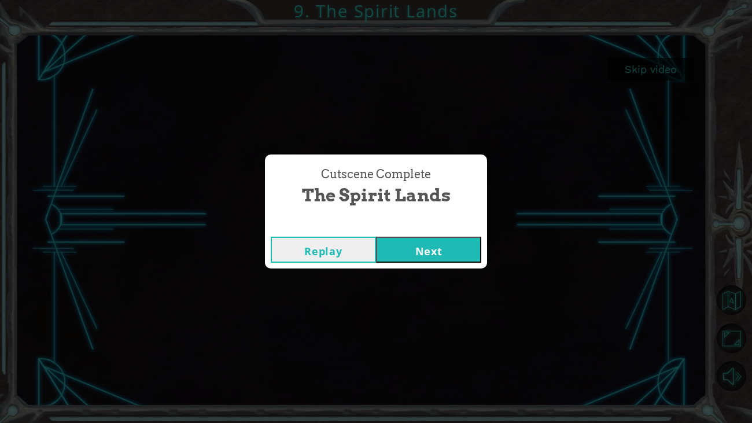
click at [425, 225] on div "Cutscene Complete The Spirit Lands Replay Next" at bounding box center [376, 210] width 222 height 113
click at [459, 255] on button "Next" at bounding box center [428, 250] width 105 height 26
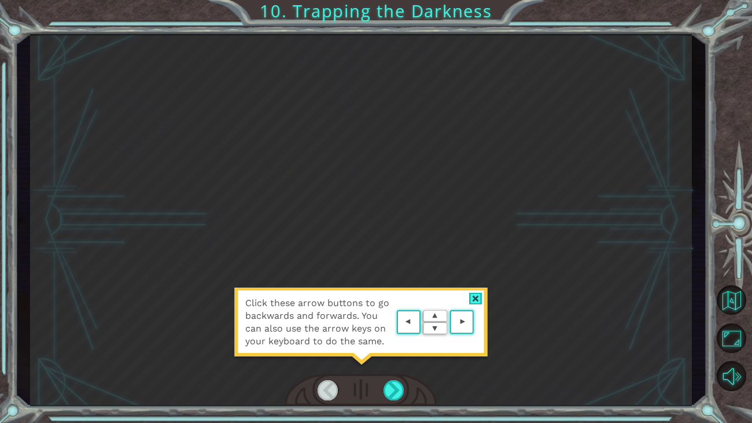
click at [462, 300] on div "Click these arrow buttons to go backwards and forwards. You can also use the ar…" at bounding box center [361, 327] width 254 height 81
click at [470, 291] on div "Click these arrow buttons to go backwards and forwards. You can also use the ar…" at bounding box center [361, 327] width 254 height 81
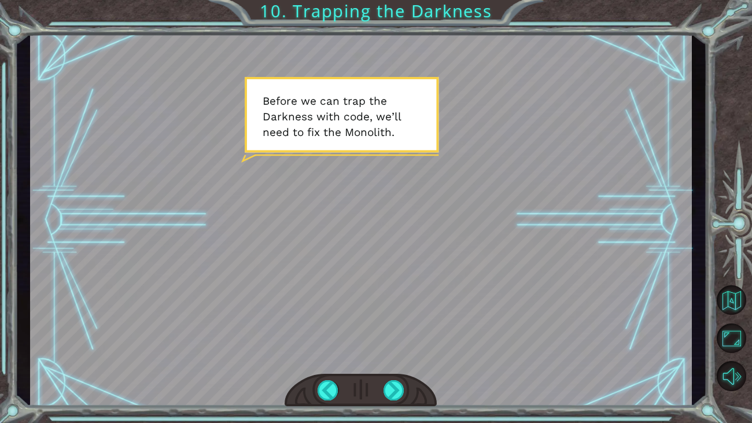
drag, startPoint x: 521, startPoint y: 307, endPoint x: 402, endPoint y: 251, distance: 130.9
drag, startPoint x: 363, startPoint y: 219, endPoint x: 401, endPoint y: 124, distance: 102.8
drag, startPoint x: 389, startPoint y: 384, endPoint x: 64, endPoint y: 317, distance: 331.9
drag, startPoint x: 381, startPoint y: 285, endPoint x: 276, endPoint y: 307, distance: 107.1
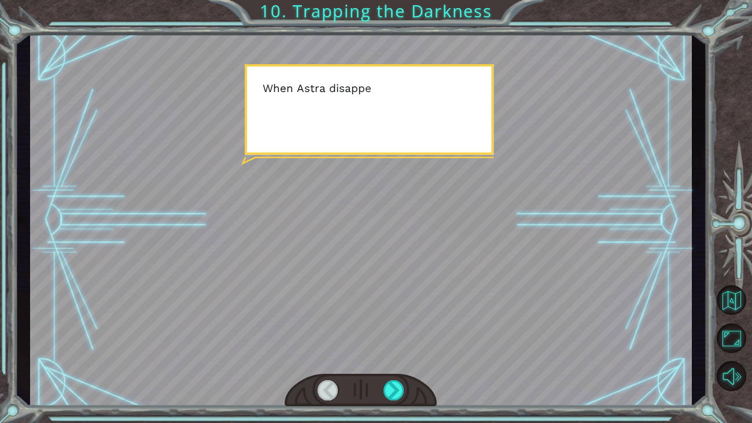
click at [338, 296] on div at bounding box center [361, 220] width 662 height 372
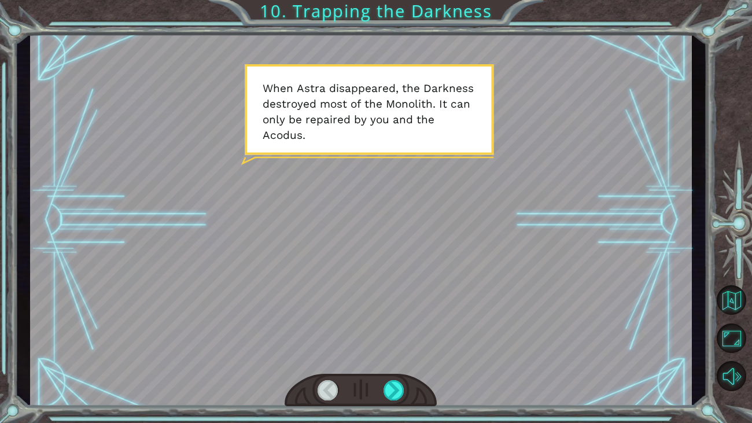
drag, startPoint x: 357, startPoint y: 264, endPoint x: 356, endPoint y: 271, distance: 6.5
click at [357, 270] on div at bounding box center [361, 220] width 662 height 372
drag, startPoint x: 360, startPoint y: 275, endPoint x: 370, endPoint y: 339, distance: 64.4
click at [376, 345] on div at bounding box center [361, 220] width 662 height 372
click at [311, 127] on div at bounding box center [361, 220] width 662 height 372
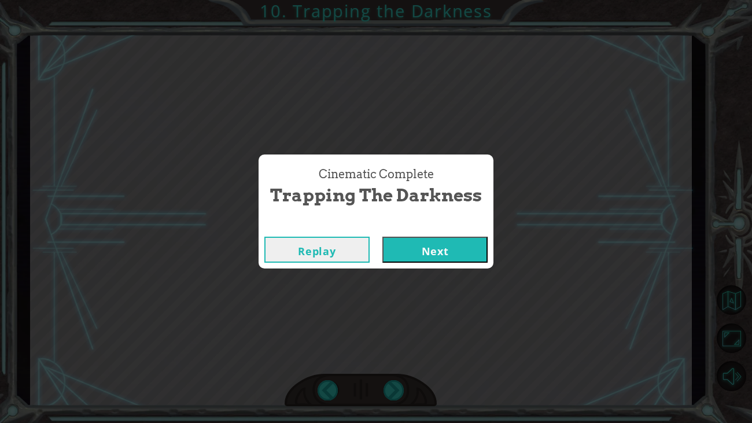
click at [438, 246] on button "Next" at bounding box center [434, 250] width 105 height 26
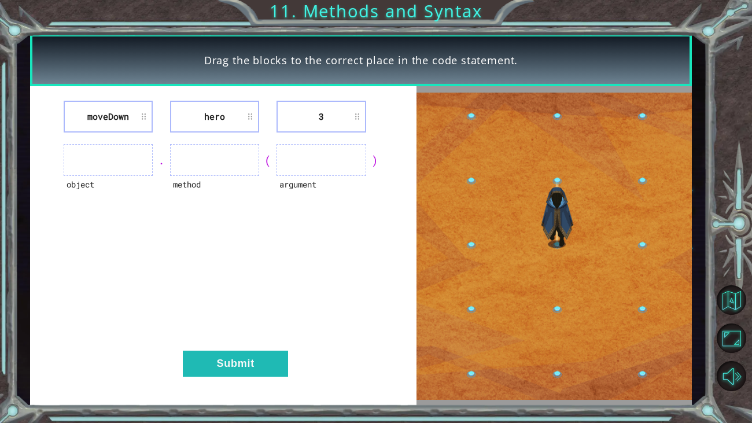
click at [131, 164] on ul at bounding box center [108, 160] width 89 height 32
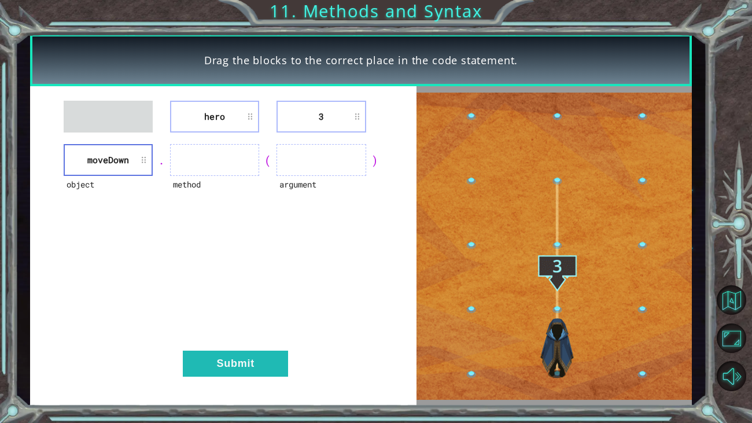
drag, startPoint x: 330, startPoint y: 93, endPoint x: 252, endPoint y: 125, distance: 84.0
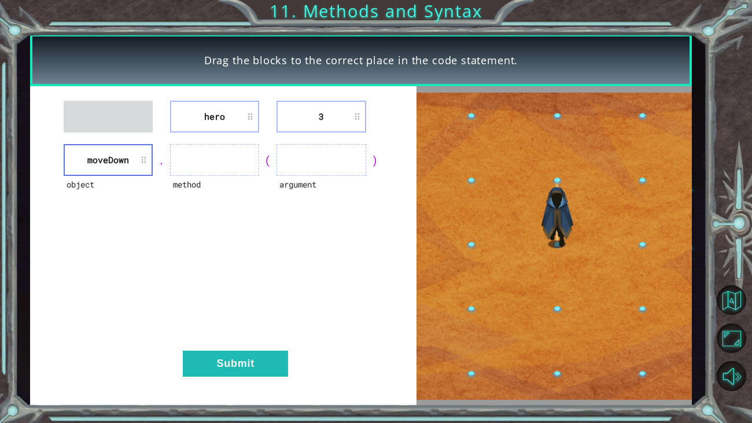
click at [252, 125] on div "hero 3 object [GEOGRAPHIC_DATA] . method ( argument ) Submit" at bounding box center [223, 245] width 386 height 319
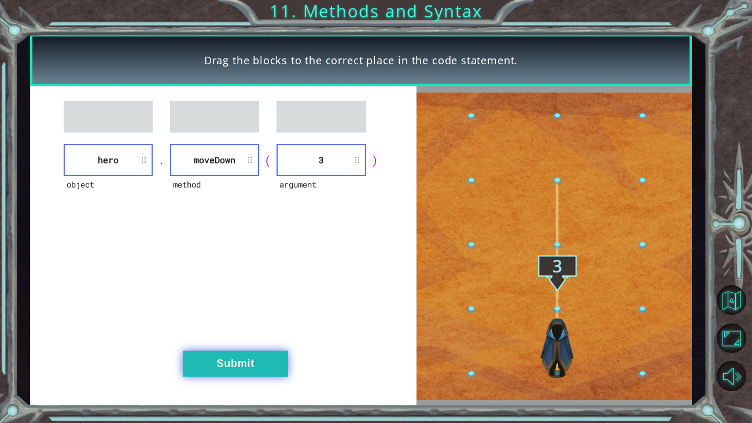
click at [212, 372] on button "Submit" at bounding box center [235, 363] width 105 height 26
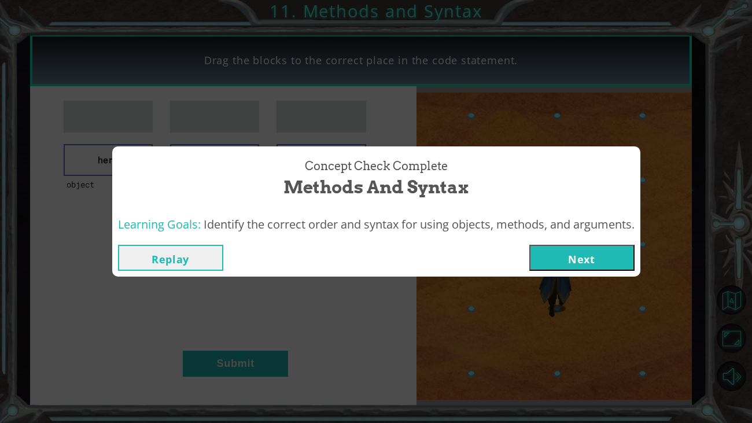
click at [588, 258] on button "Next" at bounding box center [581, 258] width 105 height 26
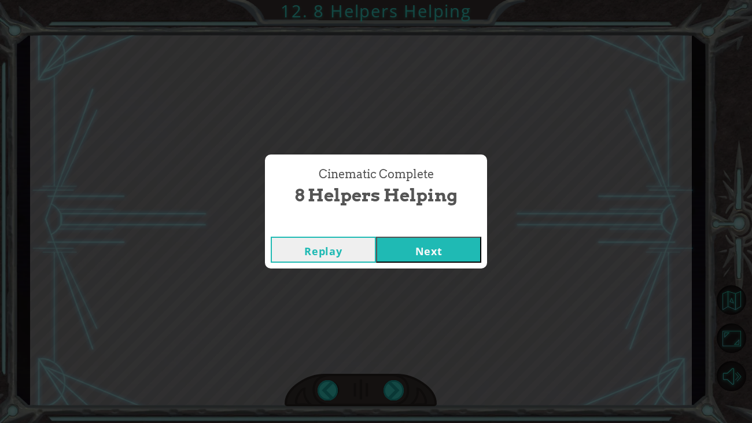
click at [456, 257] on button "Next" at bounding box center [428, 250] width 105 height 26
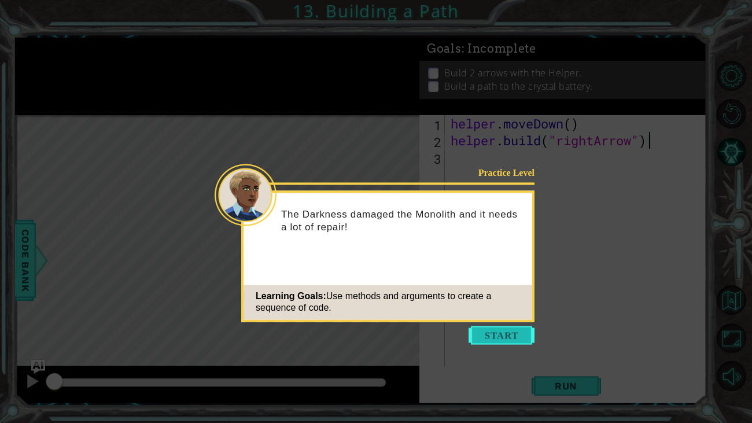
click at [497, 331] on button "Start" at bounding box center [501, 335] width 66 height 19
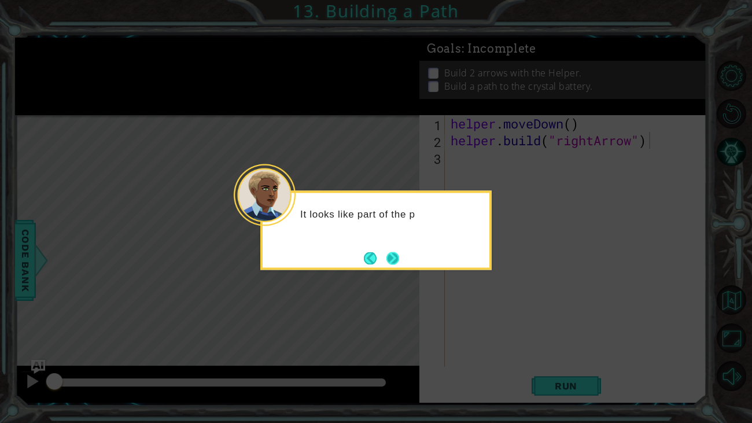
click at [390, 258] on button "Next" at bounding box center [392, 258] width 13 height 13
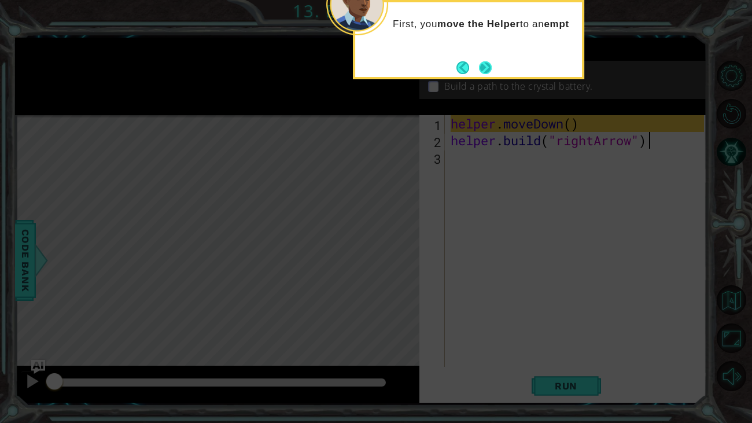
click at [485, 62] on button "Next" at bounding box center [485, 67] width 13 height 13
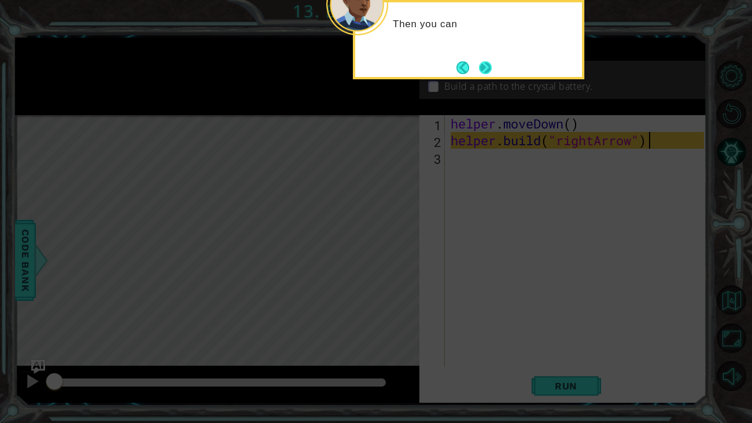
click at [485, 63] on button "Next" at bounding box center [485, 67] width 13 height 13
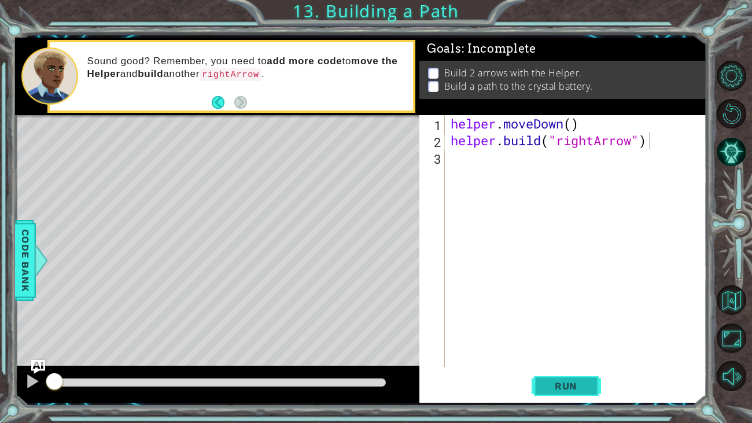
click at [554, 392] on button "Run" at bounding box center [566, 385] width 69 height 29
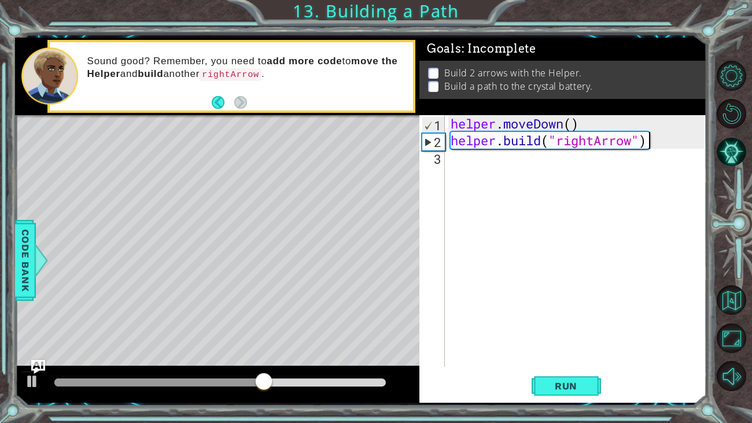
click at [465, 161] on div "helper . moveDown ( ) helper . build ( "rightArrow" )" at bounding box center [578, 257] width 261 height 285
click at [32, 380] on div at bounding box center [32, 381] width 15 height 15
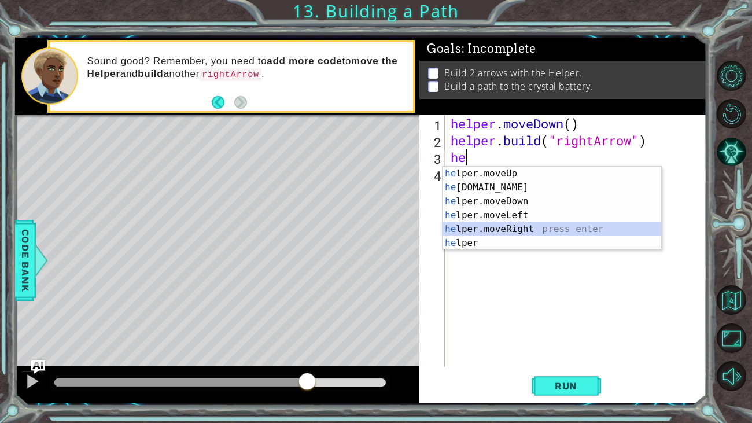
click at [534, 225] on div "he lper.moveUp press enter he [DOMAIN_NAME] press enter he lper.moveDown press …" at bounding box center [551, 222] width 219 height 111
type textarea "helper.moveRight(1)"
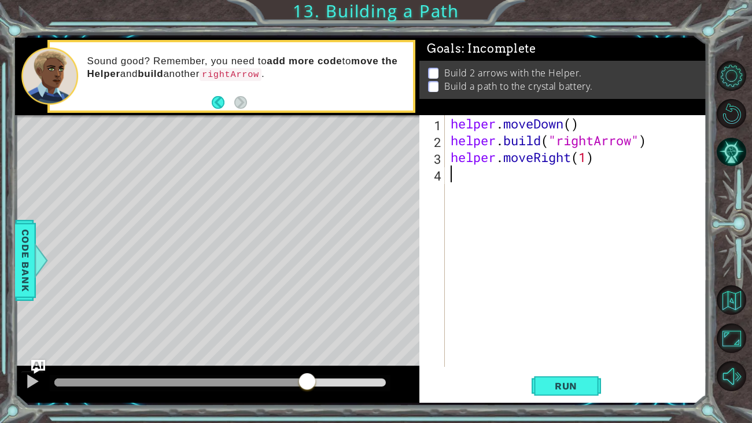
click at [485, 180] on div "helper . moveDown ( ) helper . build ( "rightArrow" ) helper . moveRight ( 1 )" at bounding box center [578, 257] width 261 height 285
click at [588, 384] on span "Run" at bounding box center [566, 386] width 46 height 12
